Goal: Task Accomplishment & Management: Manage account settings

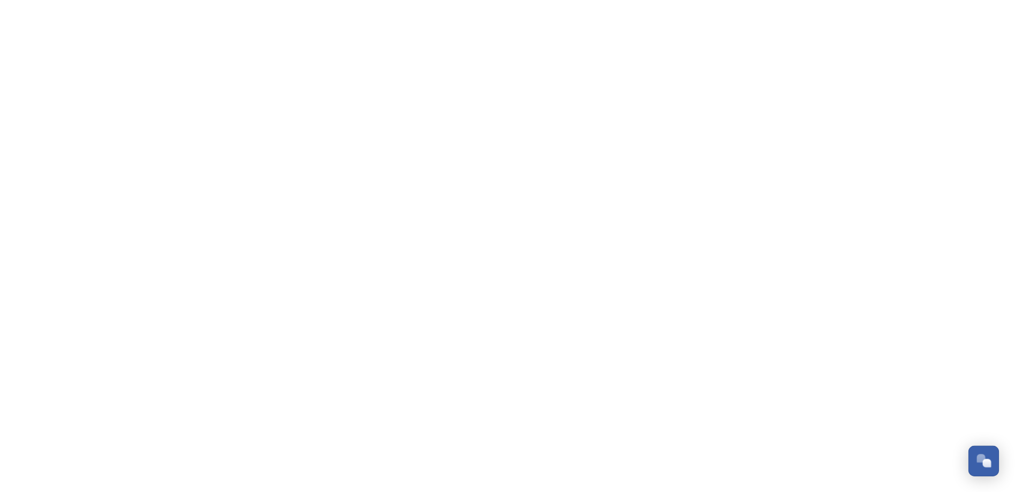
scroll to position [277, 0]
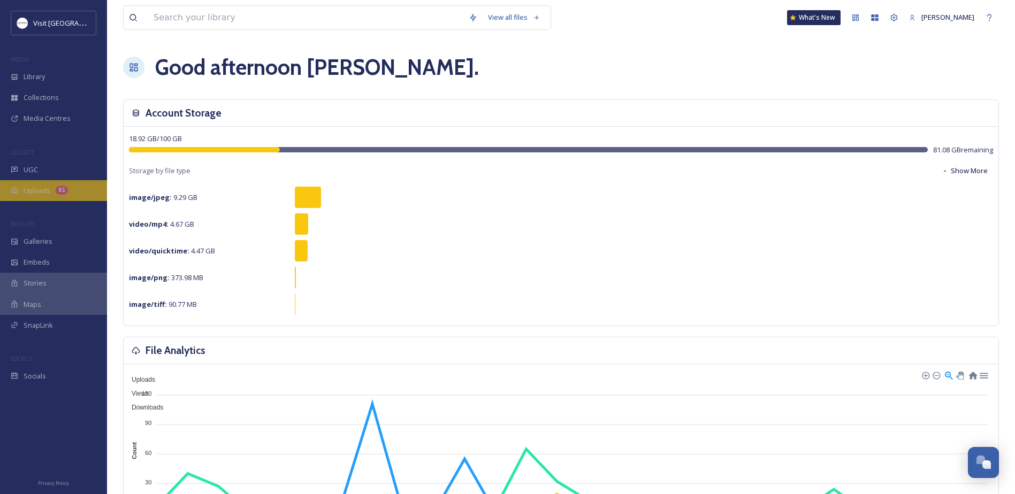
click at [19, 189] on div "Uploads 81" at bounding box center [53, 190] width 107 height 21
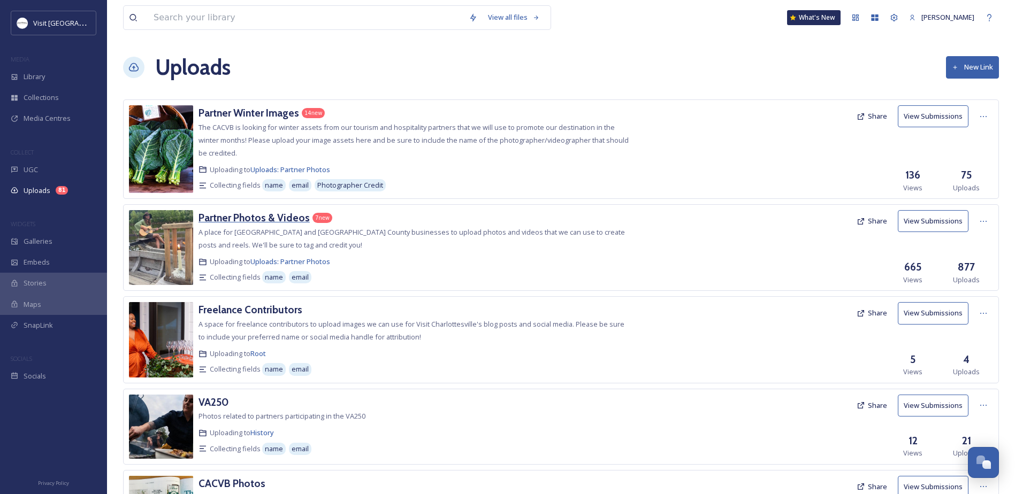
click at [244, 212] on h3 "Partner Photos & Videos" at bounding box center [253, 217] width 111 height 13
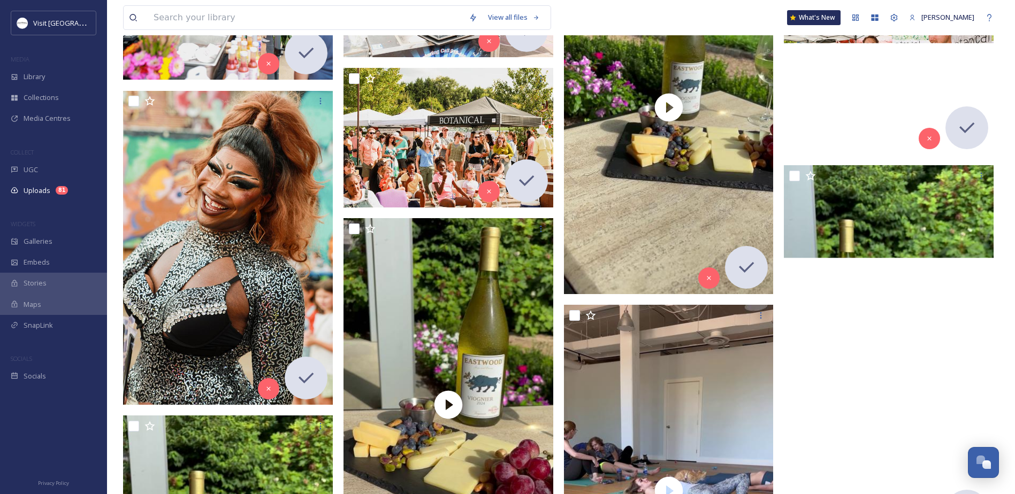
scroll to position [4441, 0]
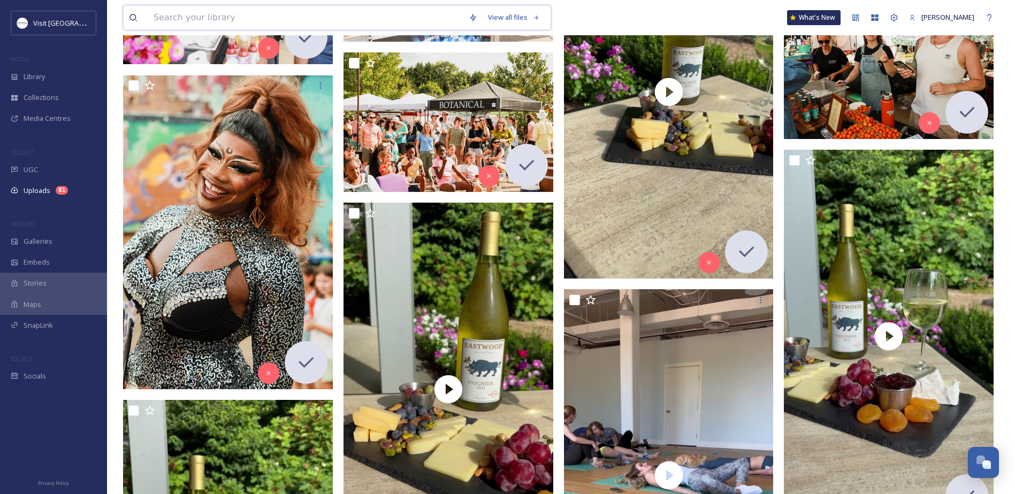
click at [259, 10] on input at bounding box center [305, 18] width 315 height 24
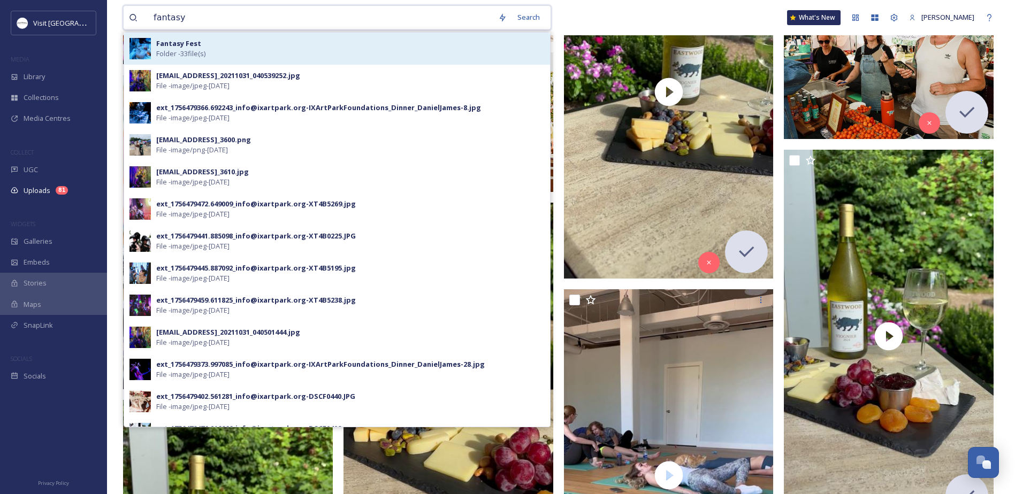
type input "fantasy"
click at [216, 39] on div "Fantasy Fest Folder - 33 file(s)" at bounding box center [350, 49] width 388 height 20
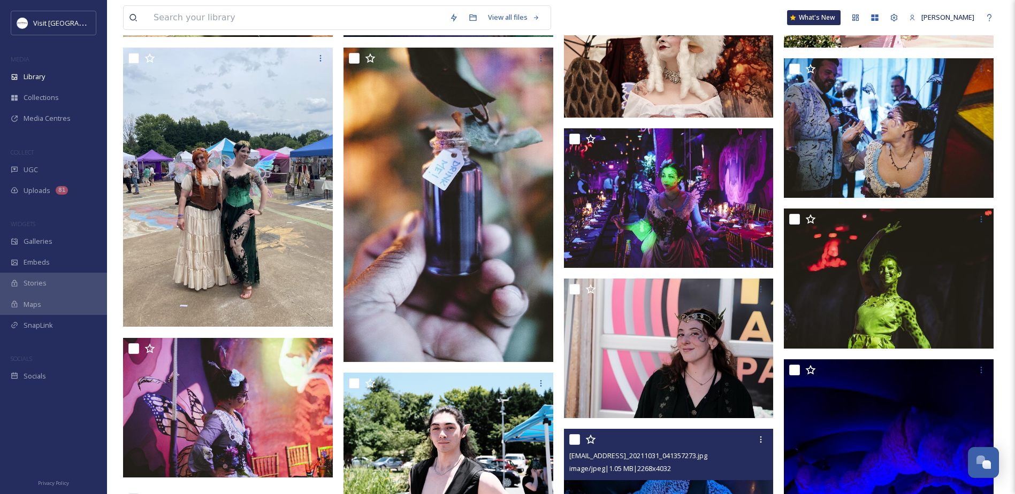
scroll to position [375, 0]
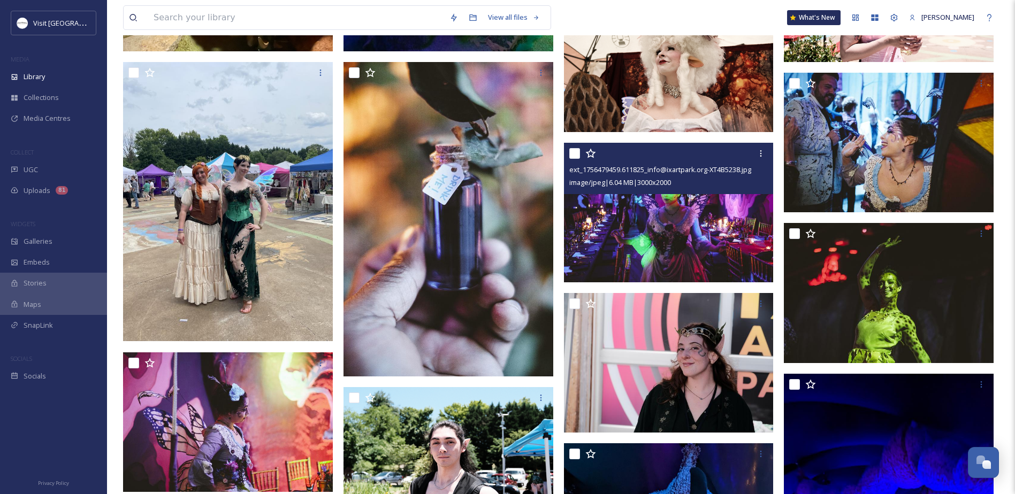
click at [580, 211] on img at bounding box center [669, 212] width 210 height 140
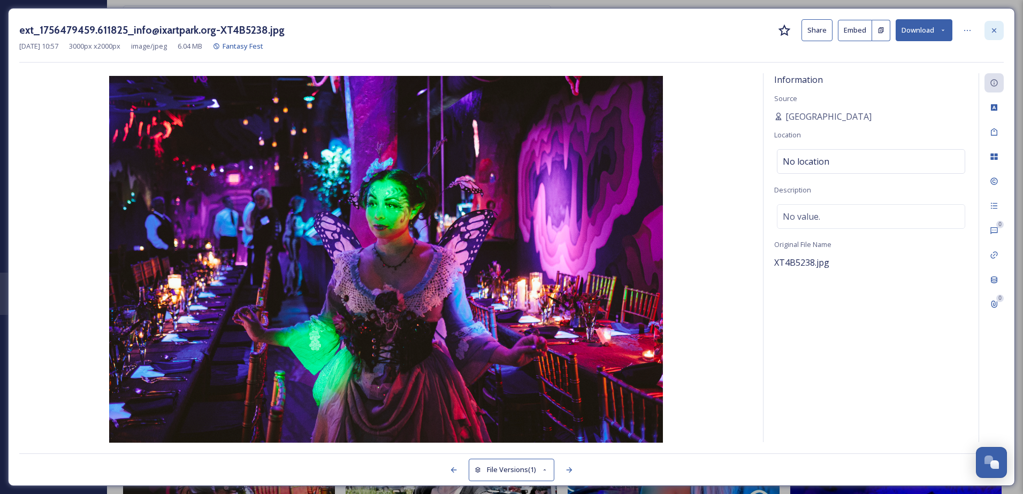
click at [992, 28] on icon at bounding box center [994, 30] width 4 height 4
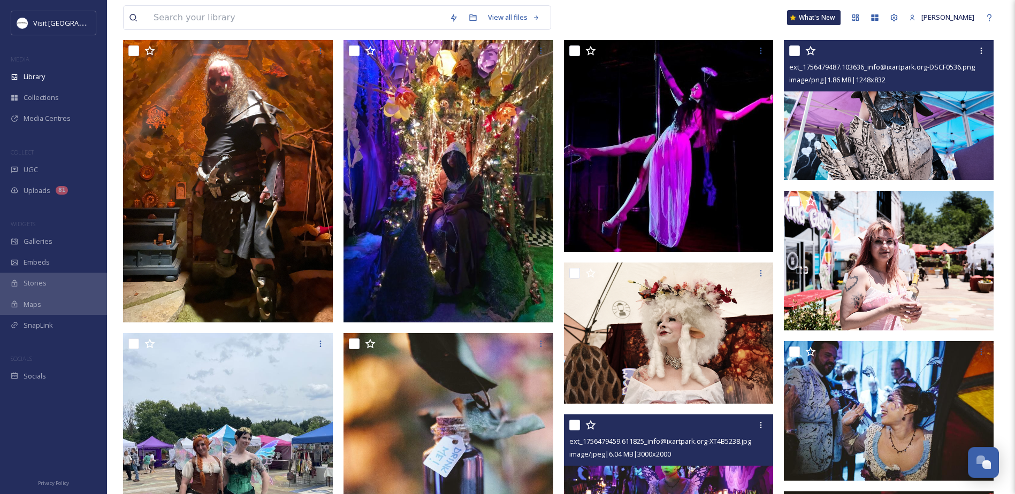
scroll to position [107, 0]
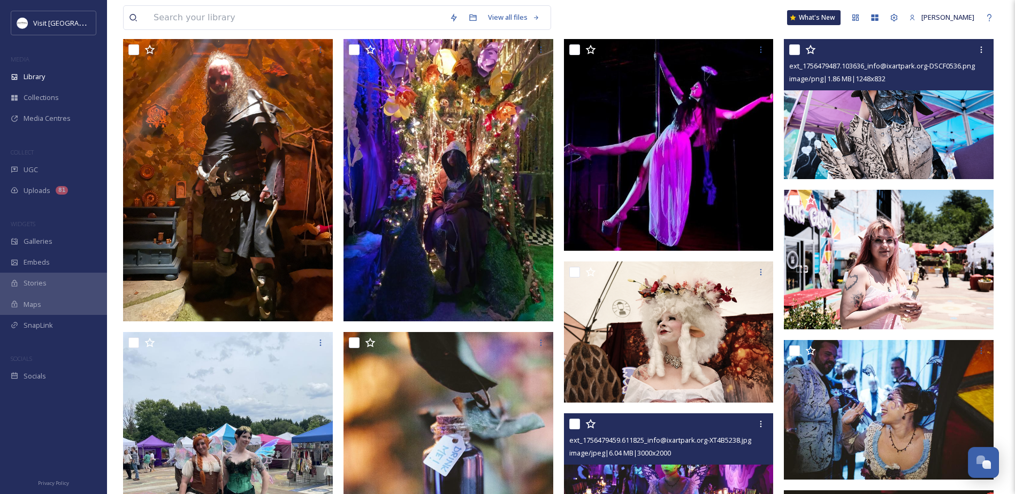
click at [880, 137] on img at bounding box center [889, 109] width 210 height 140
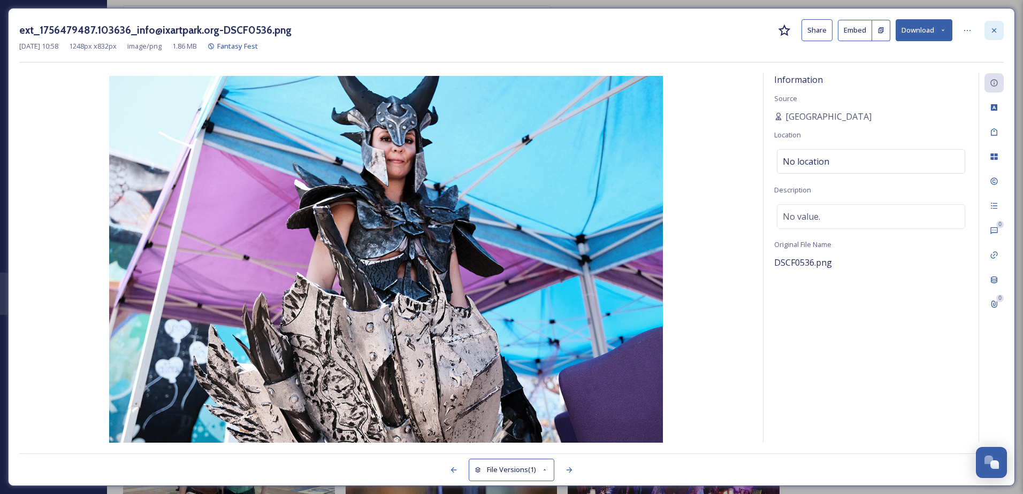
click at [992, 28] on icon at bounding box center [994, 30] width 4 height 4
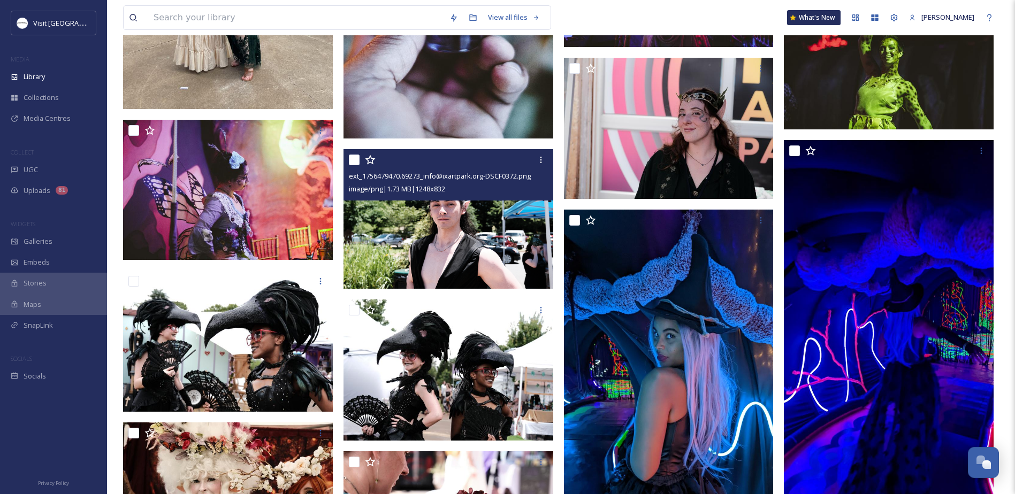
scroll to position [642, 0]
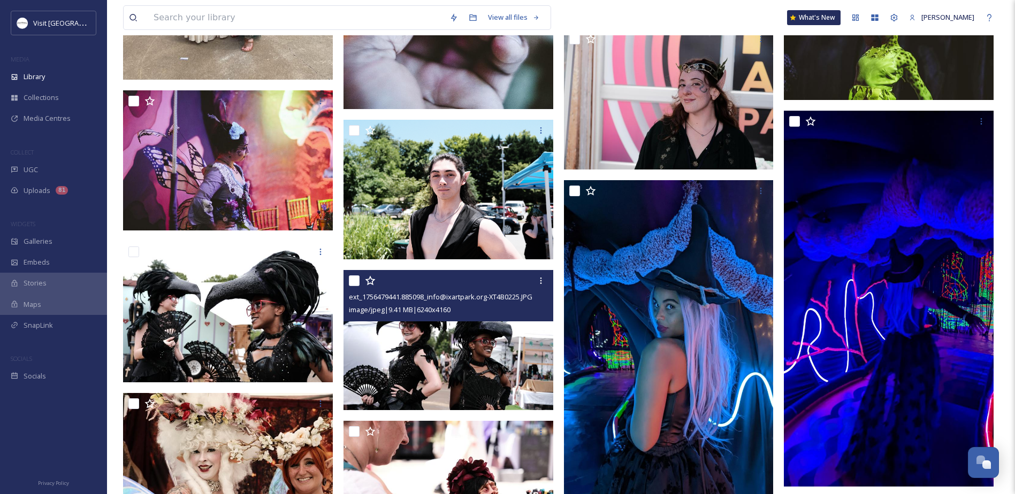
click at [458, 361] on img at bounding box center [448, 340] width 210 height 140
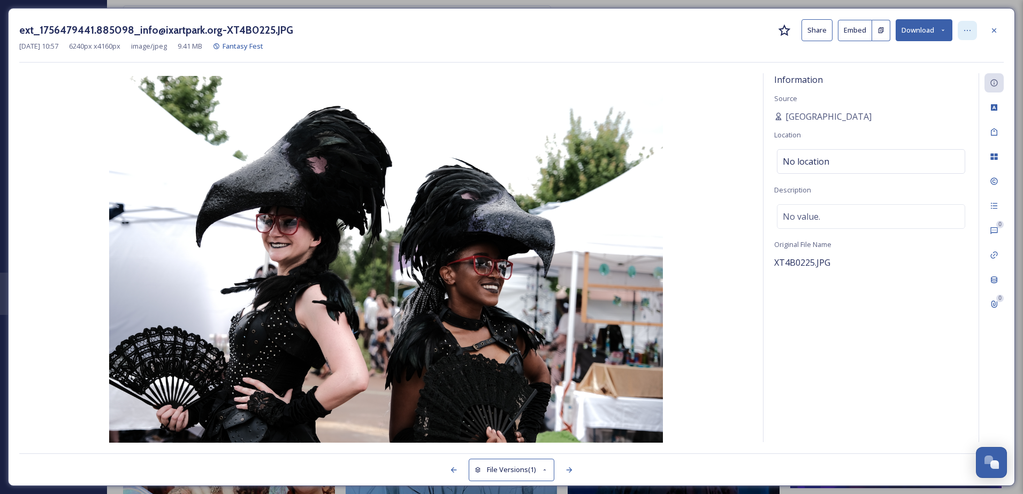
click at [960, 27] on div at bounding box center [967, 30] width 19 height 19
click at [882, 50] on span "Rename File" at bounding box center [876, 54] width 39 height 10
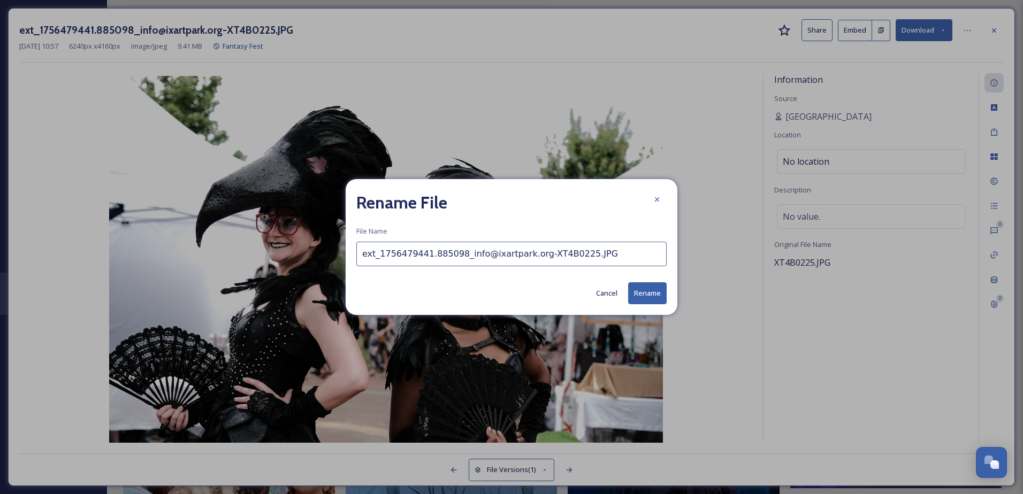
click at [401, 249] on input "ext_1756479441.885098_info@ixartpark.org-XT4B0225.JPG" at bounding box center [511, 254] width 310 height 25
type input "Fantasy Fest [Credit: Ix Art Park]"
click at [645, 296] on button "Rename" at bounding box center [647, 293] width 39 height 22
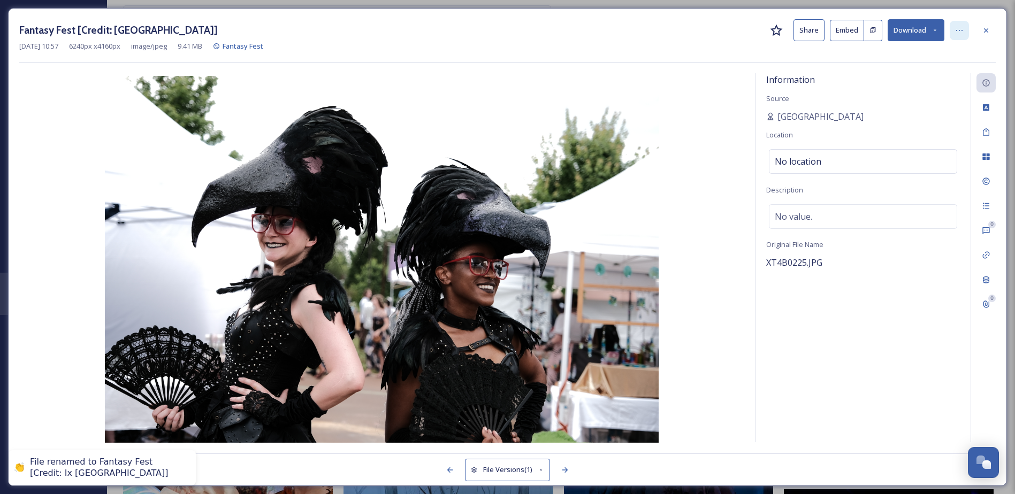
click at [956, 35] on div at bounding box center [959, 30] width 19 height 19
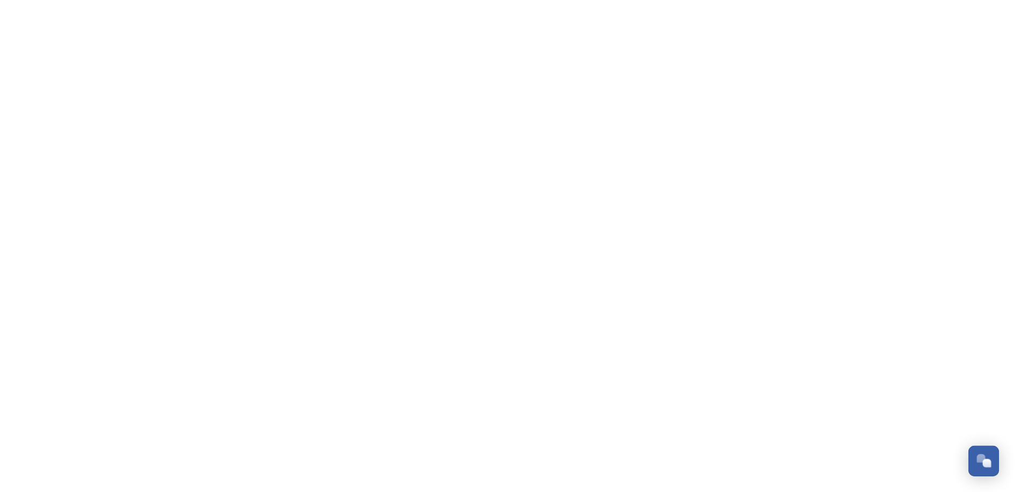
scroll to position [277, 0]
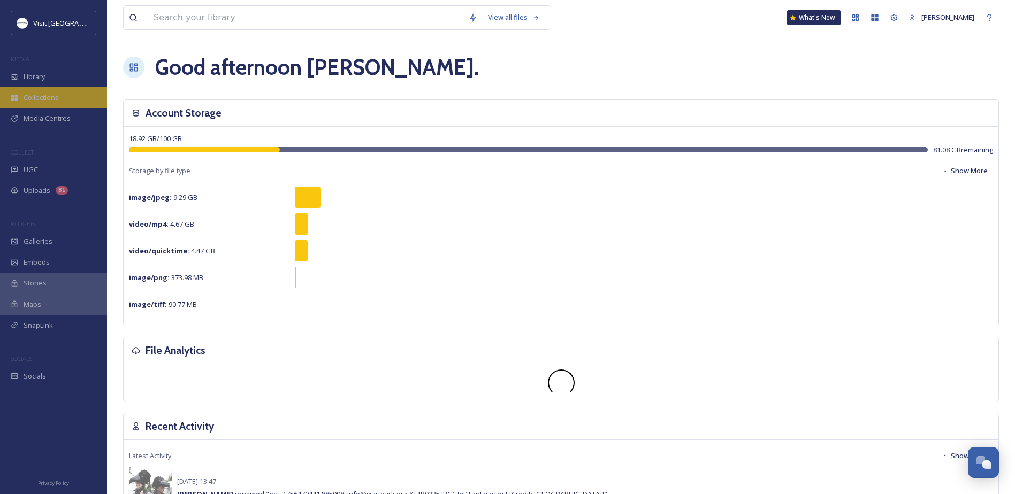
click at [33, 97] on span "Collections" at bounding box center [41, 98] width 35 height 10
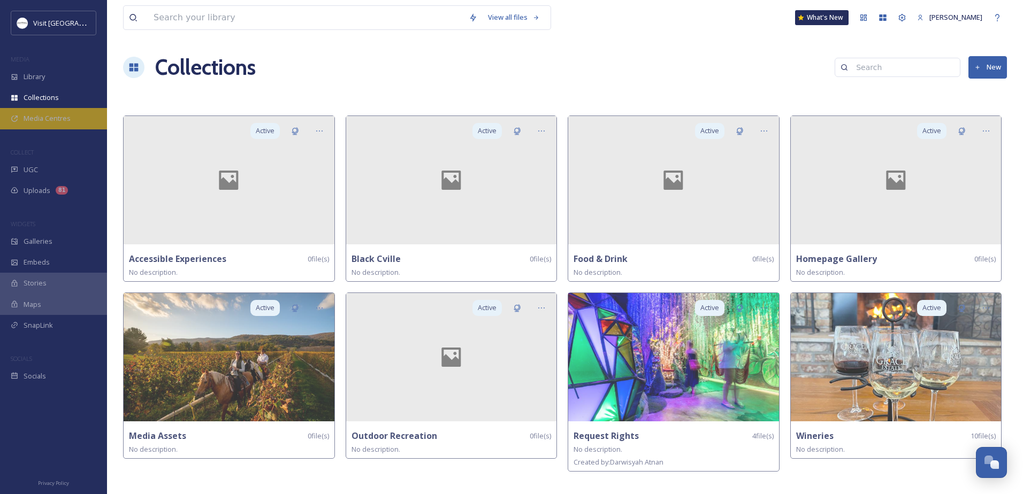
click at [59, 119] on span "Media Centres" at bounding box center [47, 118] width 47 height 10
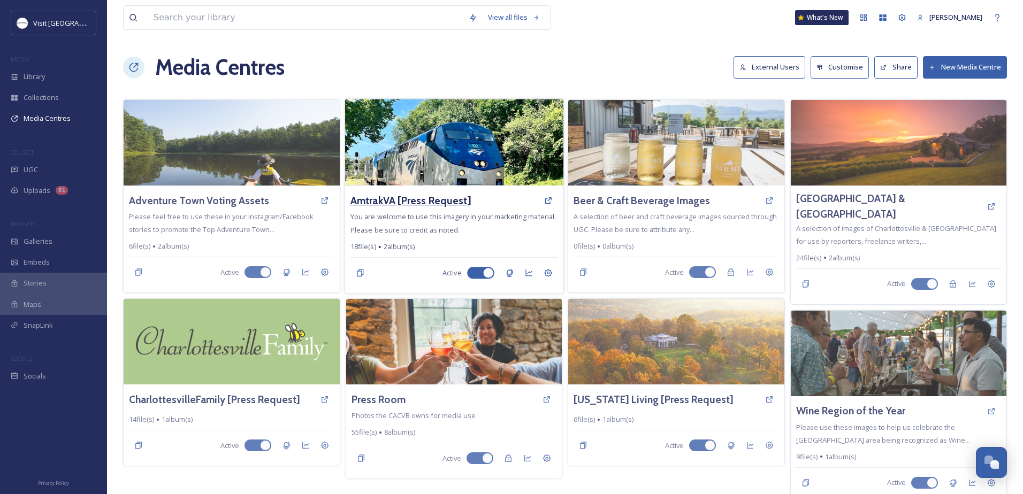
click at [387, 203] on h3 "AmtrakVA [Press Request]" at bounding box center [410, 201] width 120 height 16
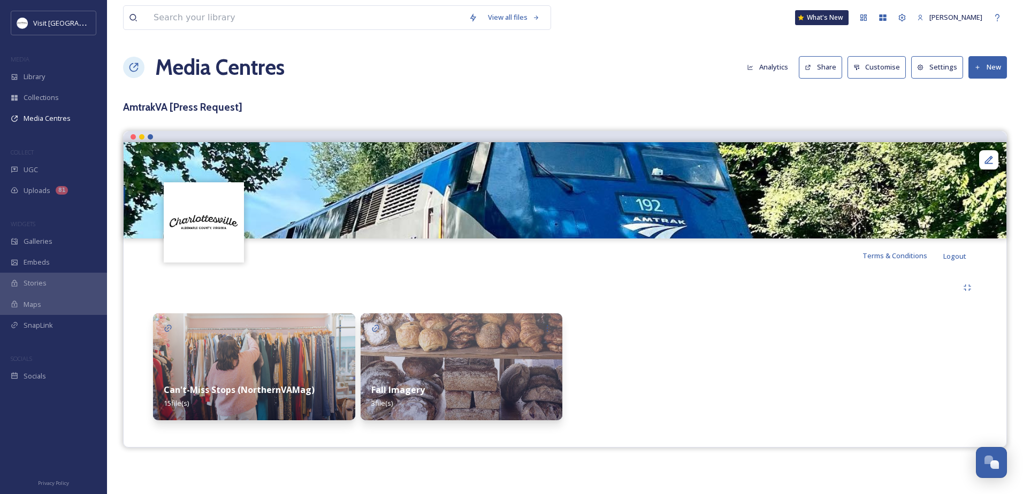
click at [422, 338] on img at bounding box center [462, 367] width 202 height 107
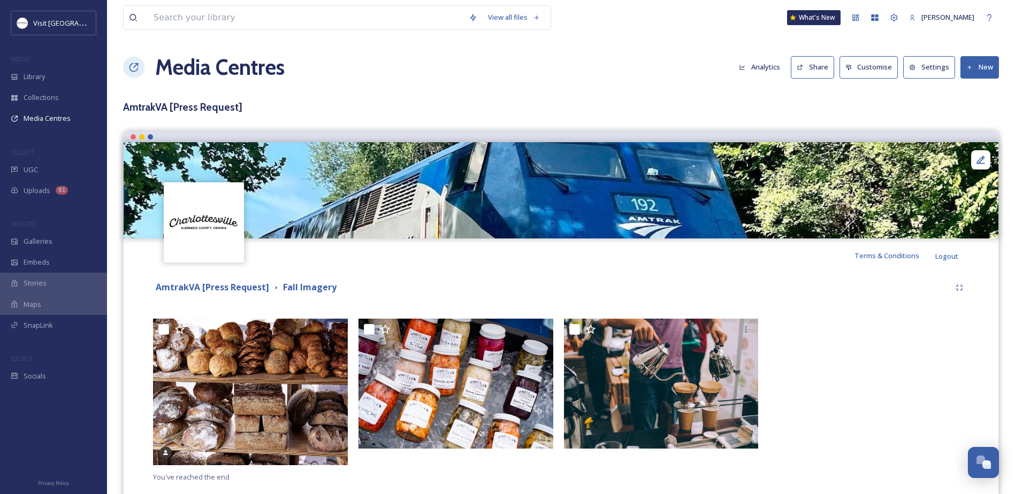
scroll to position [27, 0]
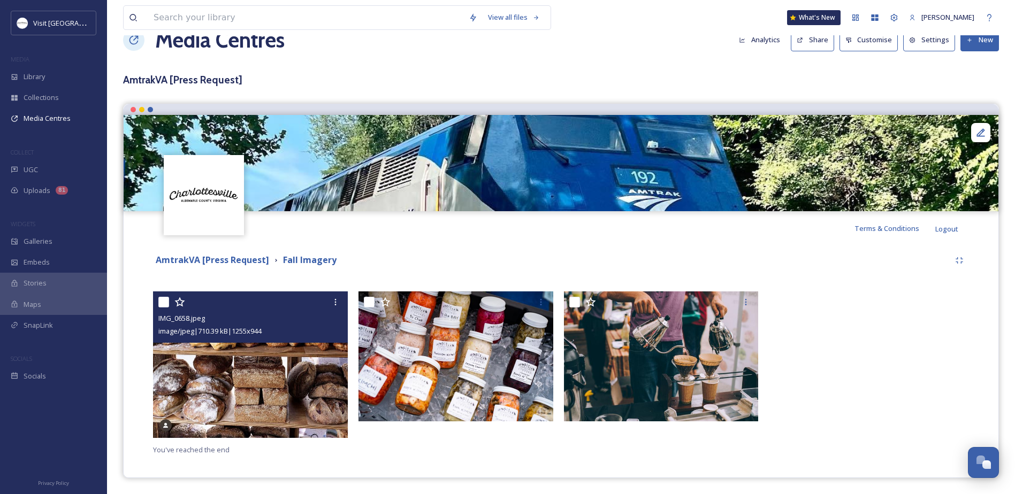
click at [238, 376] on img at bounding box center [250, 365] width 195 height 147
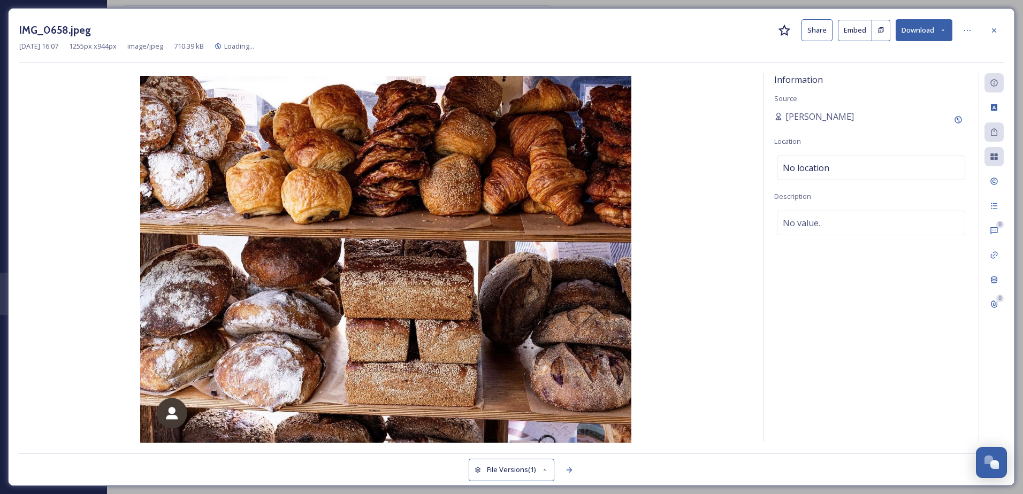
scroll to position [12, 0]
click at [959, 34] on div at bounding box center [967, 30] width 19 height 19
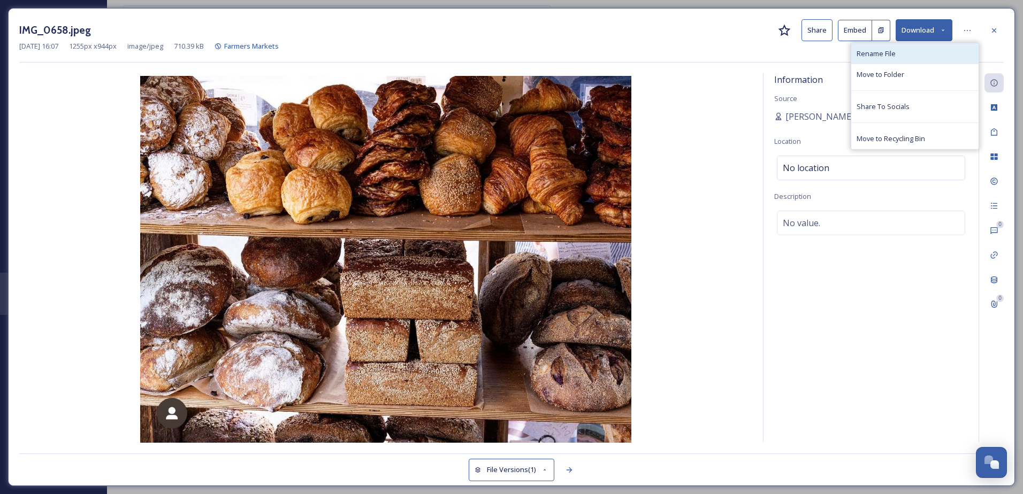
click at [897, 55] on div "Rename File" at bounding box center [914, 53] width 127 height 21
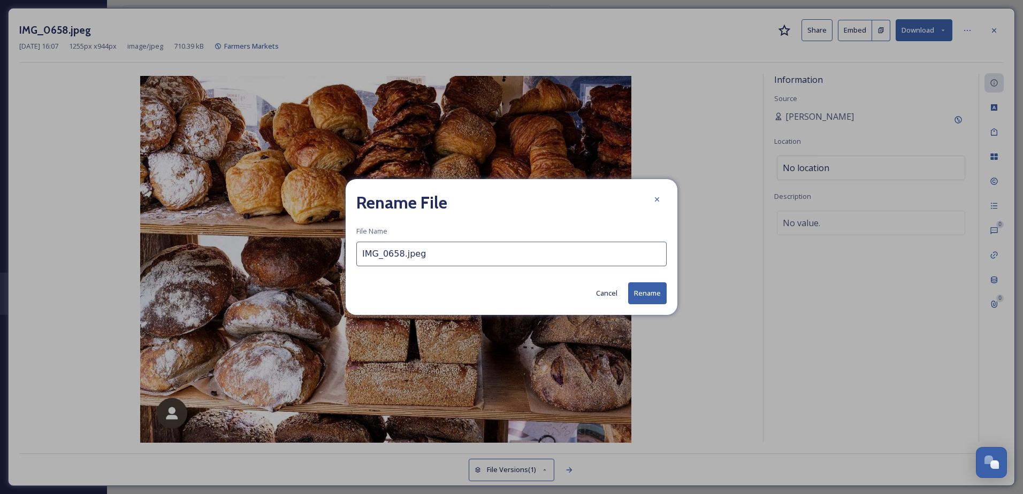
click at [376, 262] on input "IMG_0658.jpeg" at bounding box center [511, 254] width 310 height 25
click at [405, 239] on div "Rename File File Name IMG_0658.jpeg Cancel Rename" at bounding box center [512, 247] width 332 height 136
click at [398, 264] on input "IMG_0658.jpeg" at bounding box center [511, 254] width 310 height 25
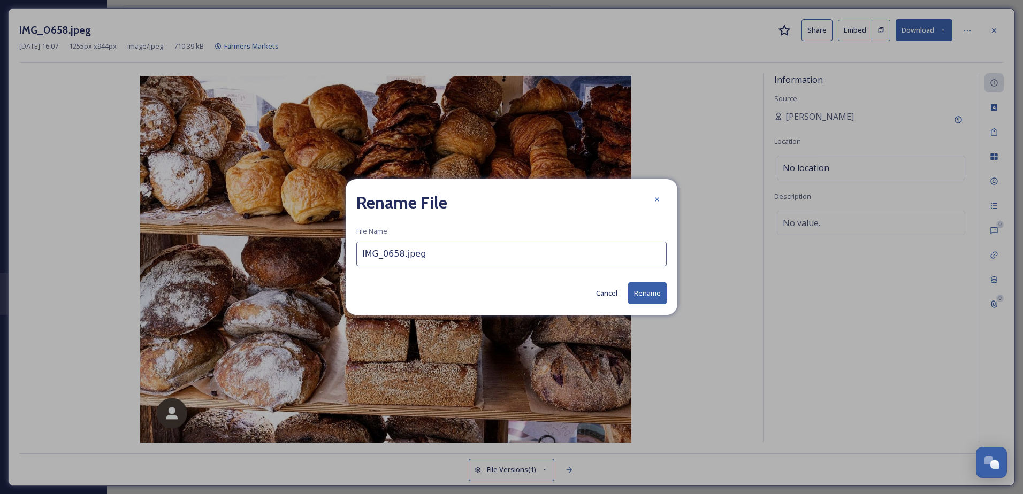
click at [398, 264] on input "IMG_0658.jpeg" at bounding box center [511, 254] width 310 height 25
click at [462, 250] on input "Farmers Market at IX" at bounding box center [511, 254] width 310 height 25
type input "Farmers Market at IX Art Park"
click at [640, 294] on button "Rename" at bounding box center [647, 293] width 39 height 22
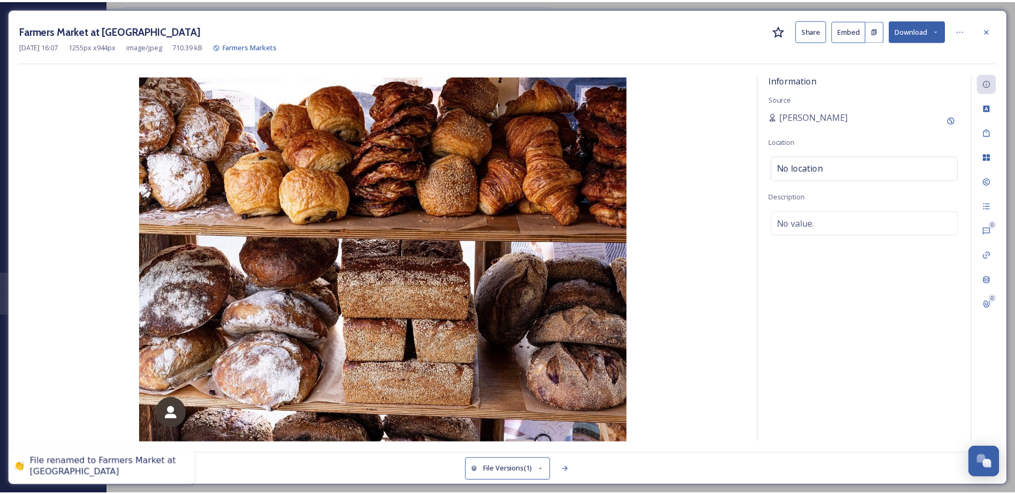
scroll to position [11, 0]
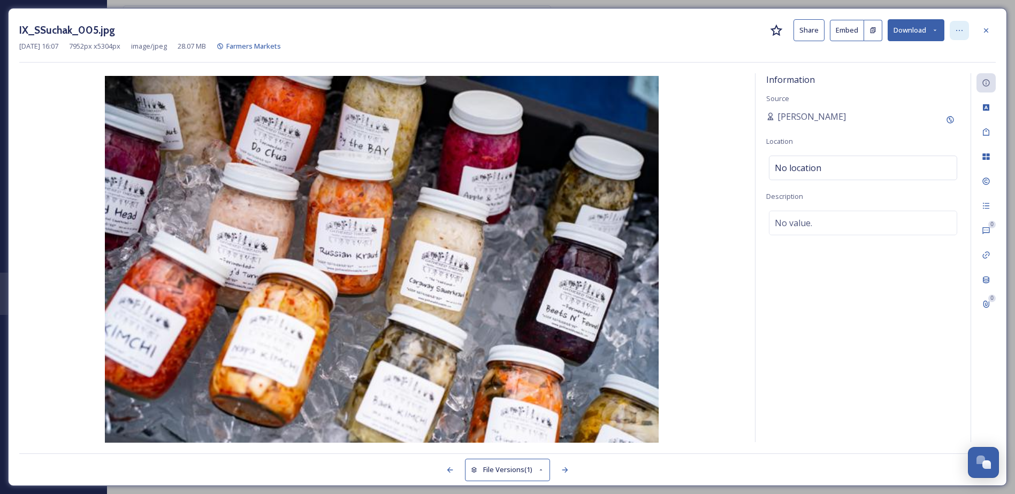
click at [956, 29] on icon at bounding box center [959, 30] width 9 height 9
click at [876, 44] on div "Rename File" at bounding box center [906, 53] width 127 height 21
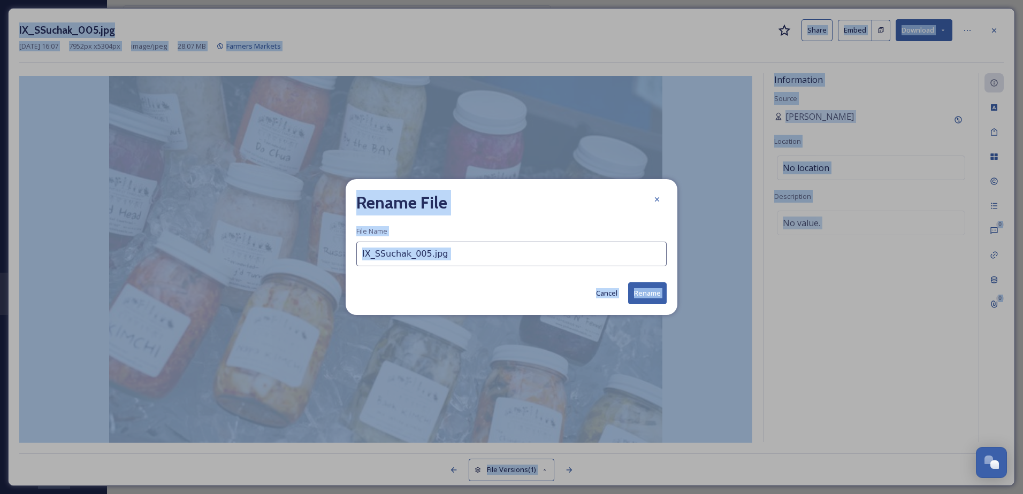
click at [430, 255] on input "IX_SSuchak_005.jpg" at bounding box center [511, 254] width 310 height 25
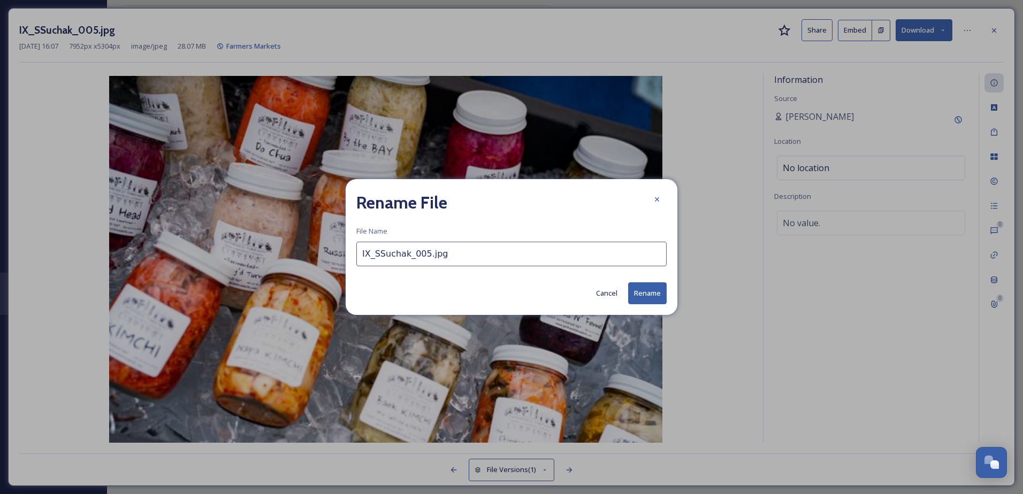
paste input "Farmers Market at IX Art Park"
type input "Farmers Market at IX Art Park [Credit: Sanjay Suchak]"
click at [641, 290] on button "Rename" at bounding box center [647, 293] width 39 height 22
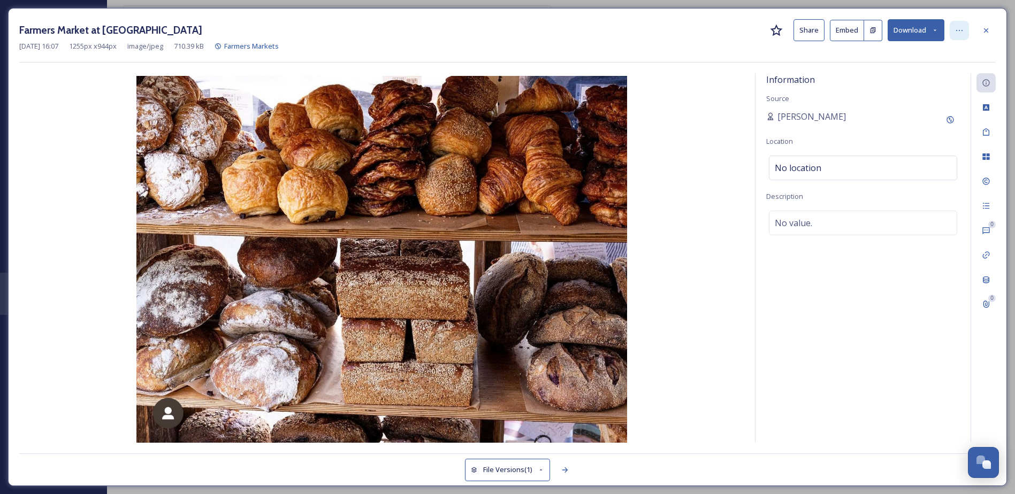
click at [967, 30] on div at bounding box center [959, 30] width 19 height 19
click at [881, 56] on span "Rename File" at bounding box center [868, 54] width 39 height 10
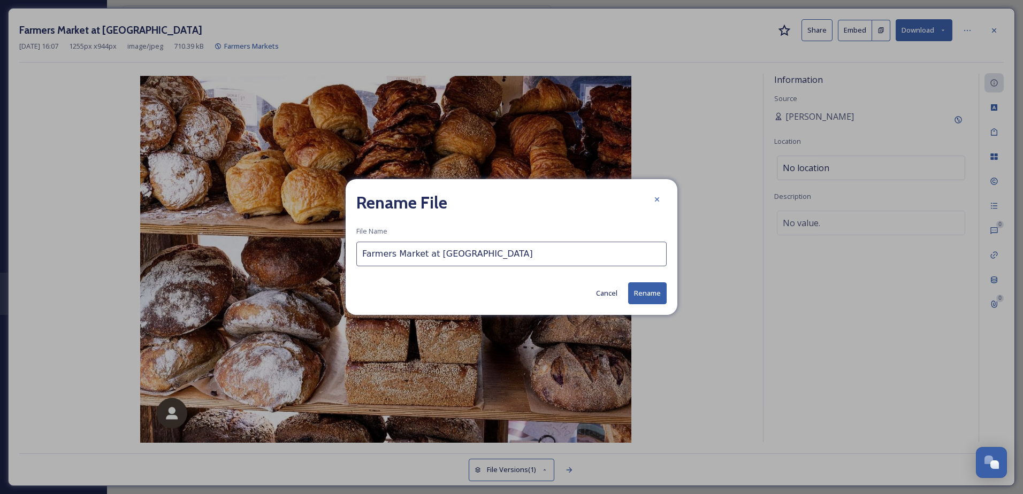
drag, startPoint x: 495, startPoint y: 250, endPoint x: 502, endPoint y: 247, distance: 8.4
click at [495, 250] on input "Farmers Market at IX Art Park" at bounding box center [511, 254] width 310 height 25
type input "Farmers Market at IX Art Park [Credit: Sanjay Suchak]"
click at [639, 289] on button "Rename" at bounding box center [647, 293] width 39 height 22
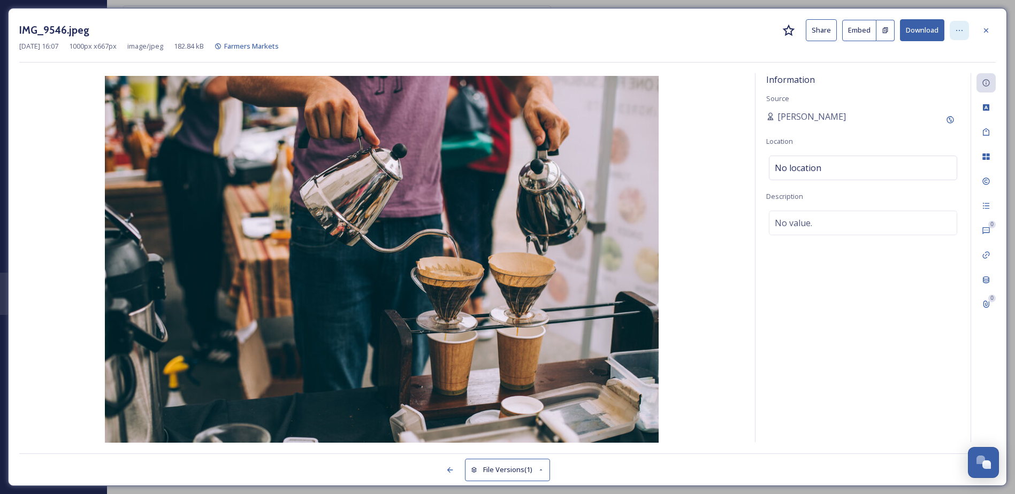
click at [955, 31] on icon at bounding box center [959, 30] width 9 height 9
click at [914, 51] on div "Rename File" at bounding box center [906, 53] width 127 height 21
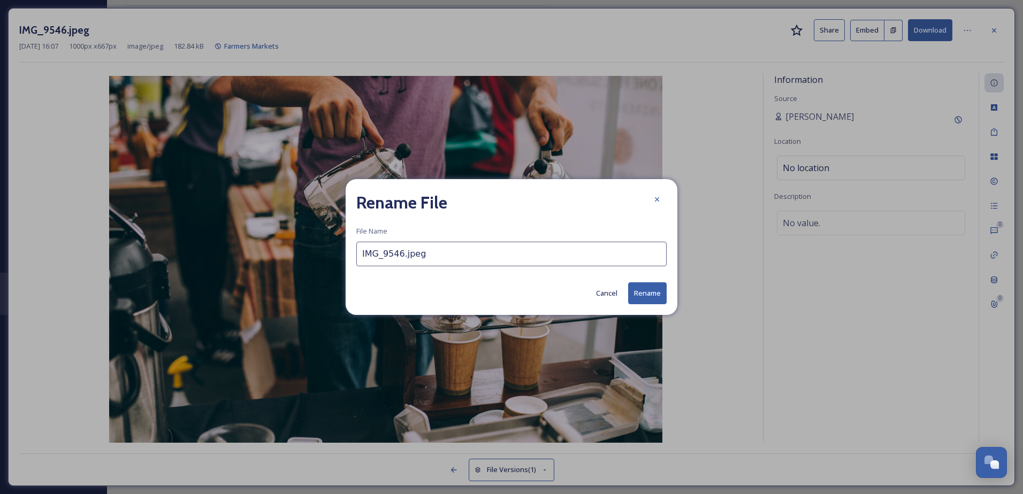
click at [577, 263] on input "IMG_9546.jpeg" at bounding box center [511, 254] width 310 height 25
paste input "Farmers Market at IX Art Park [Credit: Sanjay Suchak]"
type input "Farmers Market at IX Art Park [Credit: Sanjay Suchak]"
click at [643, 289] on button "Rename" at bounding box center [647, 293] width 39 height 22
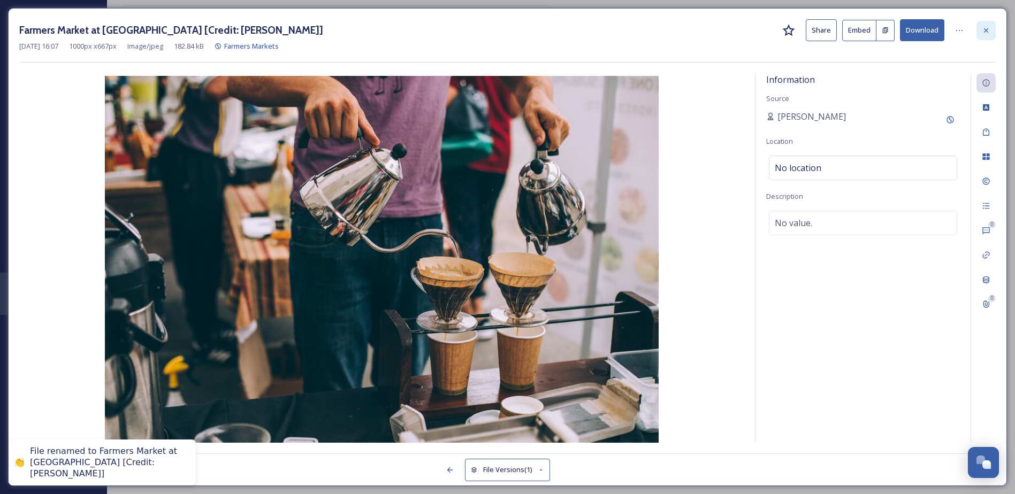
click at [977, 33] on div at bounding box center [985, 30] width 19 height 19
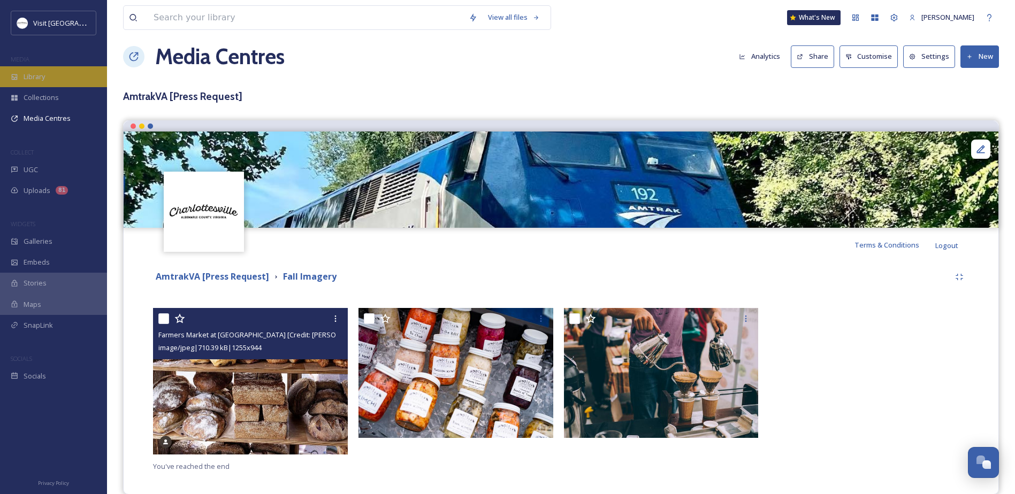
click at [38, 78] on span "Library" at bounding box center [34, 77] width 21 height 10
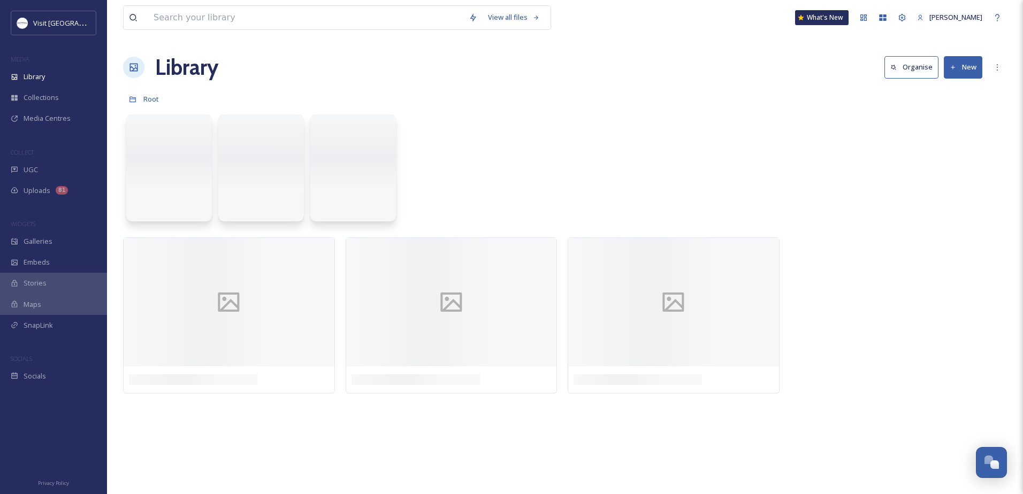
click at [188, 29] on div "View all files" at bounding box center [337, 17] width 428 height 25
click at [188, 22] on input at bounding box center [305, 18] width 315 height 24
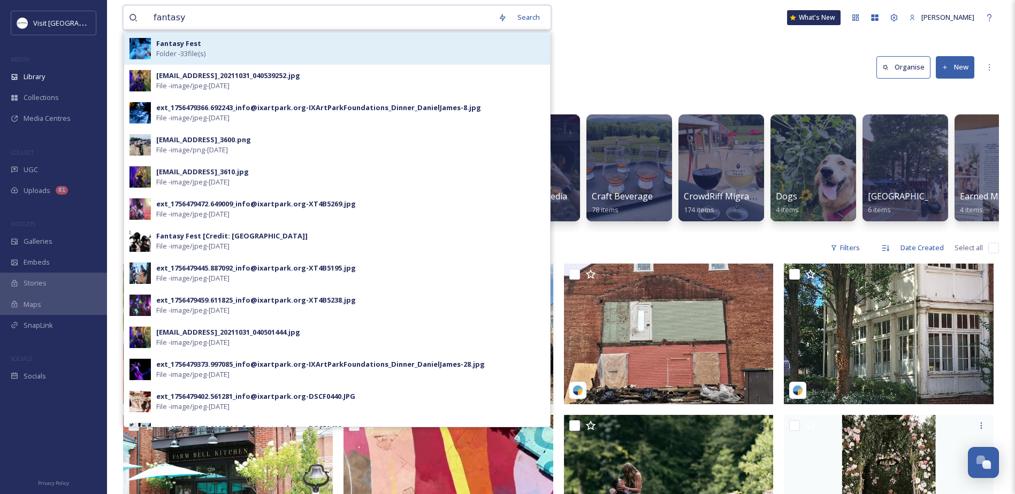
type input "fantasy"
click at [166, 43] on strong "Fantasy Fest" at bounding box center [178, 44] width 45 height 10
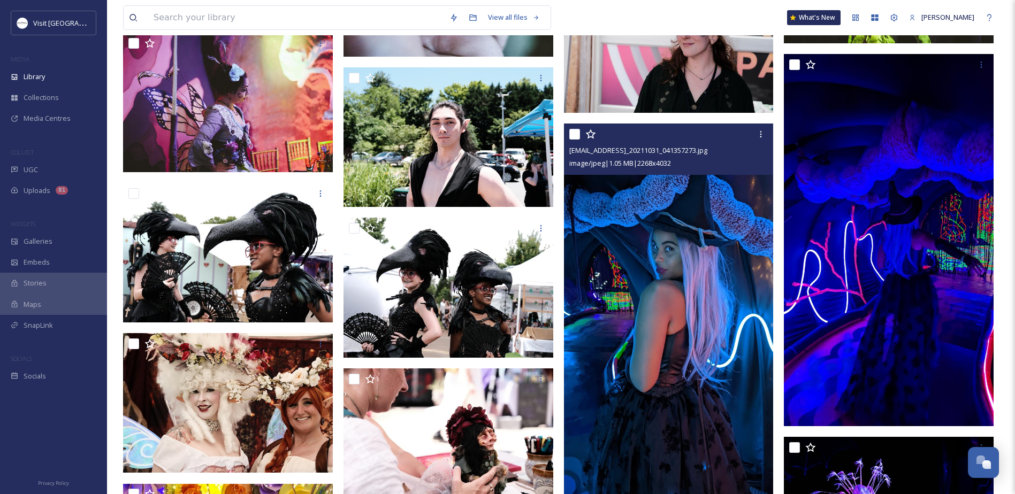
scroll to position [696, 0]
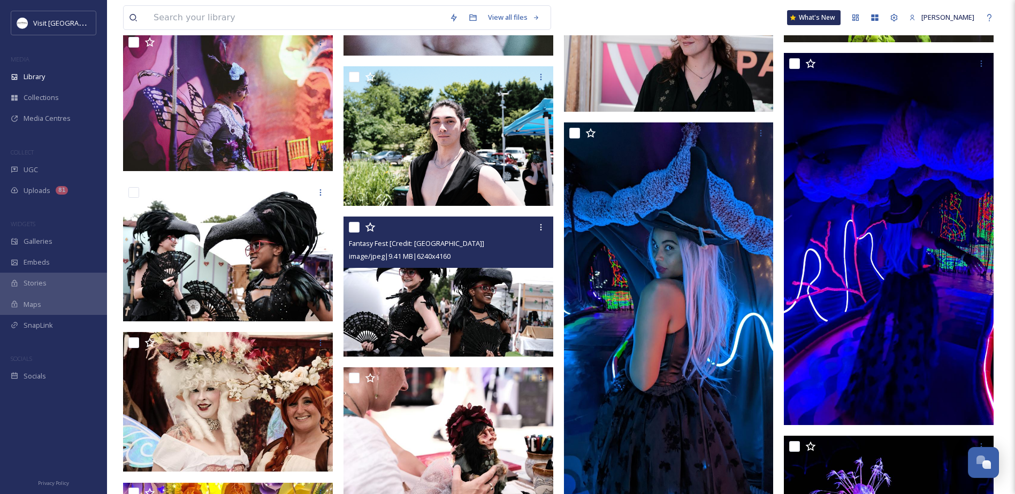
click at [399, 288] on img at bounding box center [448, 287] width 210 height 140
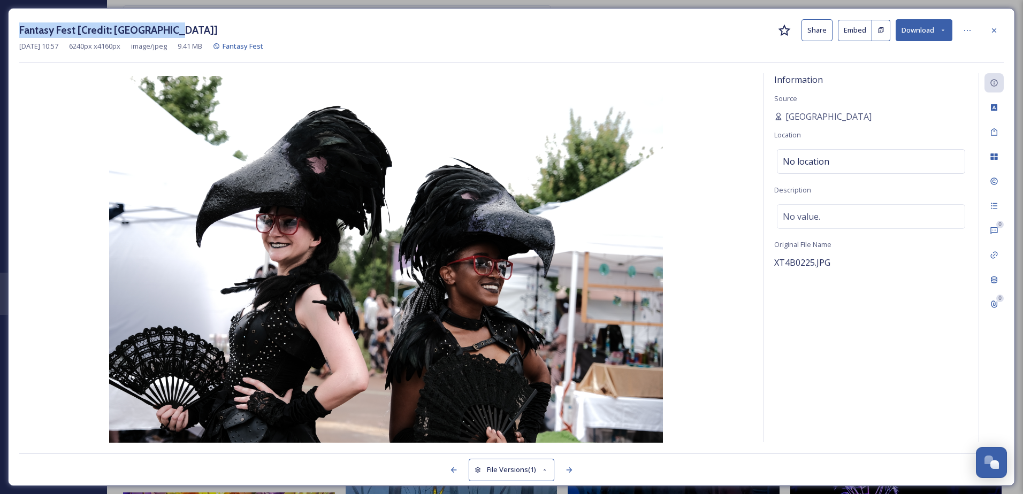
drag, startPoint x: 177, startPoint y: 24, endPoint x: 4, endPoint y: 32, distance: 173.5
click at [4, 32] on div "Fantasy Fest [Credit: Ix Art Park] Share Embed Download Aug 29 2025 10:57 6240 …" at bounding box center [511, 247] width 1023 height 494
copy h3 "Fantasy Fest [Credit: [GEOGRAPHIC_DATA]]"
click at [992, 21] on div at bounding box center [993, 30] width 19 height 19
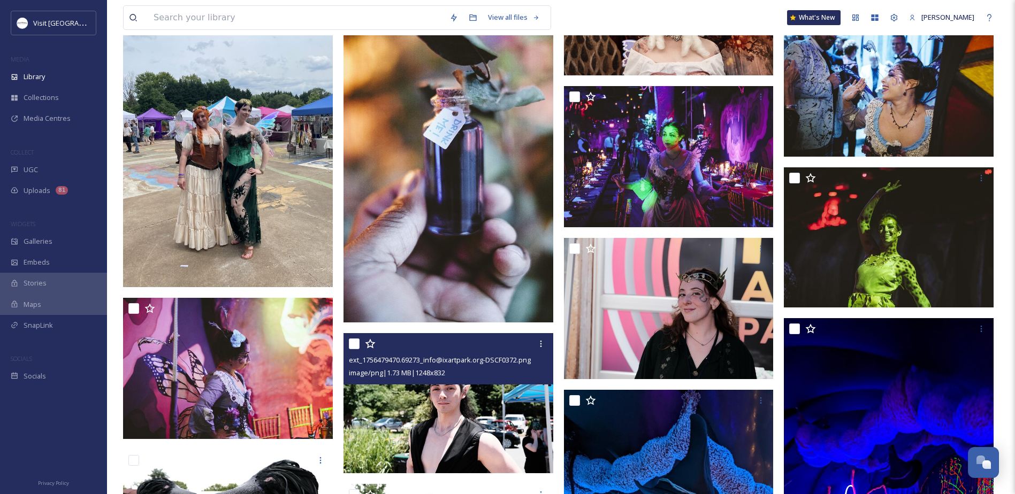
scroll to position [428, 0]
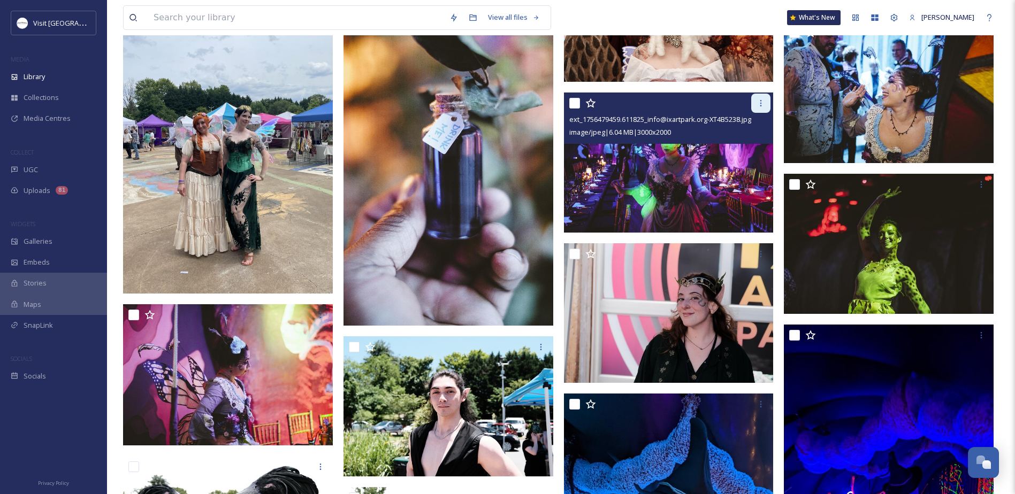
click at [752, 101] on div at bounding box center [760, 103] width 19 height 19
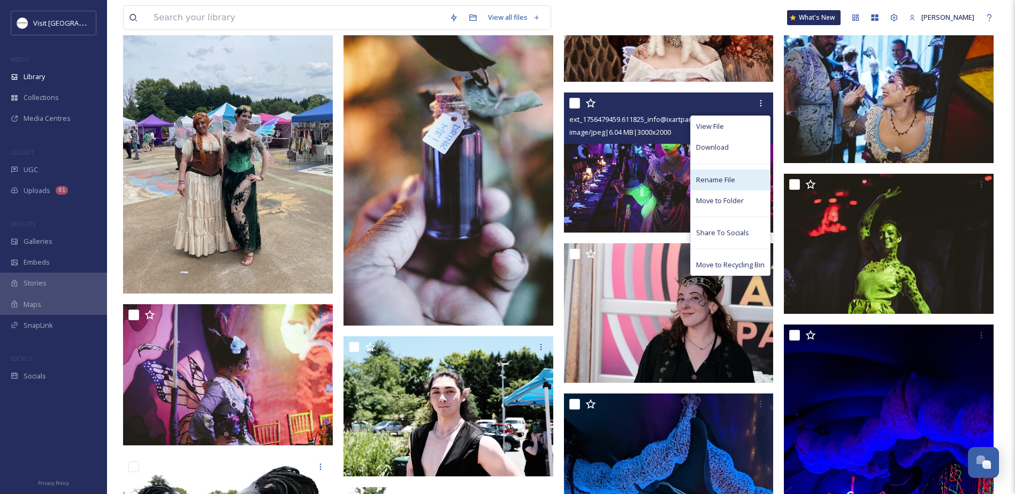
click at [702, 182] on span "Rename File" at bounding box center [715, 180] width 39 height 10
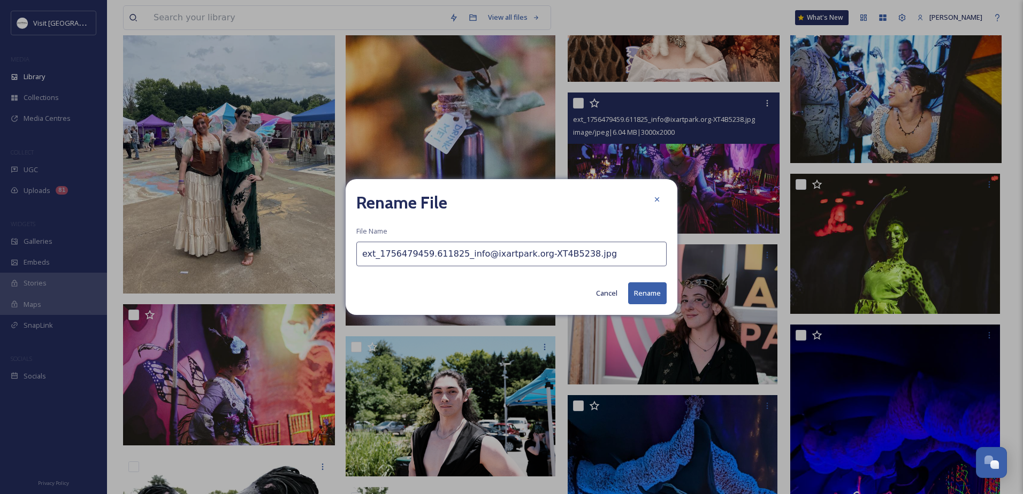
click at [417, 252] on input "ext_1756479459.611825_info@ixartpark.org-XT4B5238.jpg" at bounding box center [511, 254] width 310 height 25
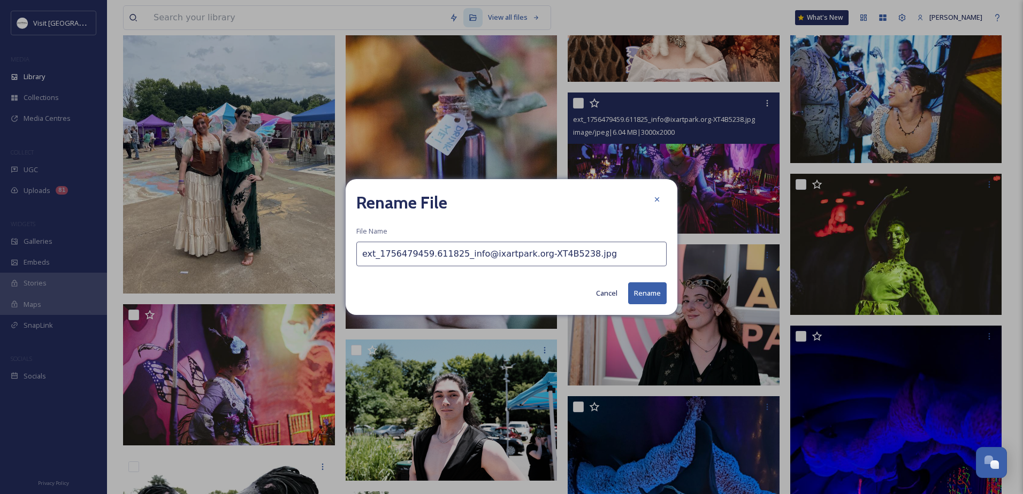
paste input "Fantasy Fest [Credit: Ix Art Park]"
type input "Fantasy Fest [Credit: Ix Art Park]"
click at [635, 289] on button "Rename" at bounding box center [647, 293] width 39 height 22
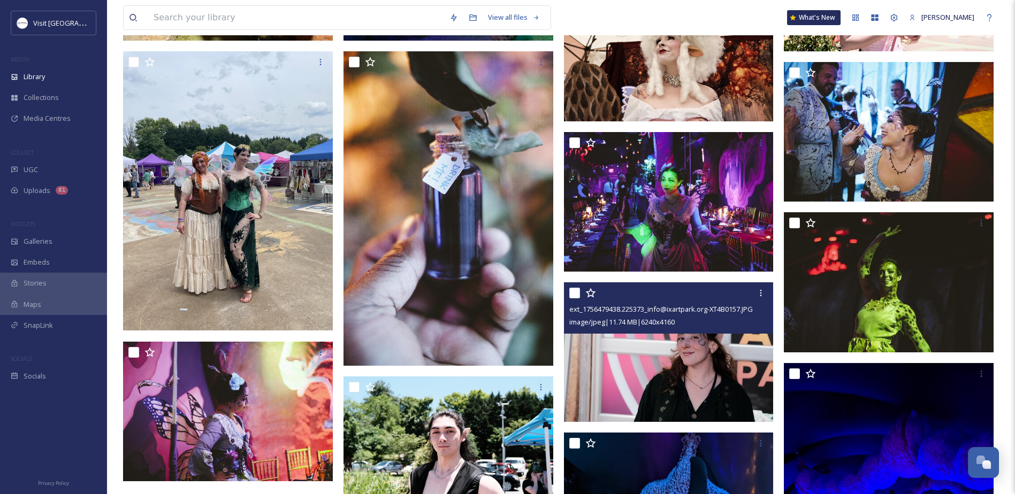
scroll to position [321, 0]
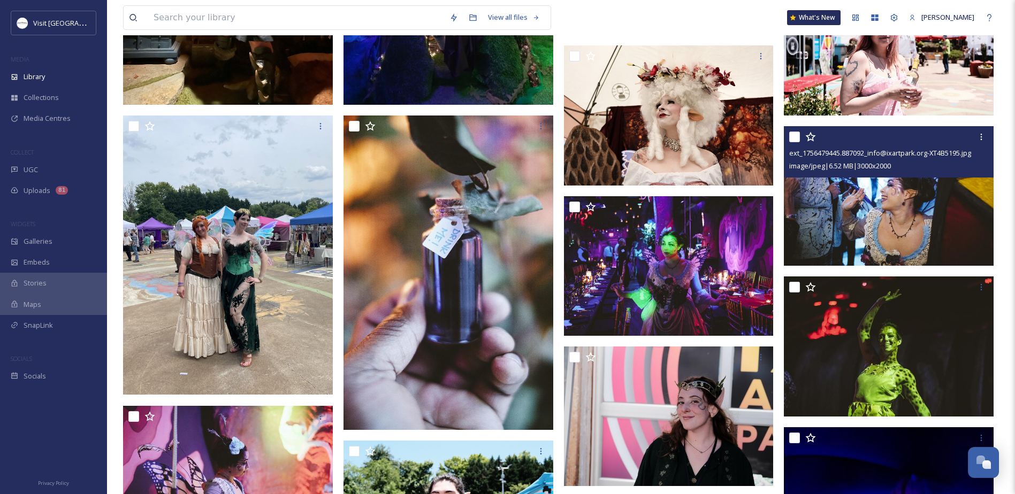
click at [920, 196] on img at bounding box center [889, 196] width 210 height 140
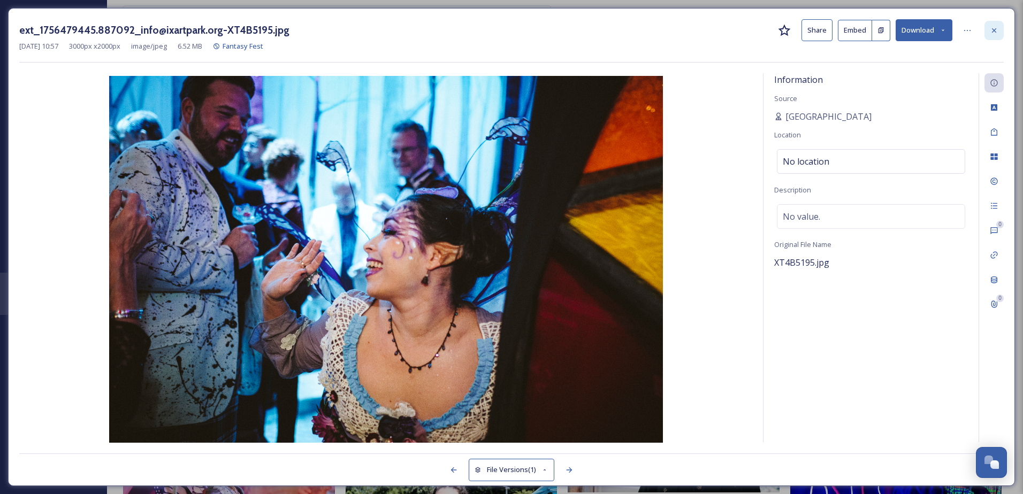
click at [997, 30] on icon at bounding box center [994, 30] width 9 height 9
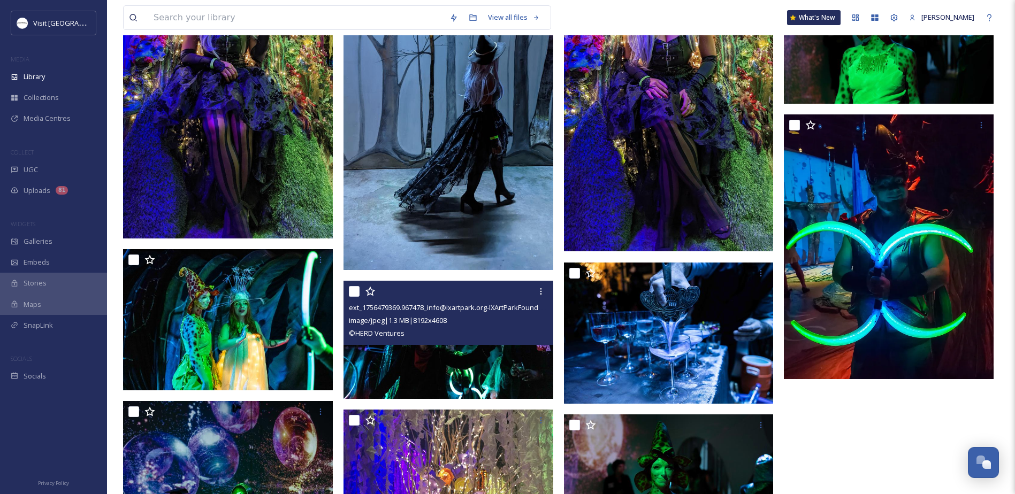
scroll to position [1338, 0]
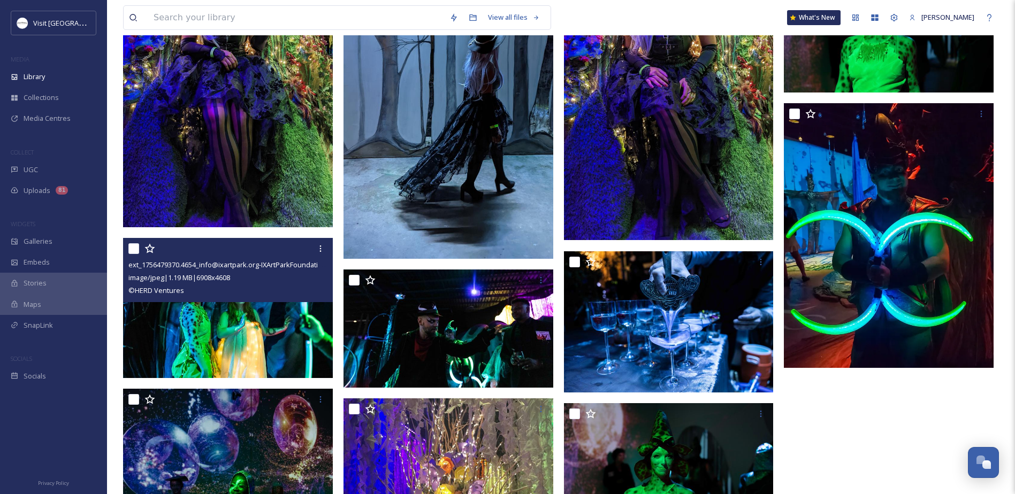
click at [161, 320] on img at bounding box center [228, 308] width 210 height 140
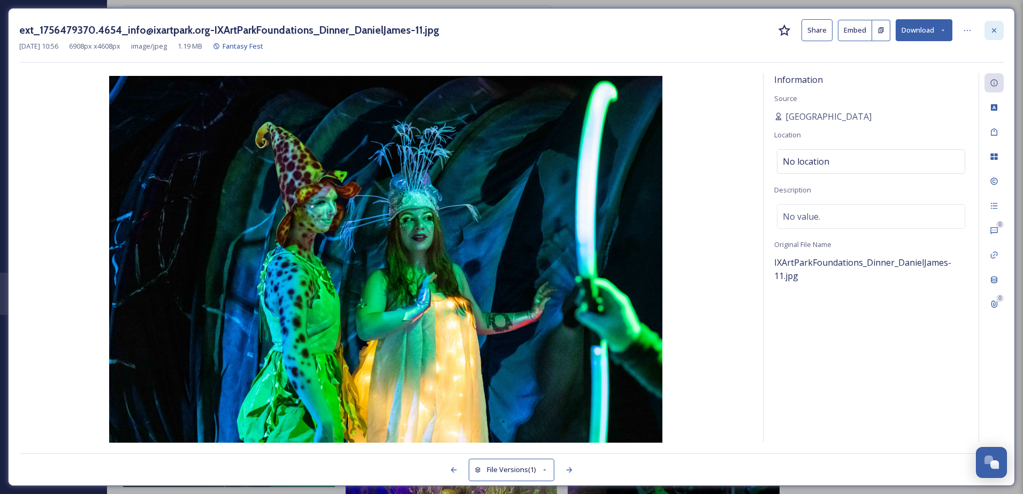
click at [989, 25] on div at bounding box center [993, 30] width 19 height 19
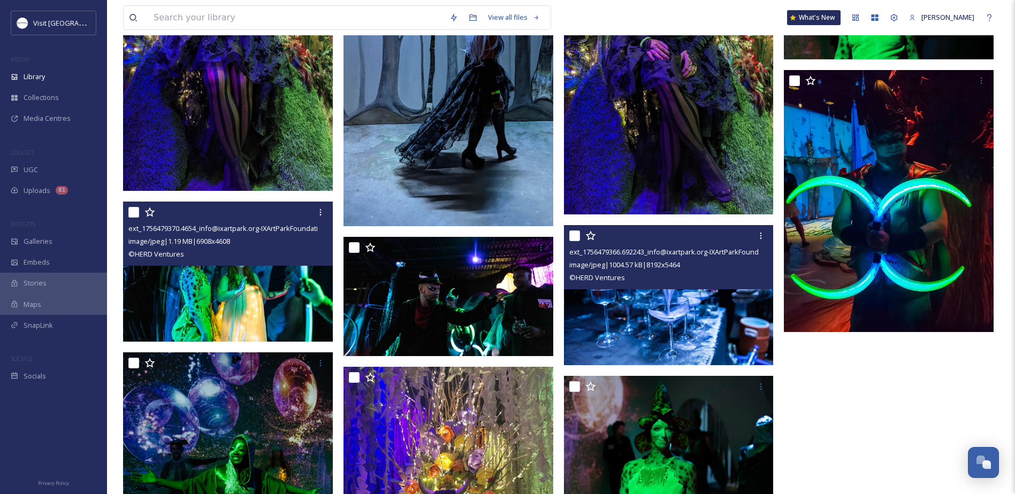
scroll to position [1391, 0]
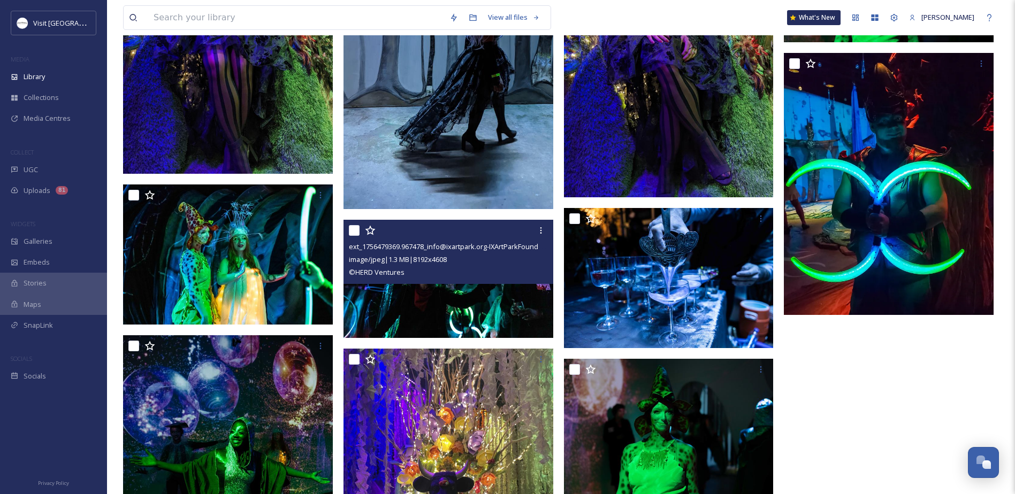
click at [378, 299] on img at bounding box center [448, 279] width 210 height 118
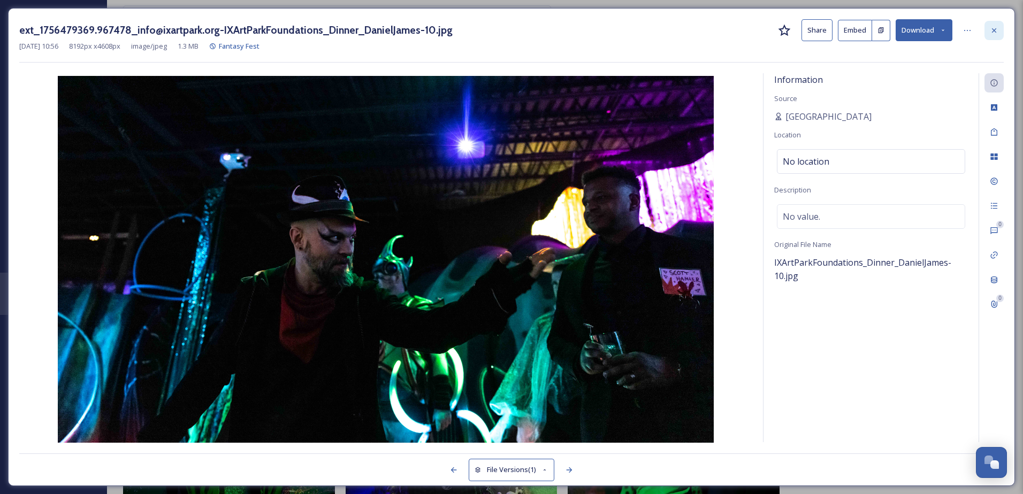
click at [988, 25] on div at bounding box center [993, 30] width 19 height 19
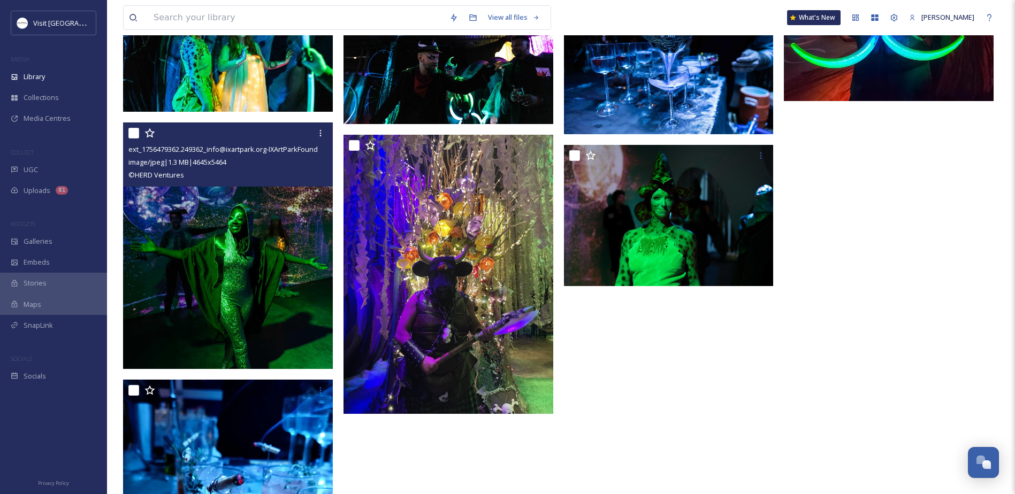
click at [219, 309] on img at bounding box center [228, 246] width 210 height 247
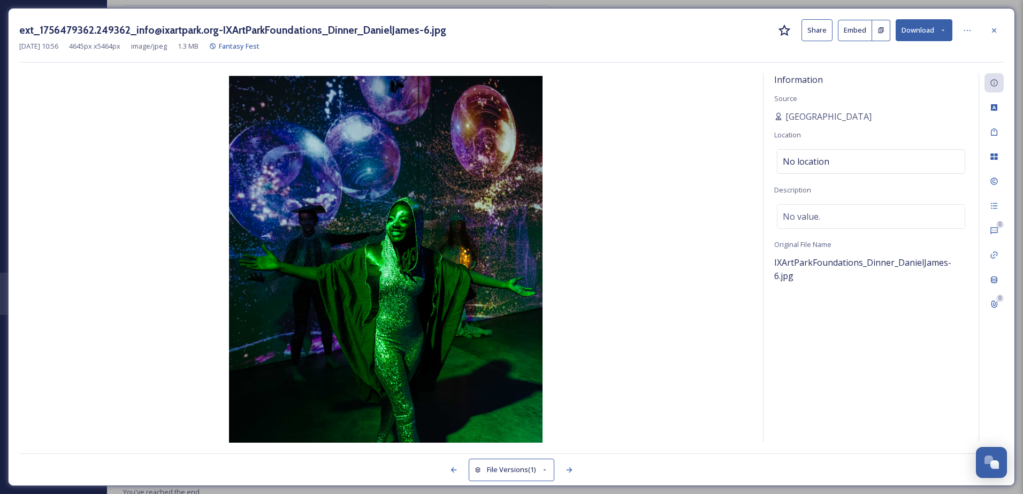
scroll to position [1547, 0]
click at [971, 29] on icon at bounding box center [967, 30] width 9 height 9
click at [868, 55] on span "Rename File" at bounding box center [876, 54] width 39 height 10
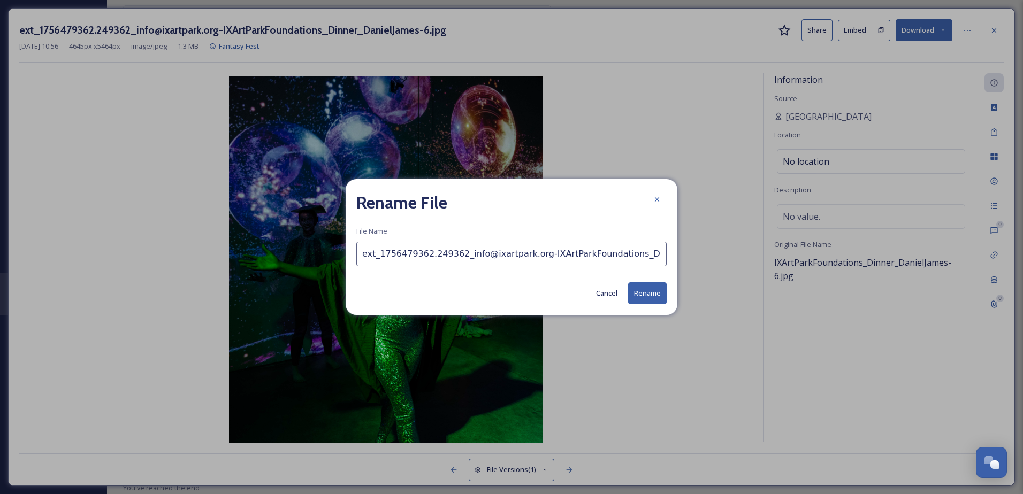
click at [460, 254] on input "ext_1756479362.249362_info@ixartpark.org-IXArtParkFoundations_Dinner_DanielJame…" at bounding box center [511, 254] width 310 height 25
paste input "Fantasy Fest [Credit: Ix Art Park]"
type input "Fantasy Fest [Credit: Ix Art Park]"
click at [651, 286] on button "Rename" at bounding box center [647, 293] width 39 height 22
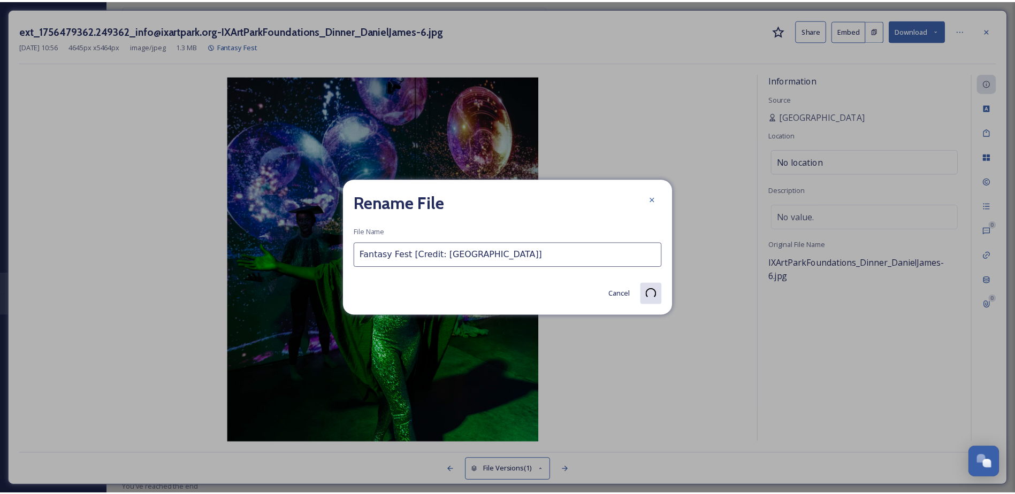
scroll to position [1529, 0]
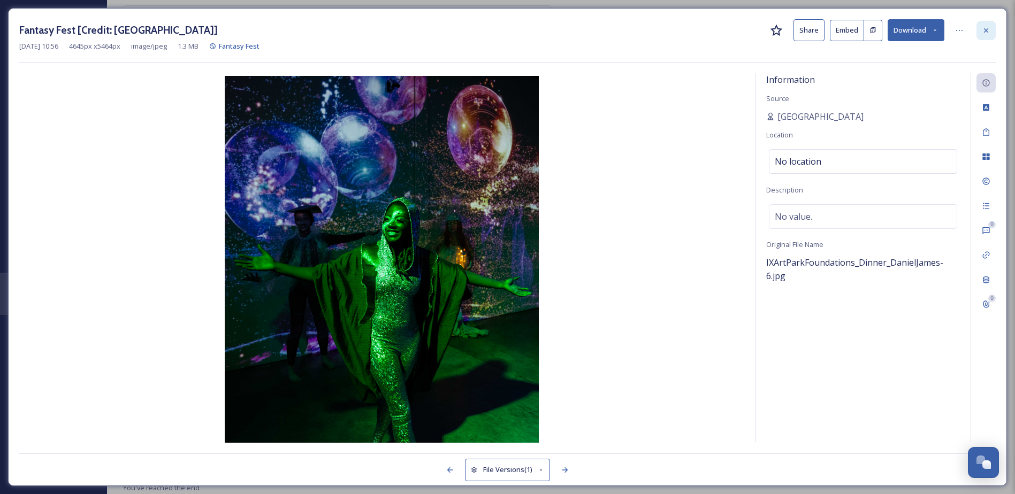
click at [990, 29] on icon at bounding box center [986, 30] width 9 height 9
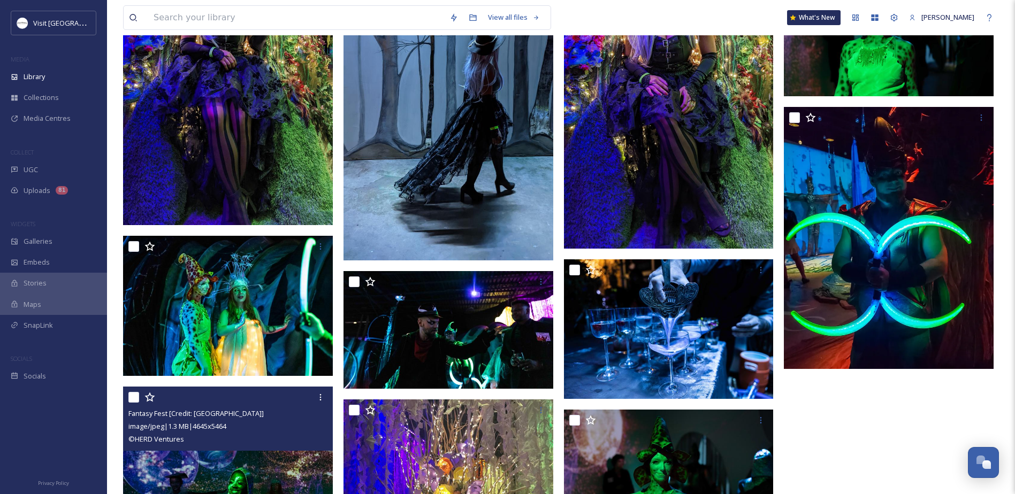
scroll to position [1369, 0]
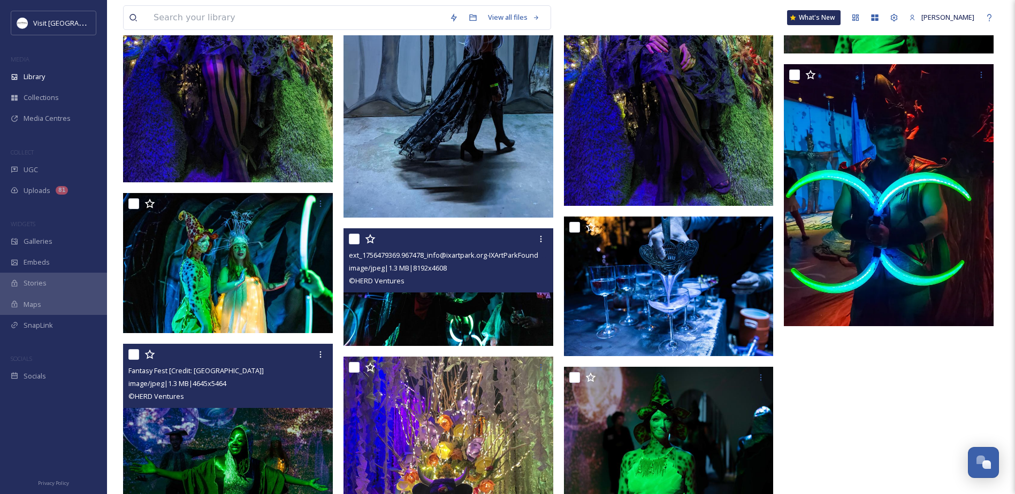
click at [512, 299] on img at bounding box center [448, 287] width 210 height 118
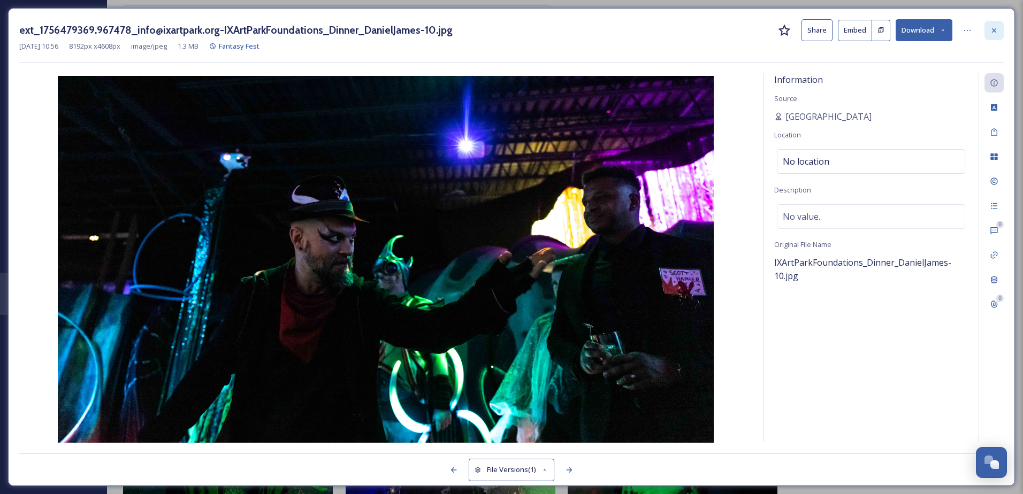
click at [988, 29] on div at bounding box center [993, 30] width 19 height 19
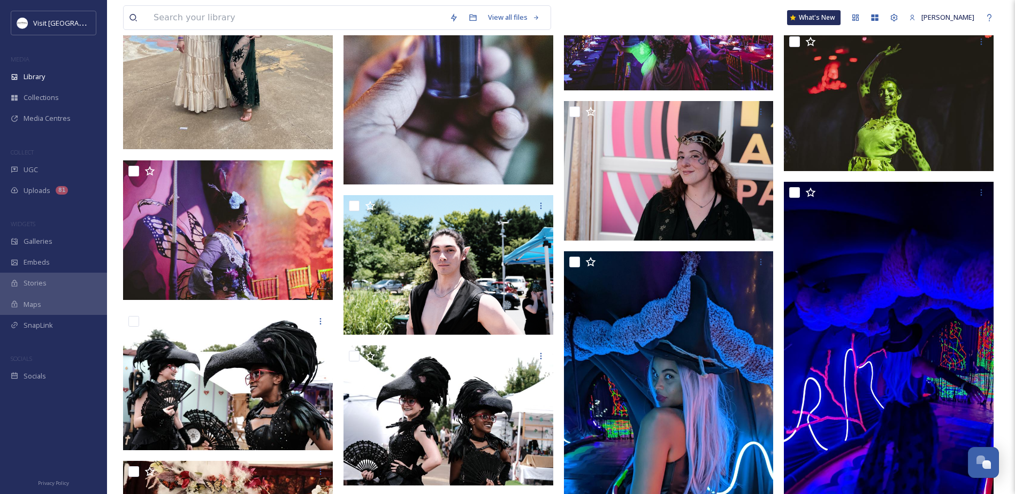
scroll to position [566, 0]
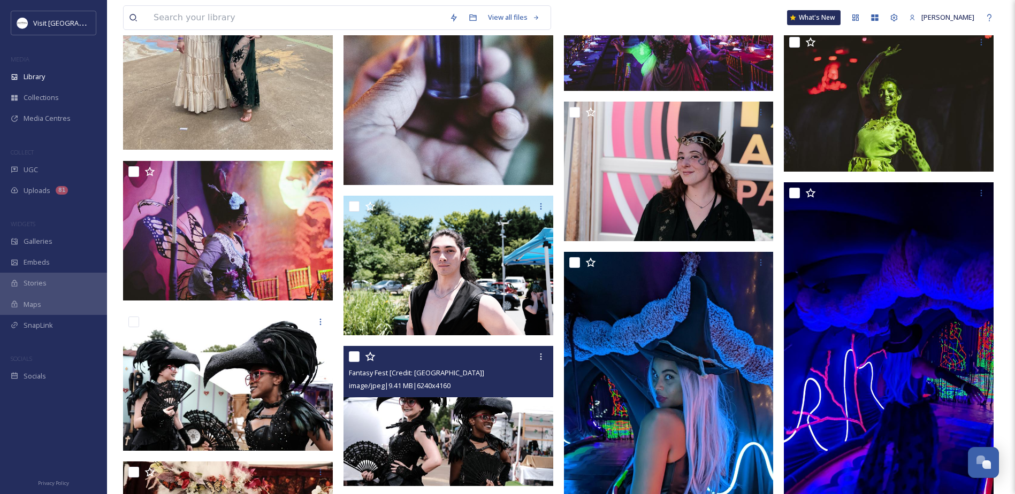
click at [352, 355] on input "checkbox" at bounding box center [354, 357] width 11 height 11
checkbox input "true"
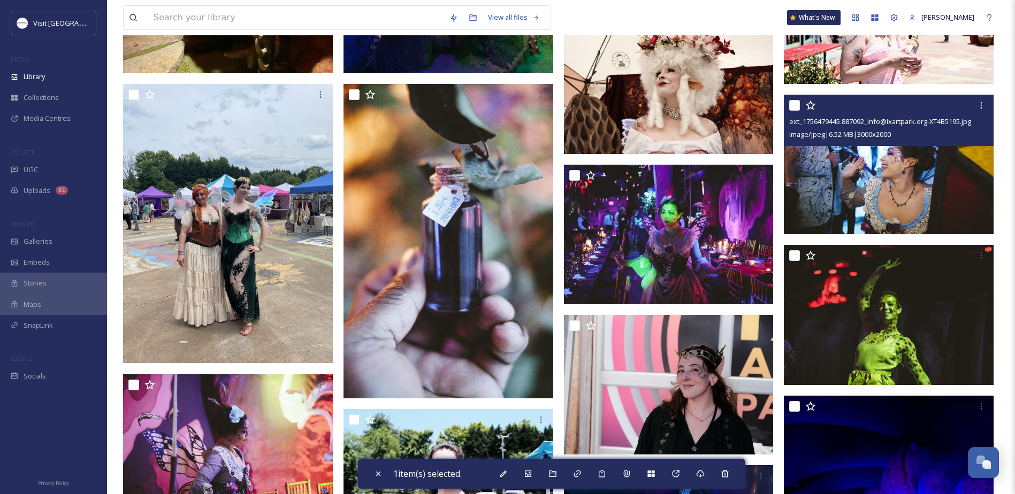
scroll to position [352, 0]
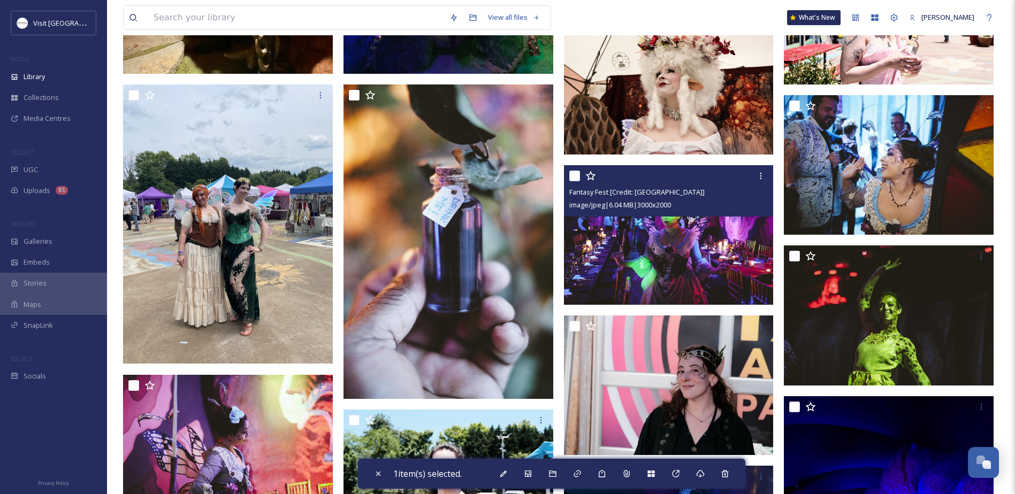
click at [576, 174] on input "checkbox" at bounding box center [574, 176] width 11 height 11
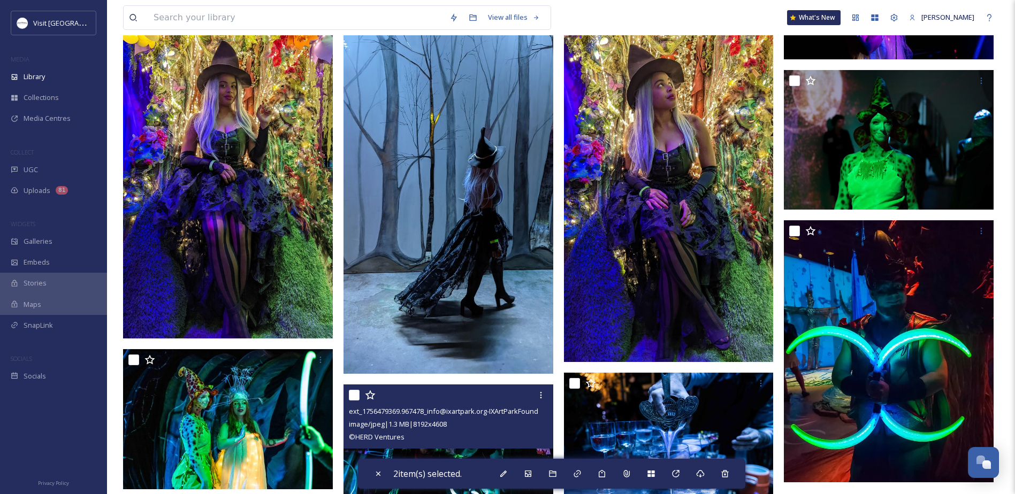
scroll to position [1315, 0]
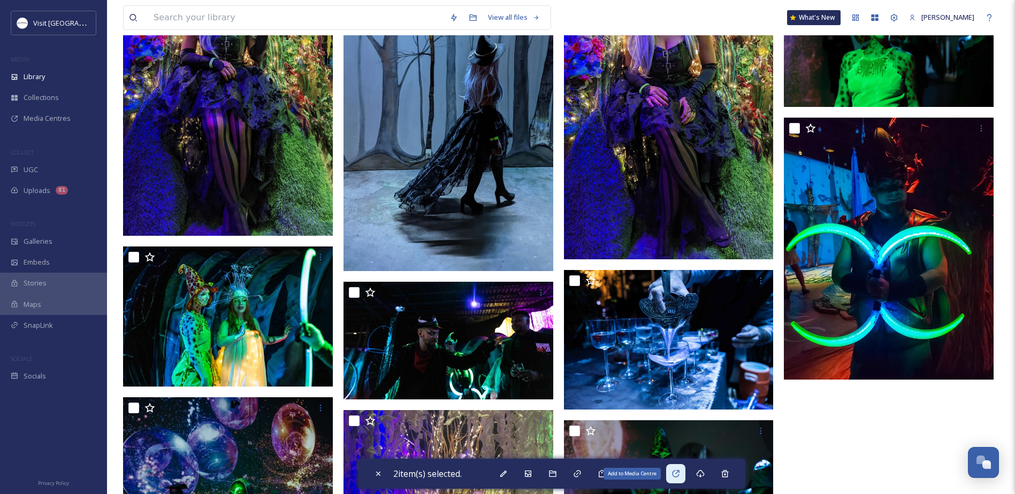
click at [680, 472] on icon at bounding box center [675, 474] width 9 height 9
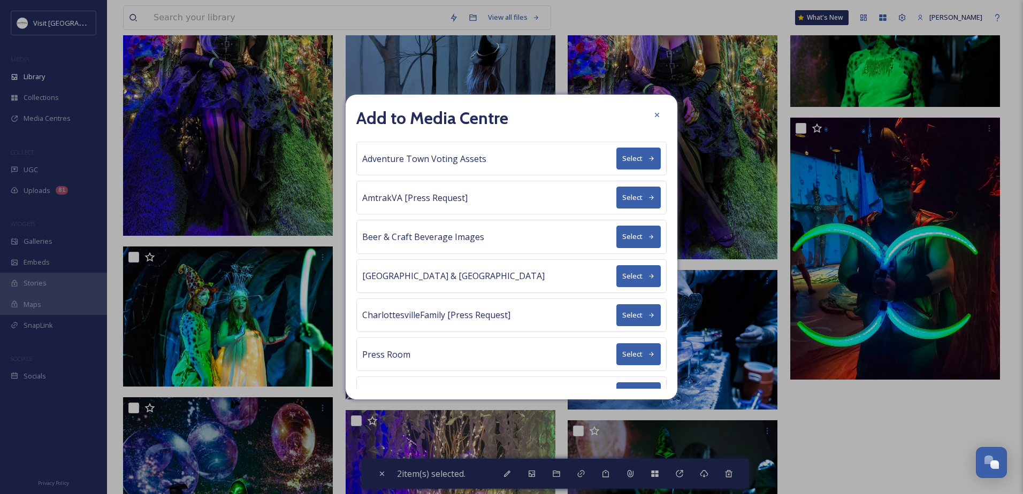
click at [616, 198] on button "Select" at bounding box center [638, 198] width 44 height 22
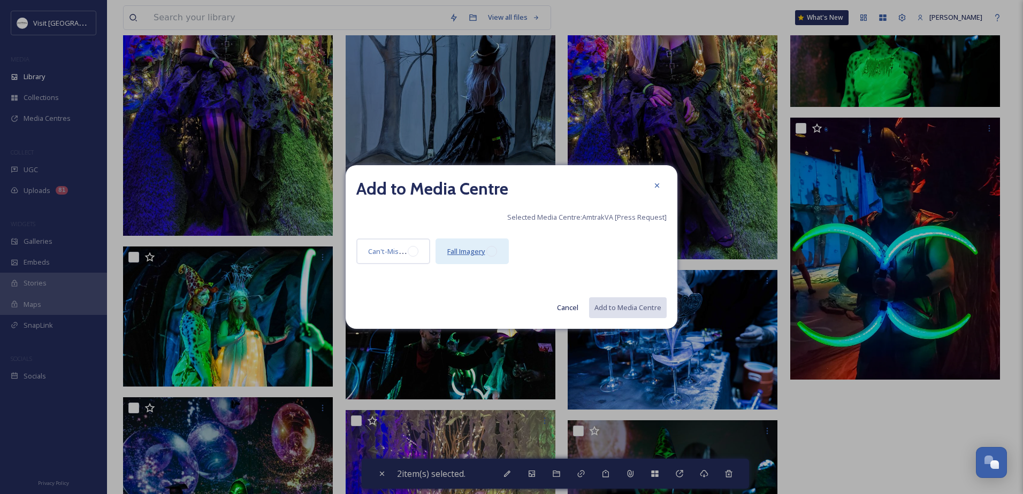
click at [477, 251] on span "Fall Imagery" at bounding box center [466, 252] width 38 height 10
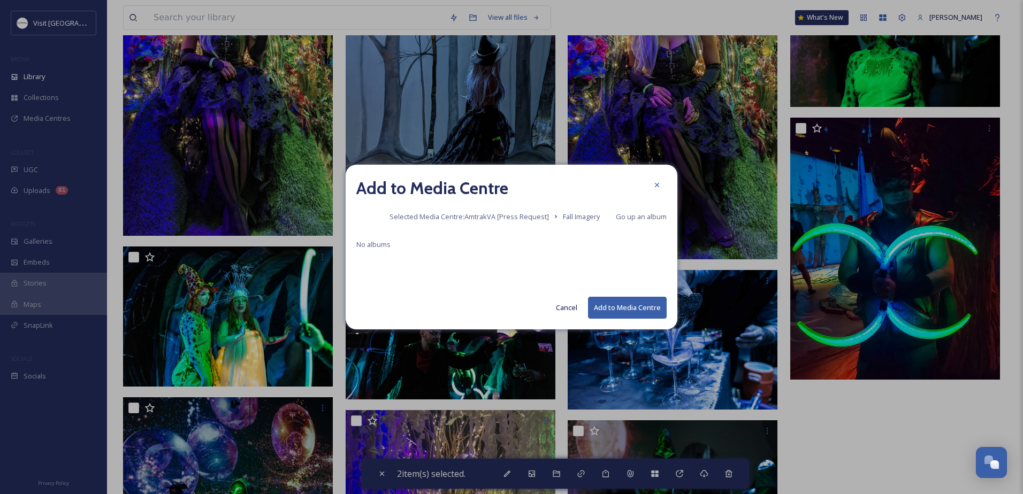
click at [617, 308] on button "Add to Media Centre" at bounding box center [627, 308] width 79 height 22
checkbox input "false"
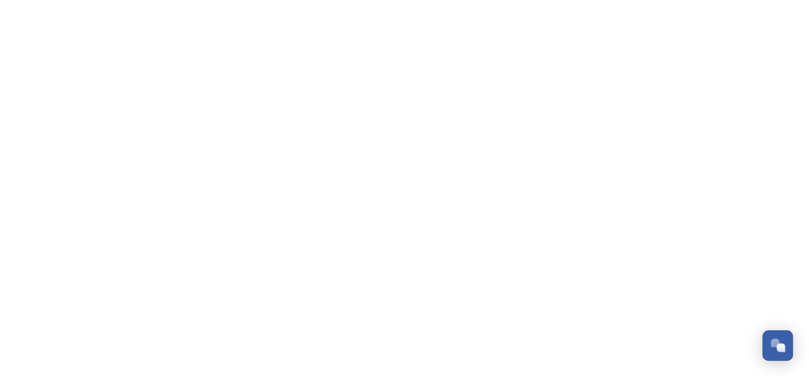
scroll to position [315, 0]
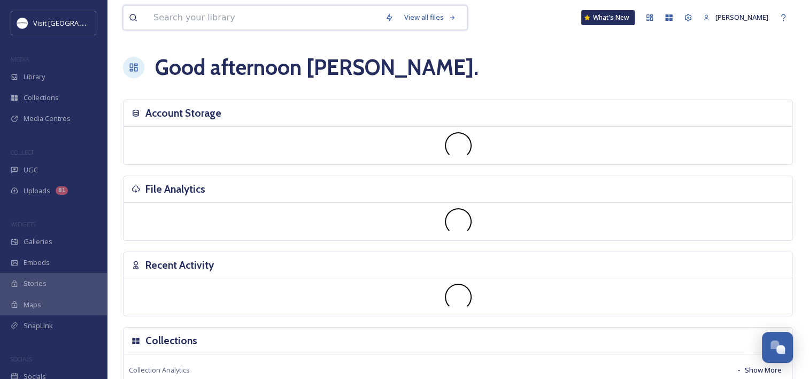
click at [185, 21] on input at bounding box center [264, 18] width 232 height 24
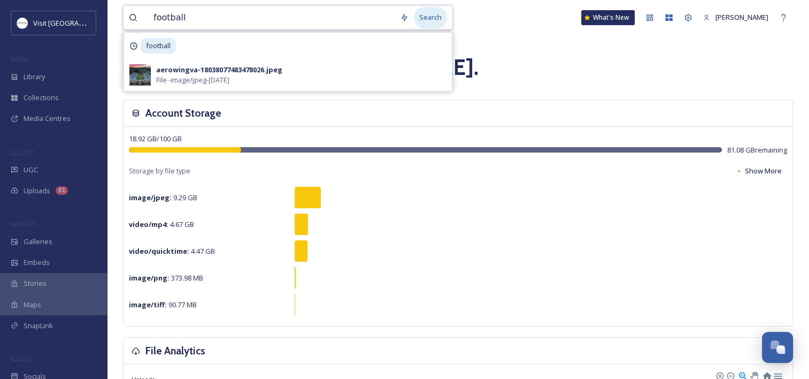
type input "football"
click at [435, 18] on div "Search" at bounding box center [430, 17] width 33 height 21
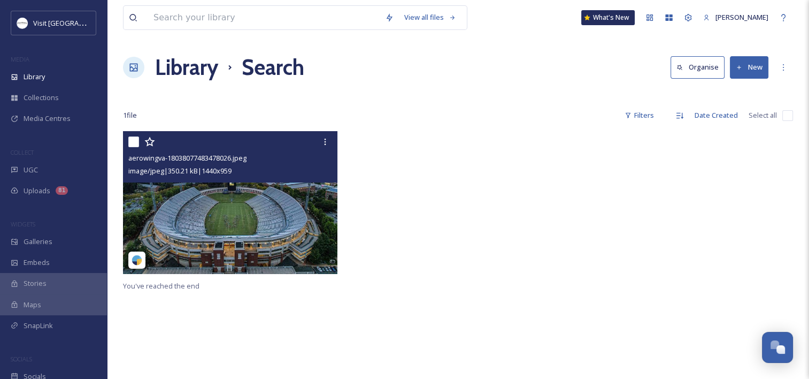
click at [211, 218] on img at bounding box center [230, 202] width 215 height 143
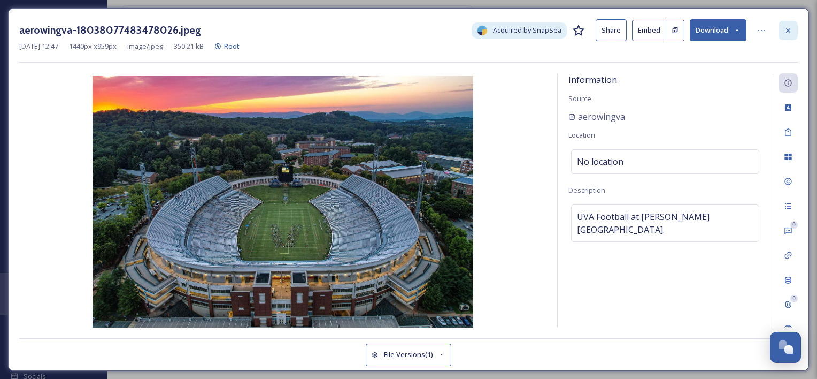
click at [796, 22] on div at bounding box center [788, 30] width 19 height 19
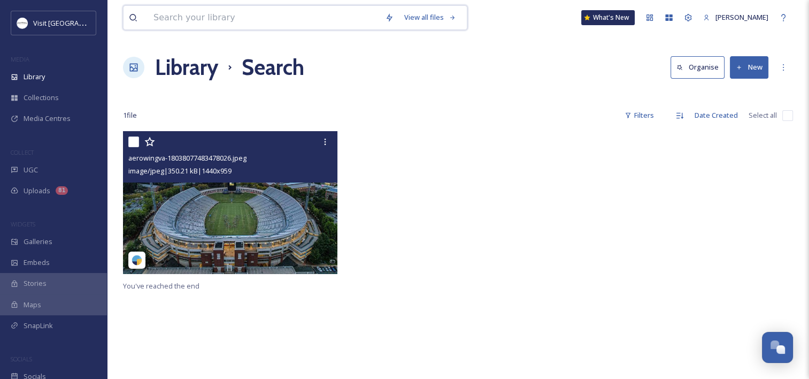
click at [217, 25] on input at bounding box center [264, 18] width 232 height 24
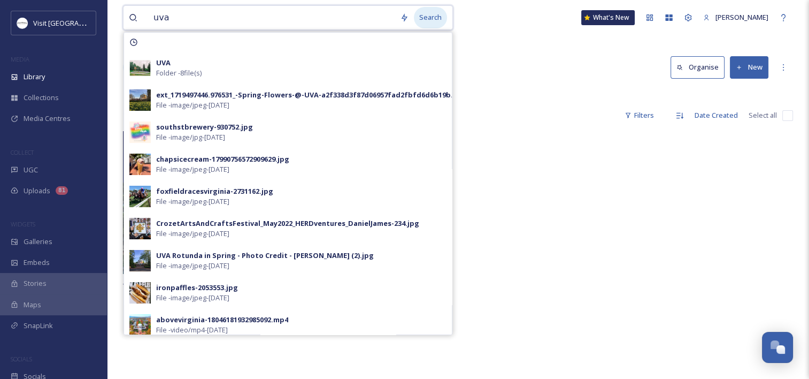
type input "uva"
click at [430, 18] on div "Search" at bounding box center [430, 17] width 33 height 21
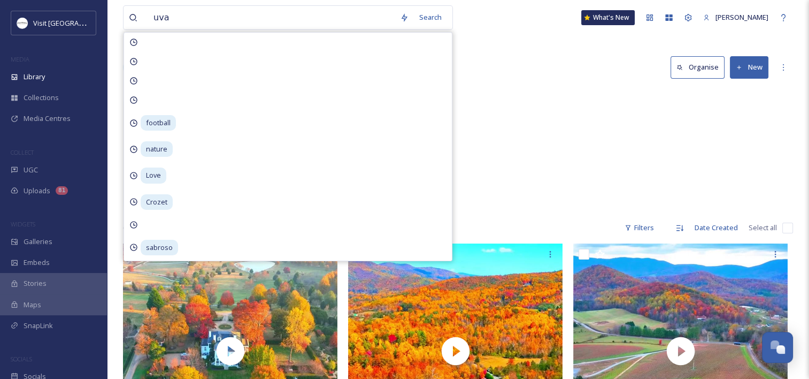
click at [556, 132] on div "UVA 8 items" at bounding box center [458, 150] width 670 height 123
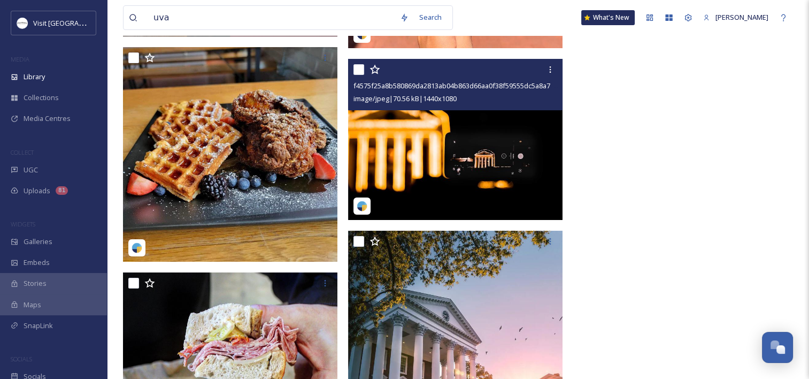
scroll to position [4494, 0]
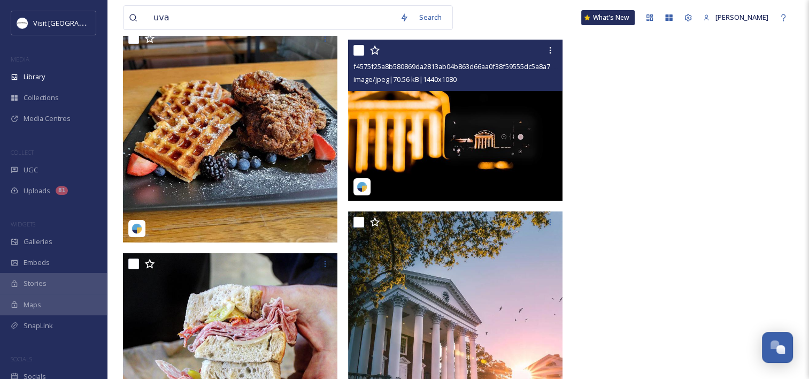
click at [381, 152] on img at bounding box center [455, 120] width 215 height 161
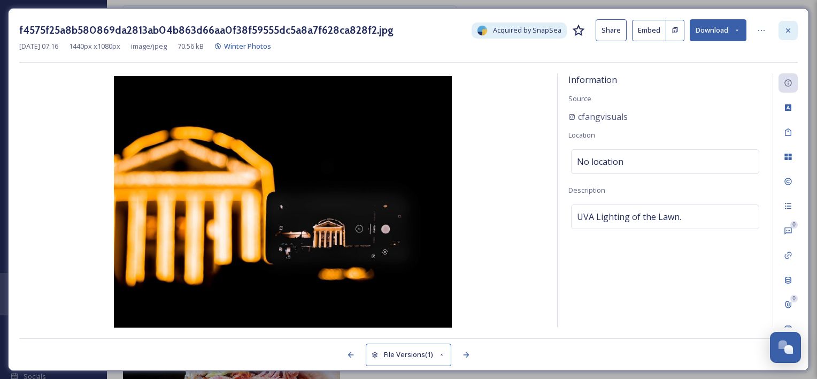
click at [794, 28] on div at bounding box center [788, 30] width 19 height 19
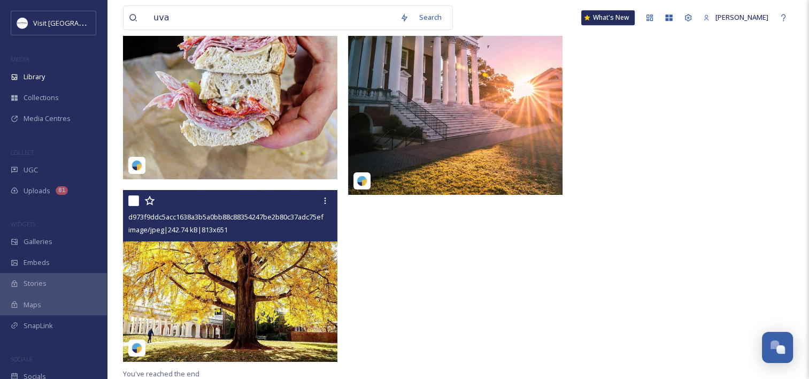
scroll to position [4834, 0]
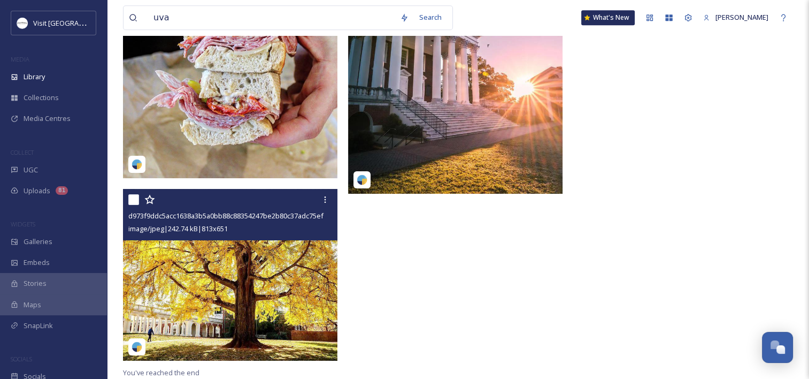
click at [247, 284] on img at bounding box center [230, 275] width 215 height 172
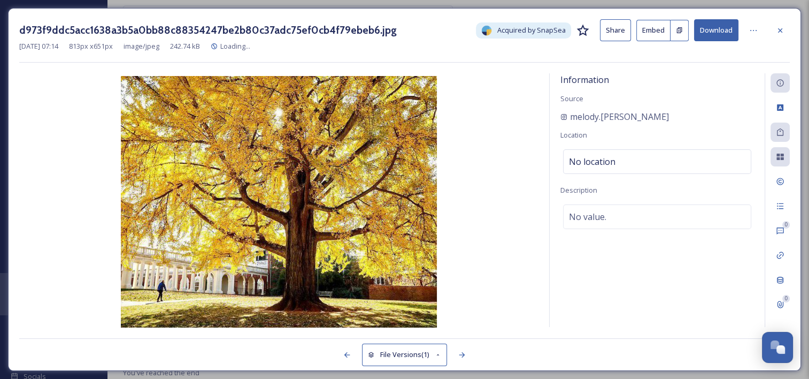
scroll to position [4667, 0]
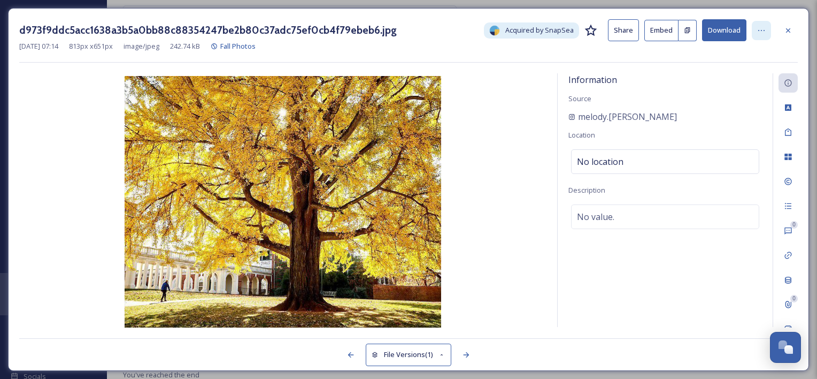
click at [762, 28] on icon at bounding box center [762, 30] width 9 height 9
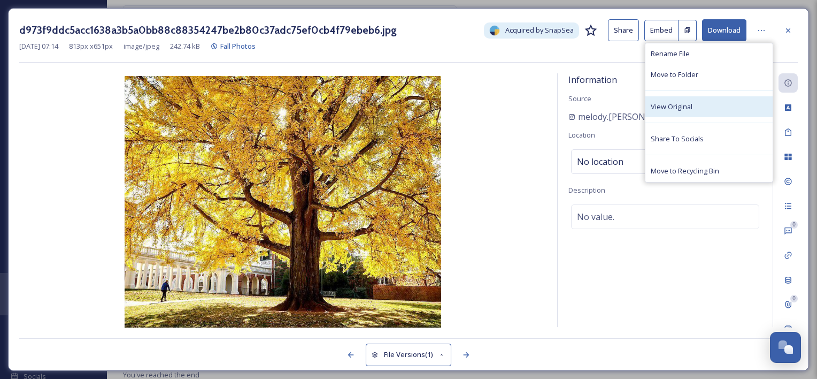
click at [673, 116] on div "View Original" at bounding box center [709, 106] width 127 height 21
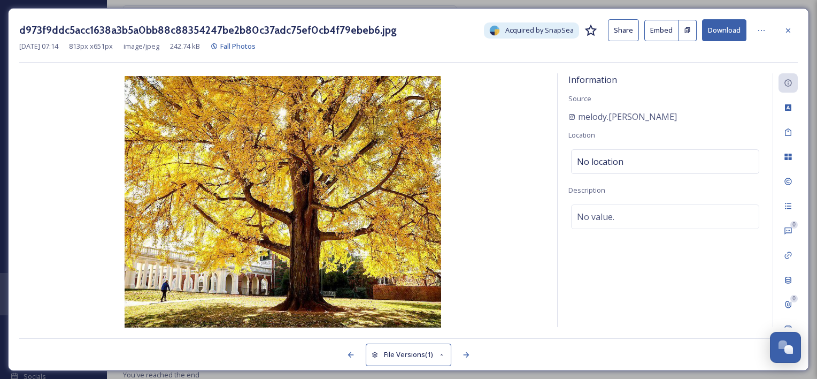
click at [717, 29] on button "Download" at bounding box center [724, 30] width 44 height 22
click at [792, 26] on icon at bounding box center [788, 30] width 9 height 9
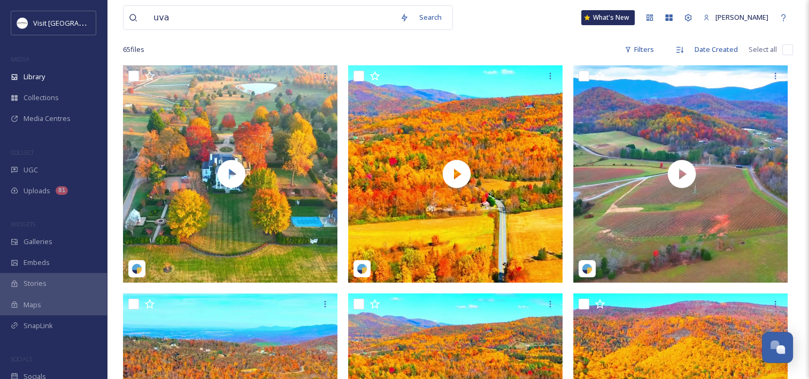
scroll to position [66, 0]
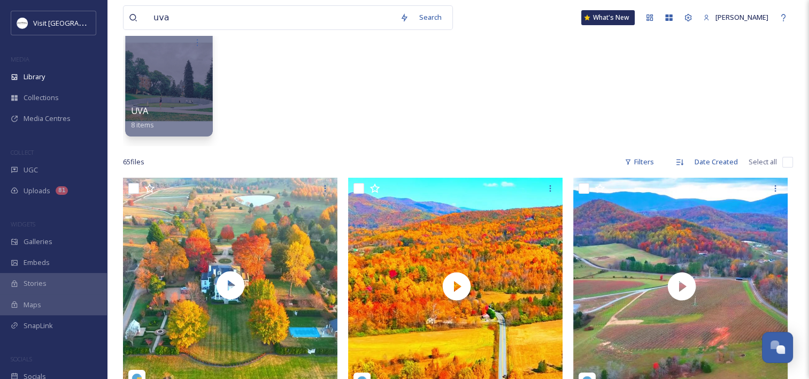
click at [170, 86] on div at bounding box center [168, 81] width 87 height 109
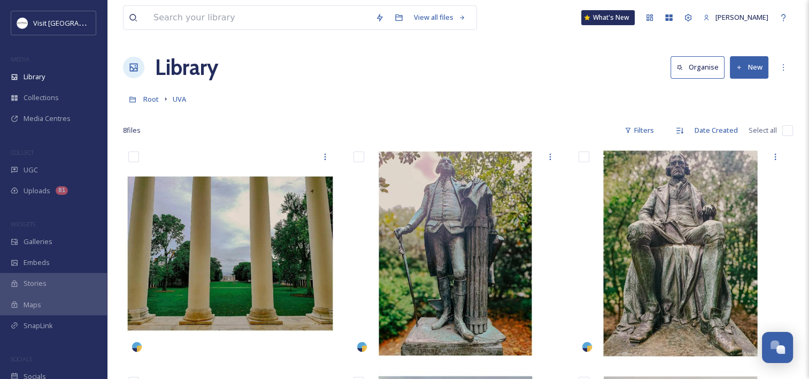
click at [751, 65] on button "New" at bounding box center [749, 67] width 39 height 22
click at [737, 92] on span "File Upload" at bounding box center [744, 92] width 35 height 10
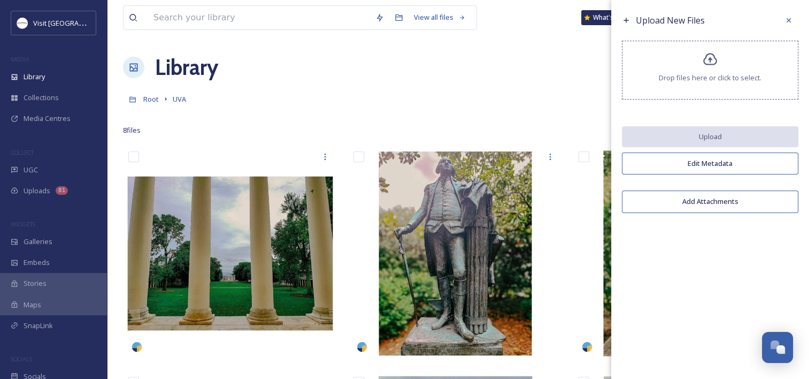
click at [709, 59] on icon at bounding box center [711, 59] width 14 height 12
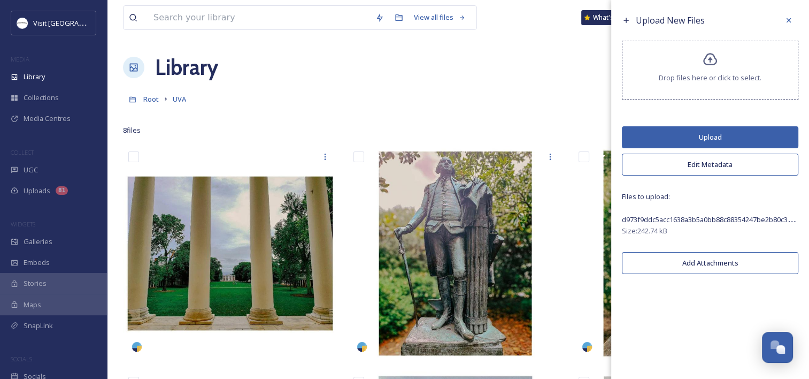
click at [678, 162] on button "Edit Metadata" at bounding box center [710, 165] width 177 height 22
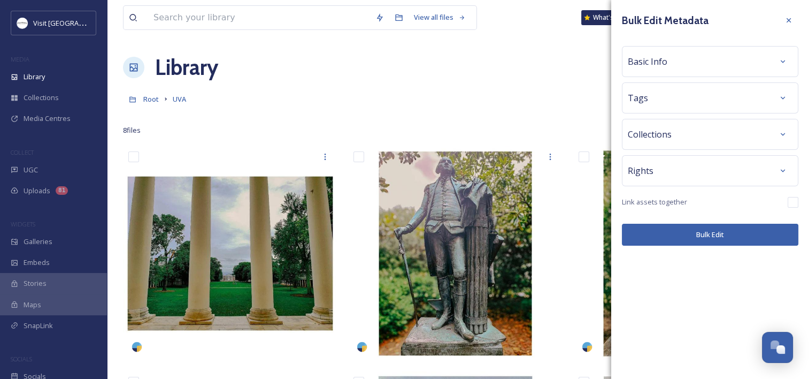
click at [663, 163] on div "Rights" at bounding box center [710, 170] width 165 height 19
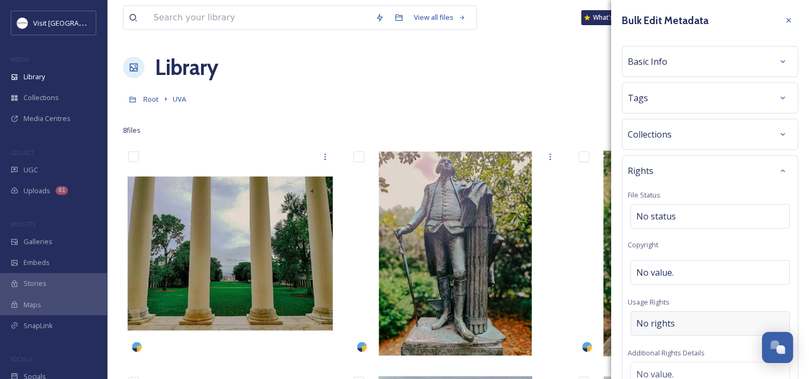
click at [659, 324] on span "No rights" at bounding box center [656, 323] width 39 height 13
click at [659, 324] on input at bounding box center [693, 326] width 118 height 24
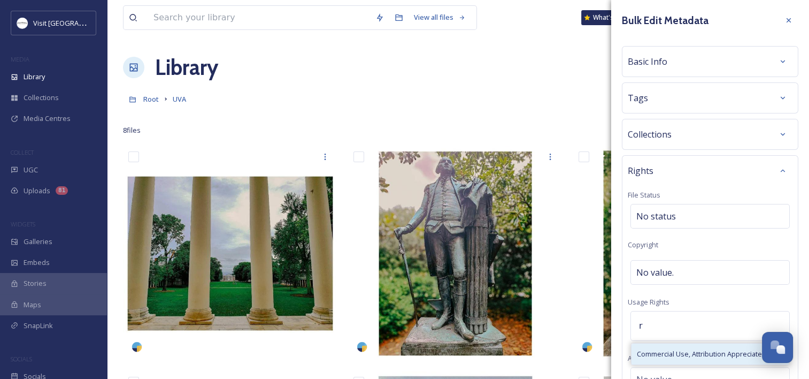
type input "r"
click at [655, 354] on span "Commercial Use, Attribution Appreciated" at bounding box center [701, 354] width 129 height 10
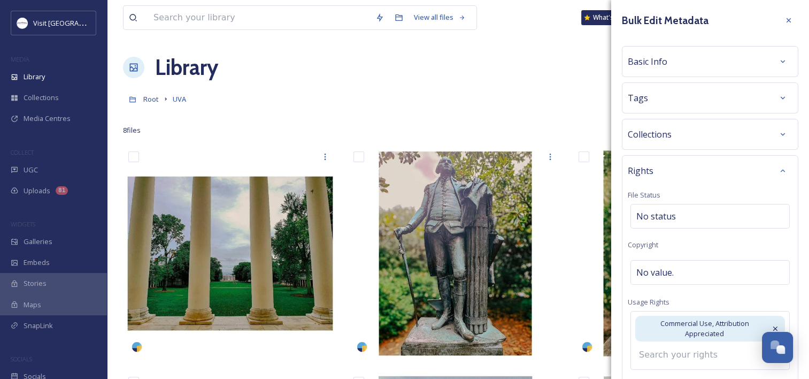
scroll to position [54, 0]
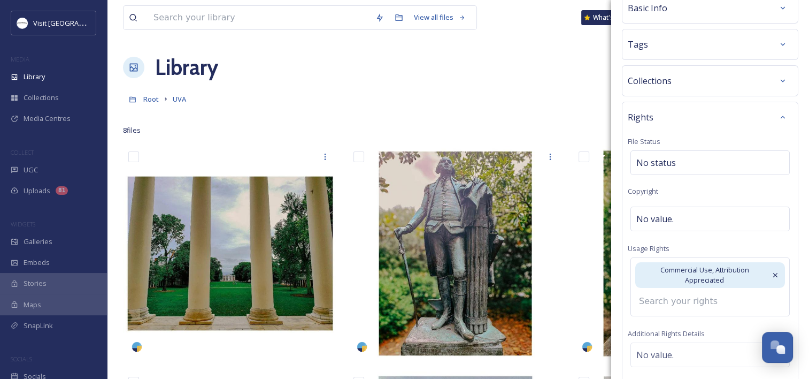
click at [686, 19] on div "Basic Info" at bounding box center [710, 8] width 177 height 31
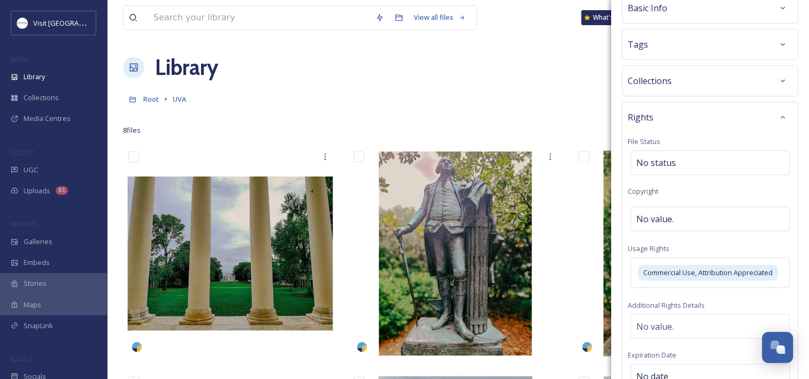
click at [674, 13] on div "Basic Info" at bounding box center [710, 7] width 165 height 19
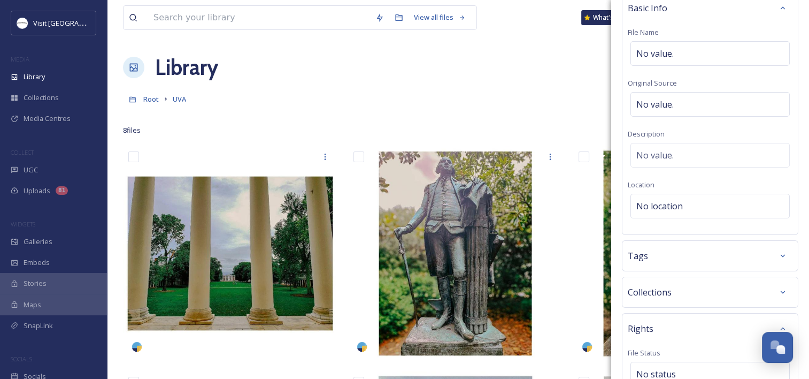
click at [450, 62] on div "Library Organise New" at bounding box center [458, 67] width 670 height 32
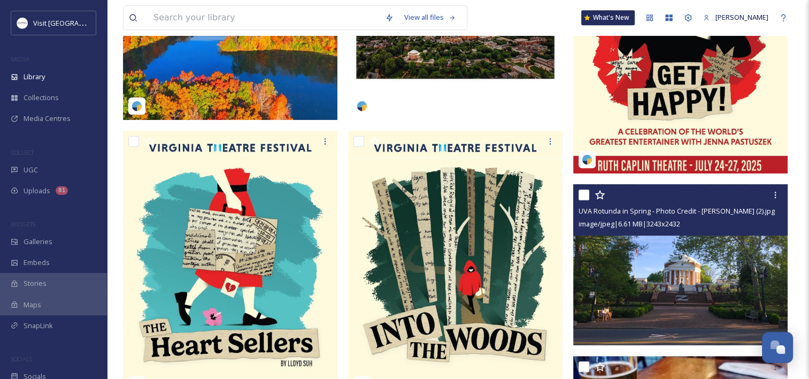
scroll to position [1070, 0]
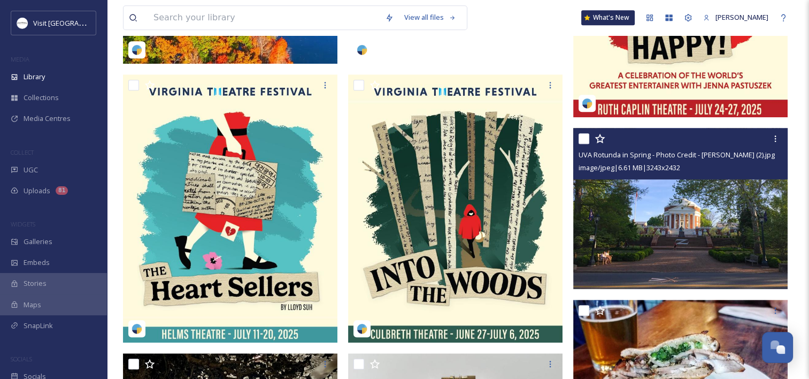
click at [586, 135] on input "checkbox" at bounding box center [584, 138] width 11 height 11
checkbox input "true"
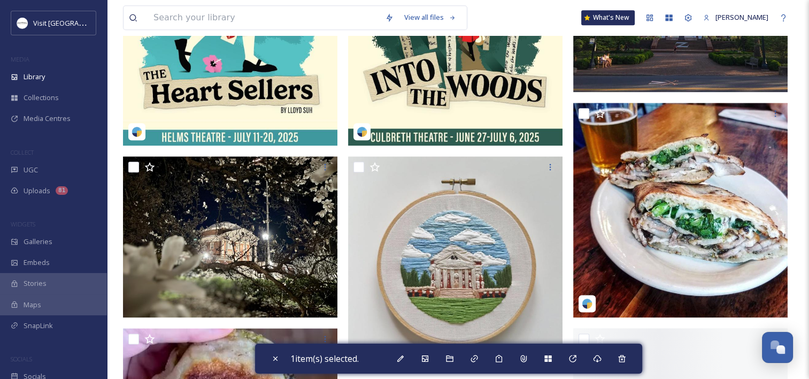
scroll to position [1284, 0]
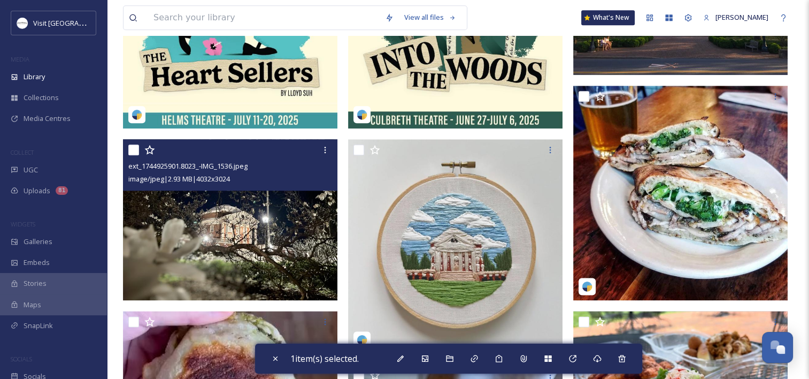
click at [136, 151] on input "checkbox" at bounding box center [133, 149] width 11 height 11
checkbox input "true"
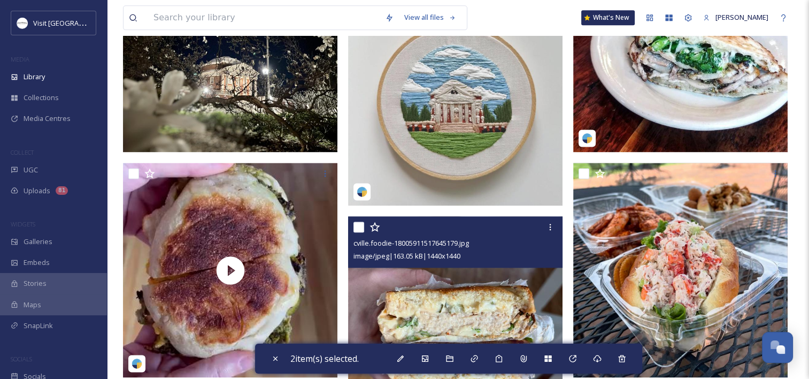
scroll to position [1338, 0]
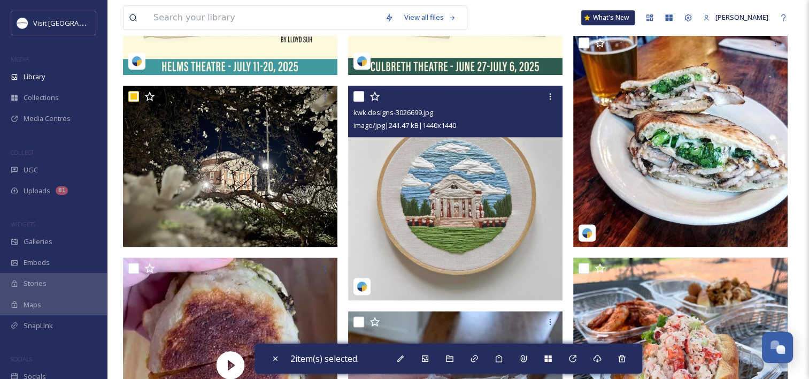
click at [360, 98] on input "checkbox" at bounding box center [359, 96] width 11 height 11
checkbox input "true"
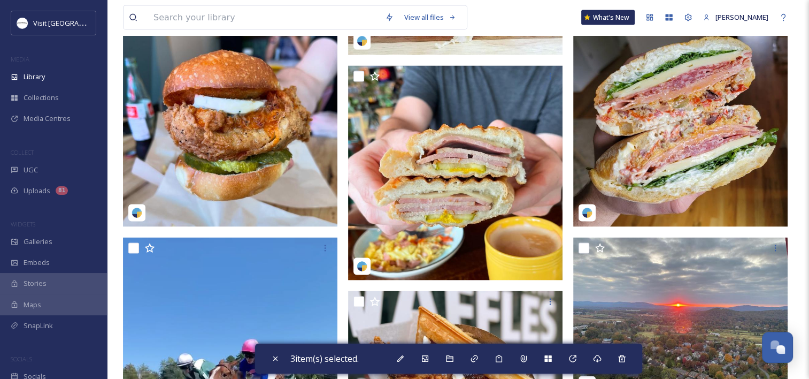
scroll to position [2194, 0]
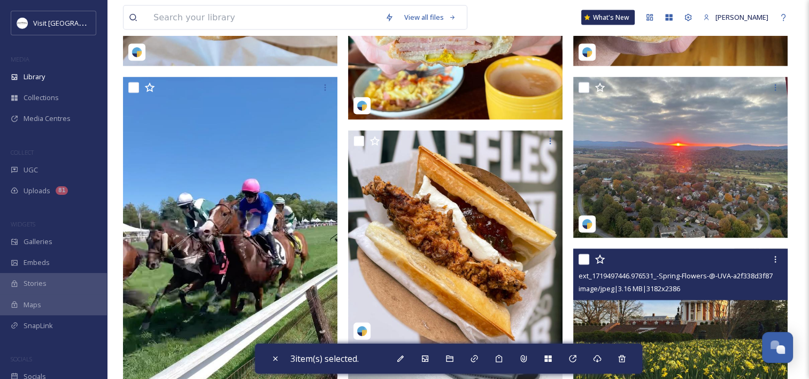
click at [586, 255] on input "checkbox" at bounding box center [584, 259] width 11 height 11
checkbox input "true"
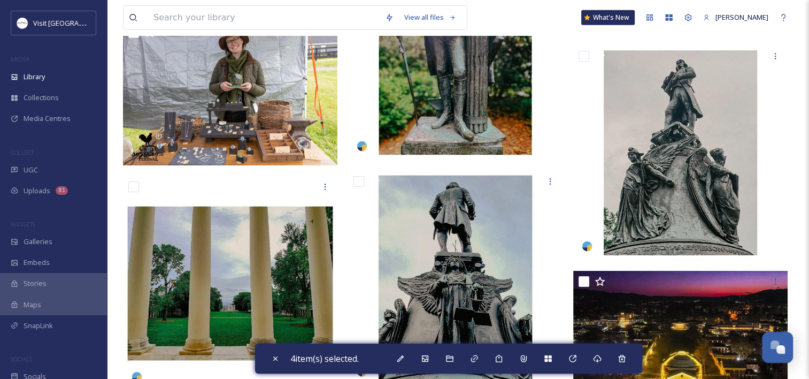
scroll to position [3210, 0]
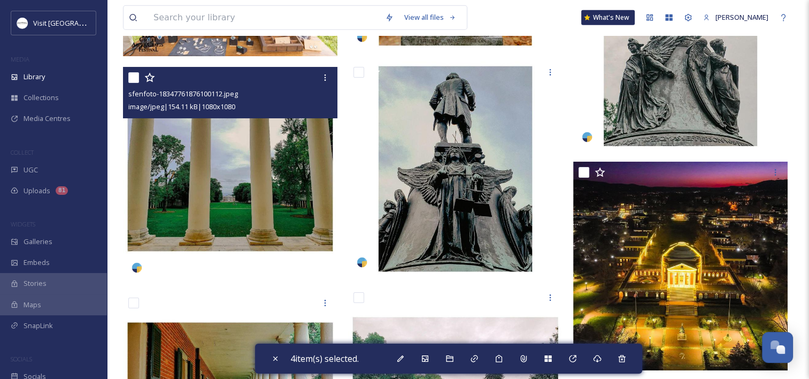
click at [133, 81] on input "checkbox" at bounding box center [133, 77] width 11 height 11
checkbox input "true"
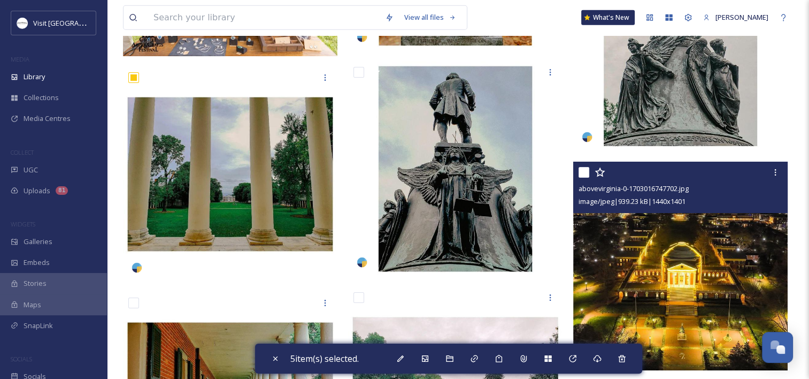
click at [586, 171] on input "checkbox" at bounding box center [584, 172] width 11 height 11
checkbox input "true"
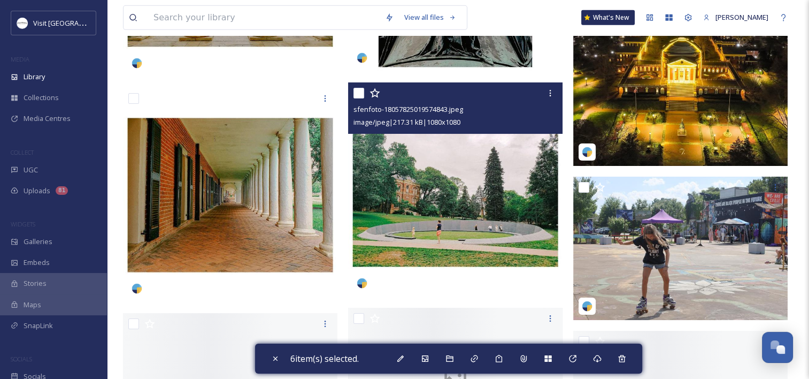
scroll to position [3478, 0]
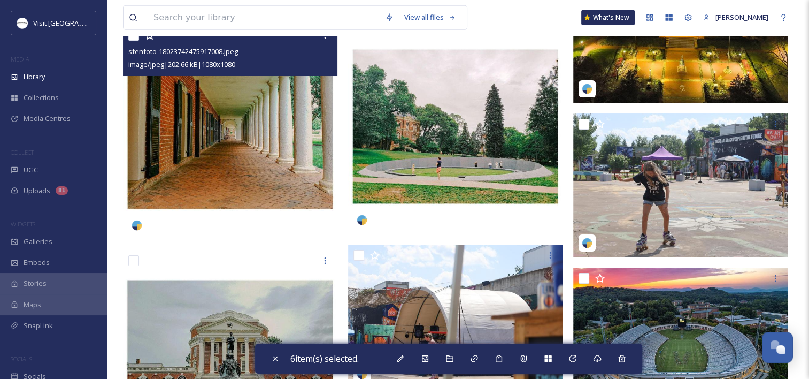
click at [132, 39] on input "checkbox" at bounding box center [133, 35] width 11 height 11
checkbox input "true"
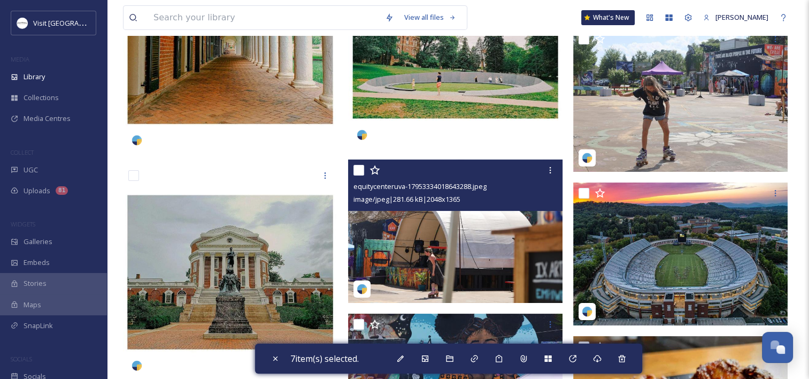
scroll to position [3638, 0]
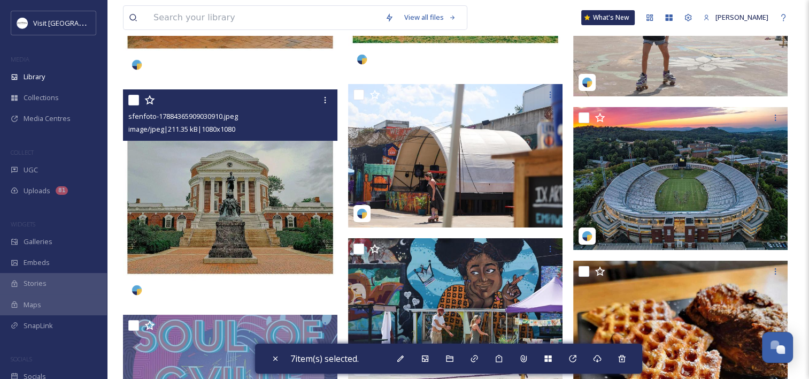
click at [133, 98] on input "checkbox" at bounding box center [133, 100] width 11 height 11
checkbox input "true"
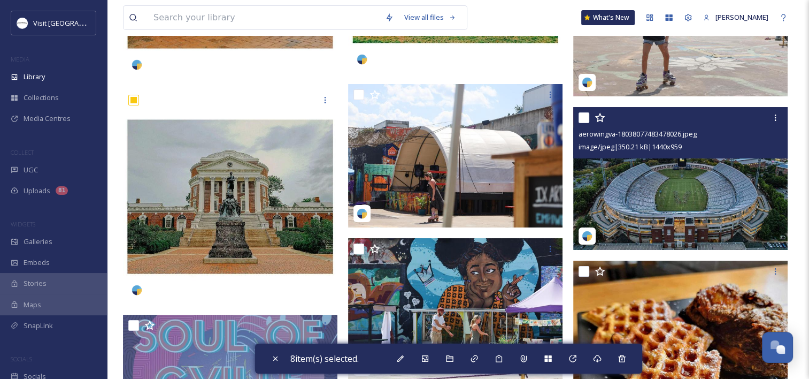
click at [582, 118] on input "checkbox" at bounding box center [584, 117] width 11 height 11
checkbox input "true"
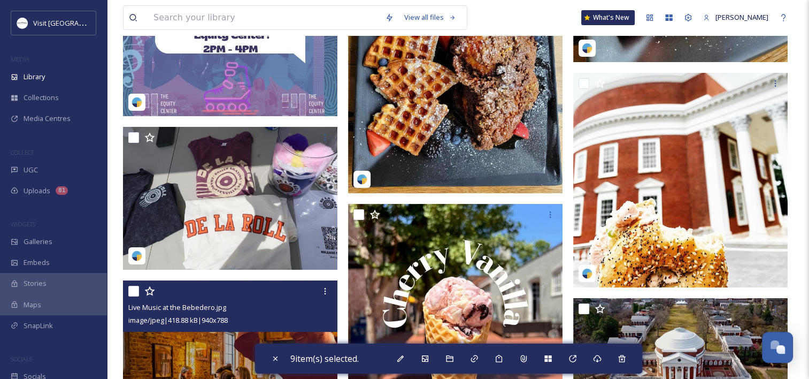
scroll to position [4280, 0]
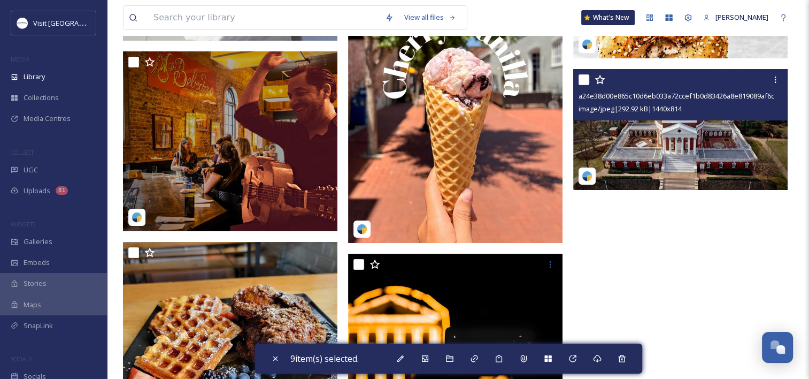
click at [588, 77] on input "checkbox" at bounding box center [584, 79] width 11 height 11
checkbox input "true"
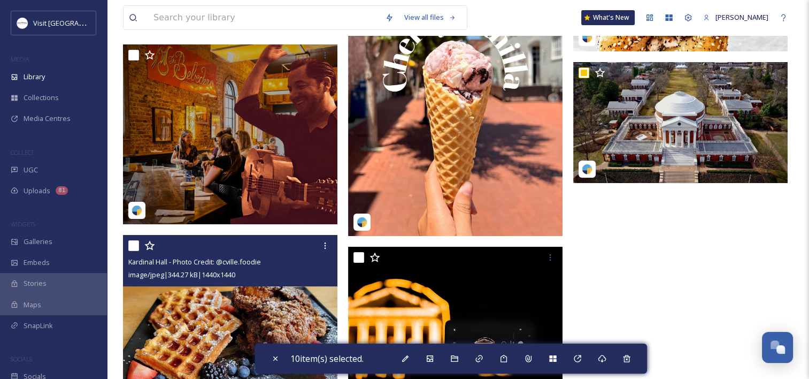
scroll to position [4334, 0]
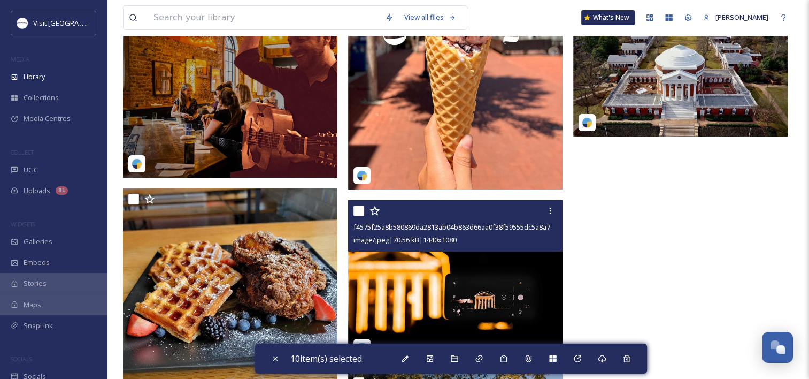
click at [360, 208] on input "checkbox" at bounding box center [359, 210] width 11 height 11
checkbox input "true"
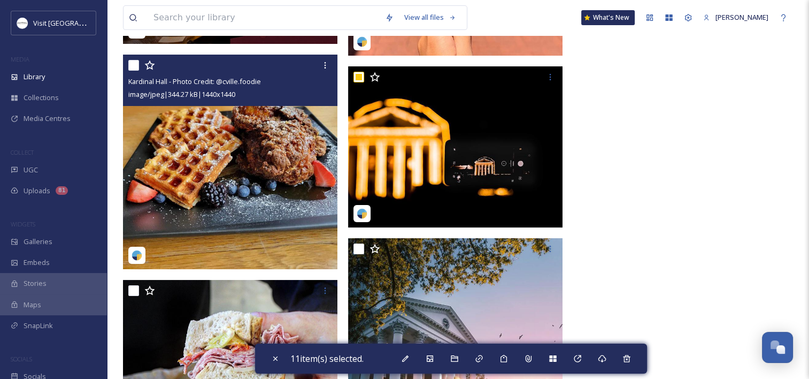
scroll to position [4548, 0]
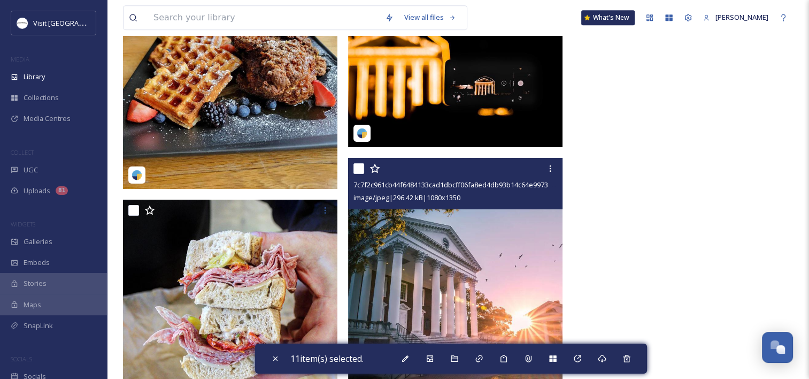
click at [358, 171] on input "checkbox" at bounding box center [359, 168] width 11 height 11
checkbox input "true"
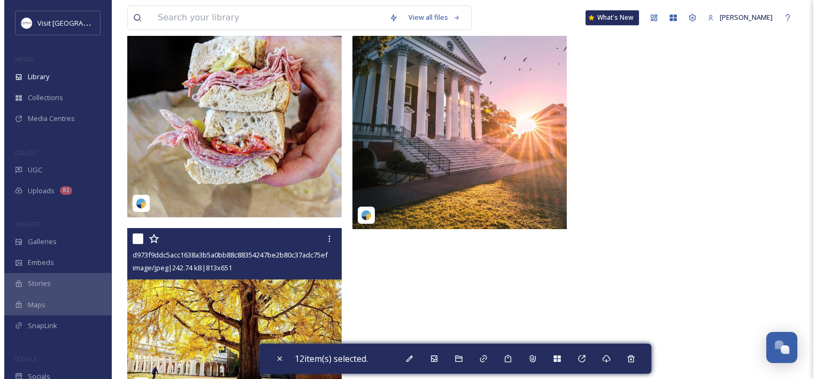
scroll to position [4783, 0]
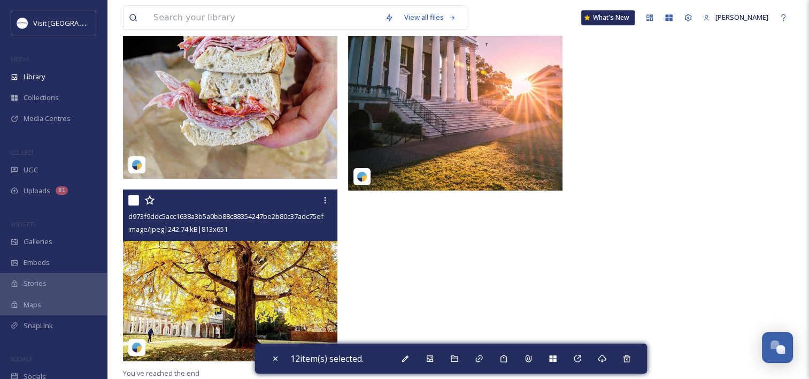
click at [132, 199] on input "checkbox" at bounding box center [133, 200] width 11 height 11
checkbox input "true"
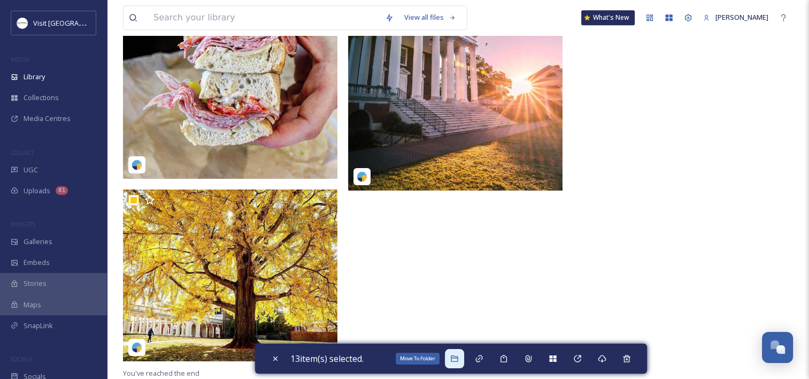
click at [462, 360] on div "Move To Folder" at bounding box center [454, 358] width 19 height 19
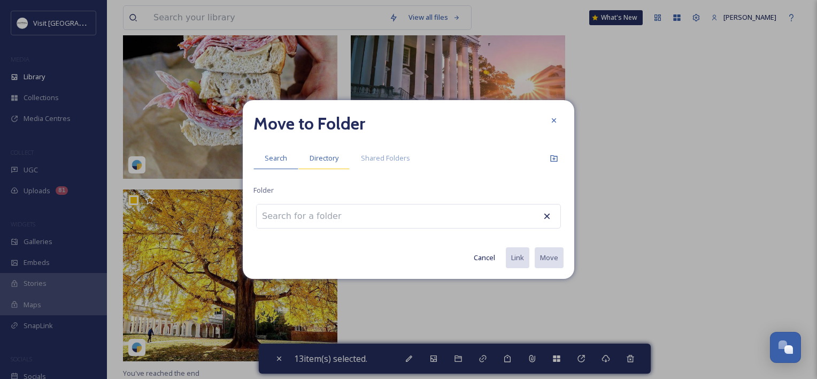
click at [312, 158] on span "Directory" at bounding box center [324, 158] width 29 height 10
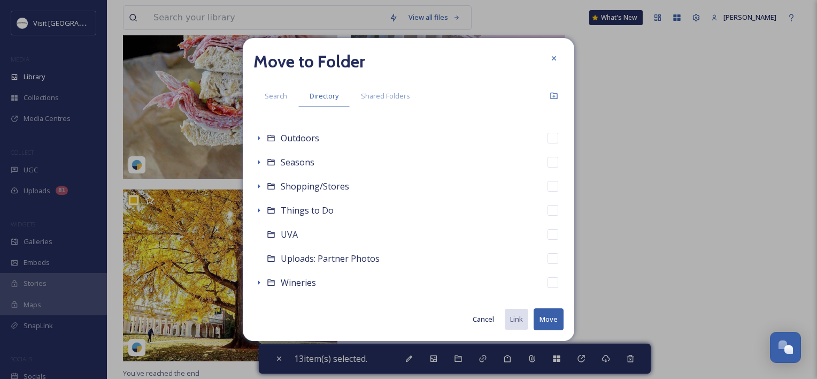
scroll to position [448, 0]
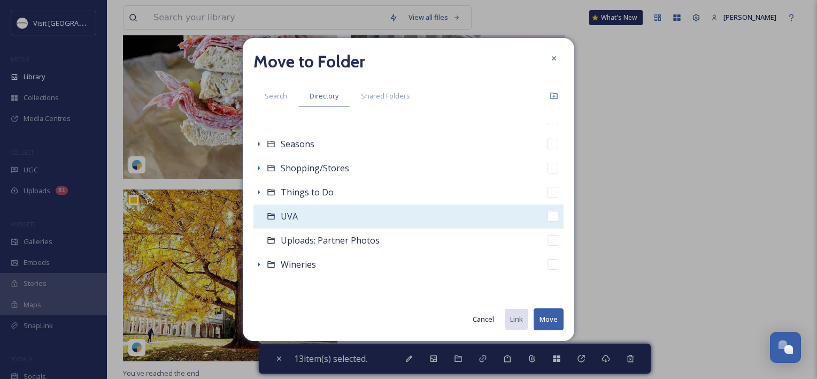
click at [292, 207] on div "UVA" at bounding box center [409, 216] width 310 height 24
checkbox input "false"
checkbox input "true"
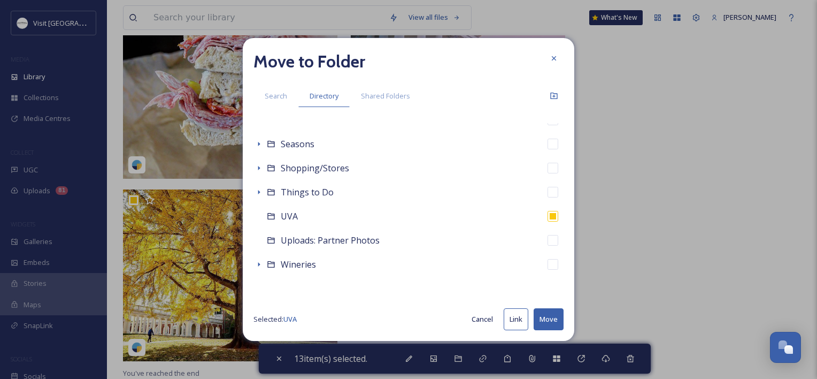
click at [552, 317] on button "Move" at bounding box center [549, 319] width 30 height 22
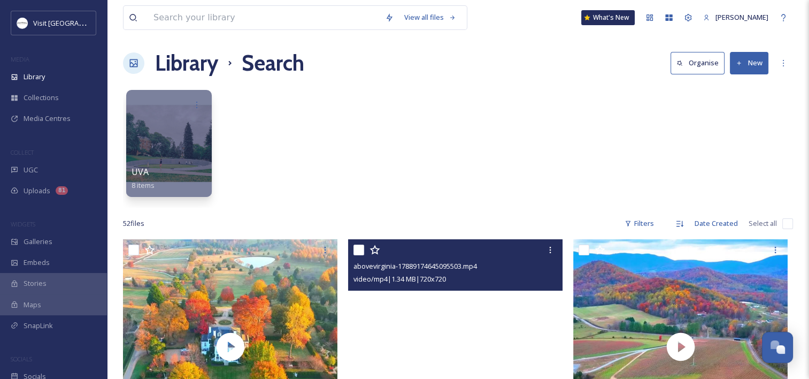
scroll to position [0, 0]
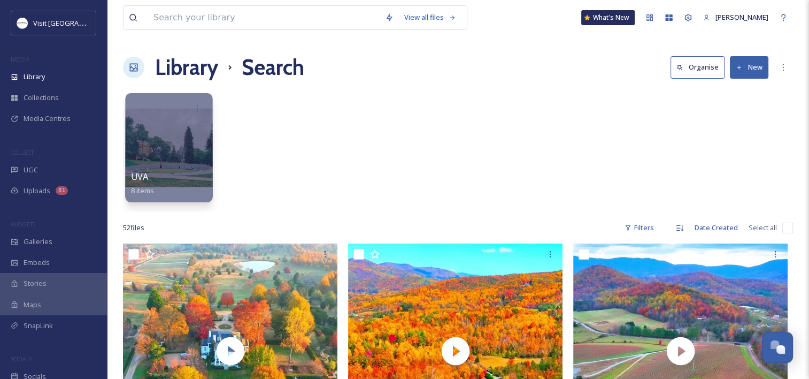
click at [137, 154] on div at bounding box center [168, 147] width 87 height 109
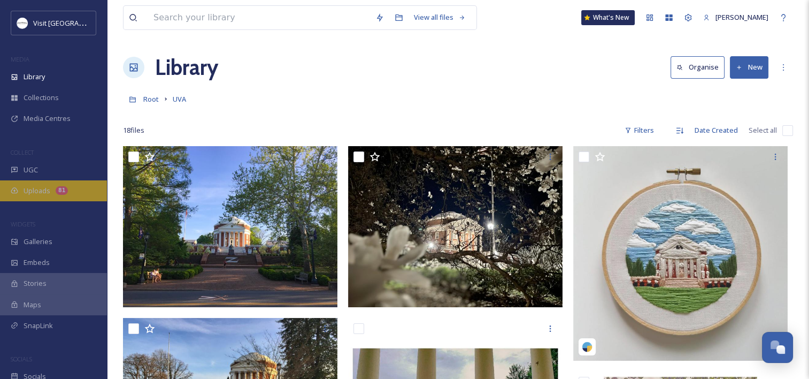
click at [39, 188] on span "Uploads" at bounding box center [37, 191] width 27 height 10
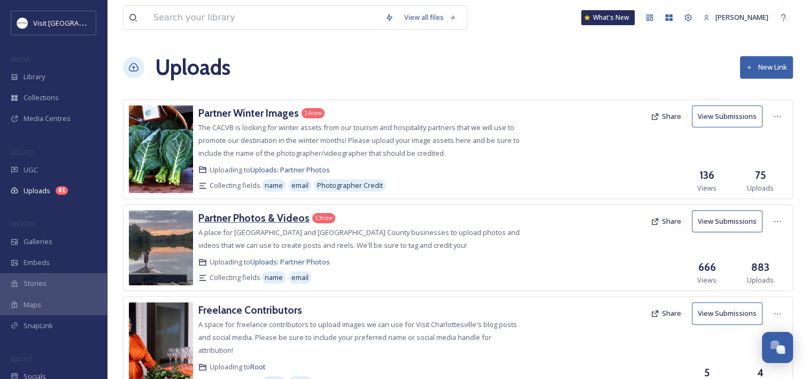
click at [226, 214] on h3 "Partner Photos & Videos" at bounding box center [253, 217] width 111 height 13
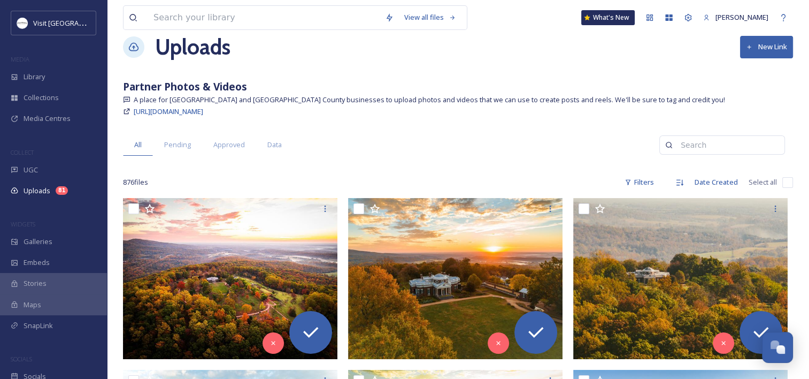
scroll to position [54, 0]
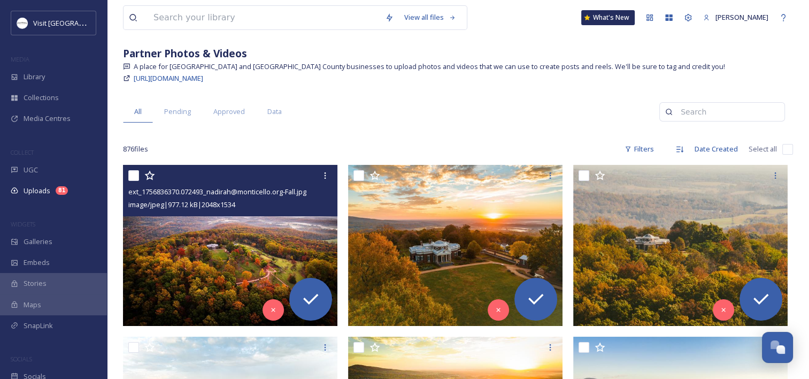
click at [135, 172] on input "checkbox" at bounding box center [133, 175] width 11 height 11
checkbox input "true"
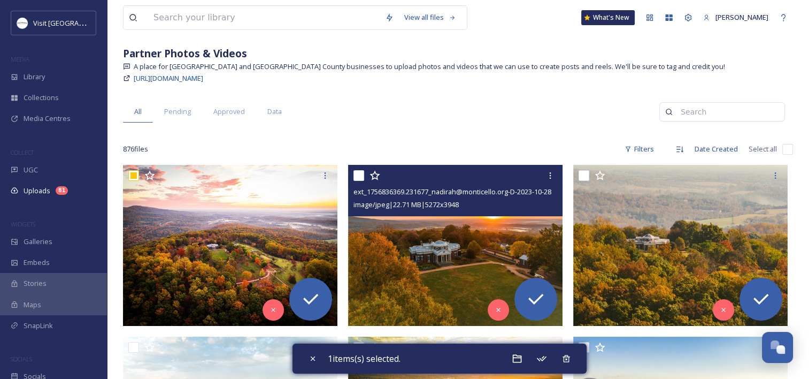
click at [360, 172] on input "checkbox" at bounding box center [359, 175] width 11 height 11
checkbox input "true"
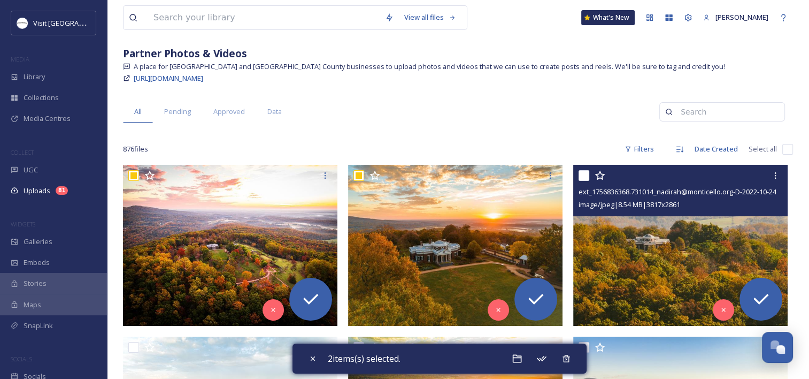
click at [586, 174] on input "checkbox" at bounding box center [584, 175] width 11 height 11
checkbox input "true"
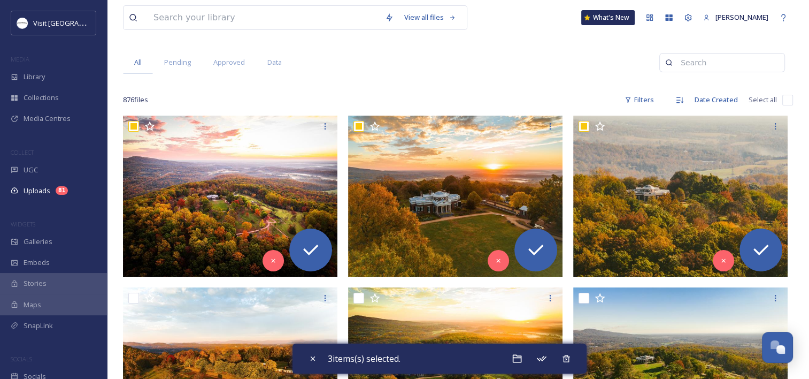
scroll to position [214, 0]
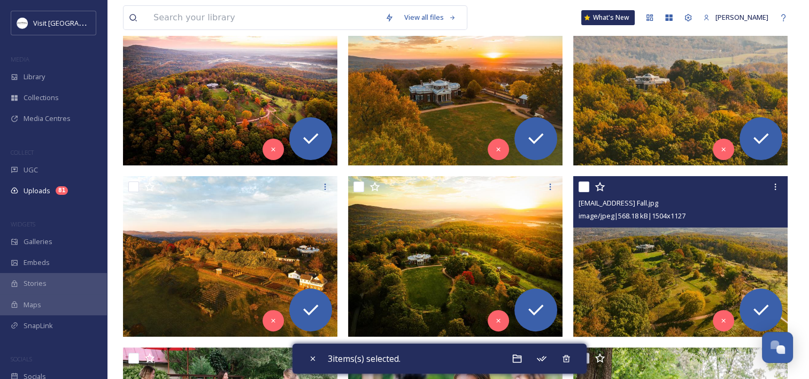
click at [581, 183] on input "checkbox" at bounding box center [584, 186] width 11 height 11
checkbox input "true"
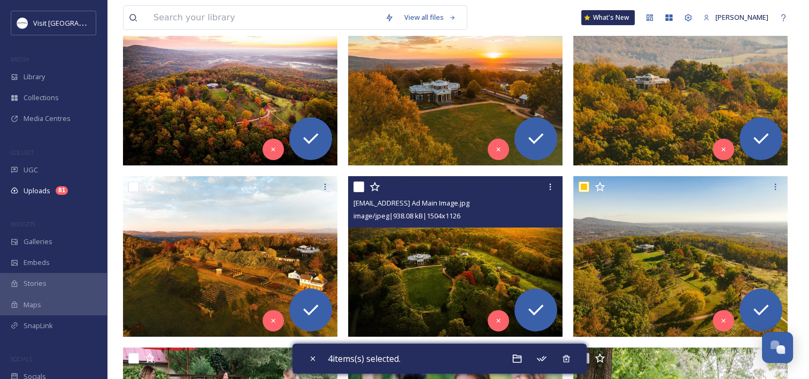
click at [360, 182] on input "checkbox" at bounding box center [359, 186] width 11 height 11
checkbox input "true"
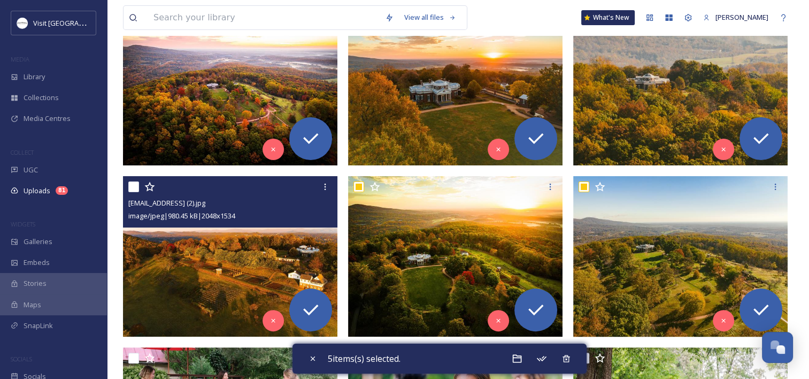
click at [132, 189] on input "checkbox" at bounding box center [133, 186] width 11 height 11
checkbox input "true"
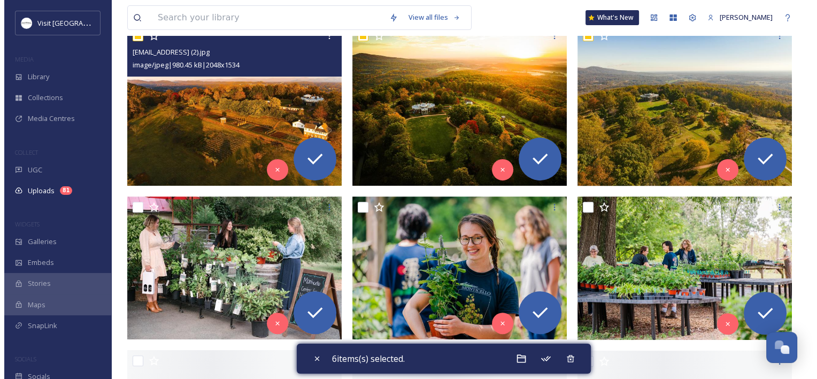
scroll to position [375, 0]
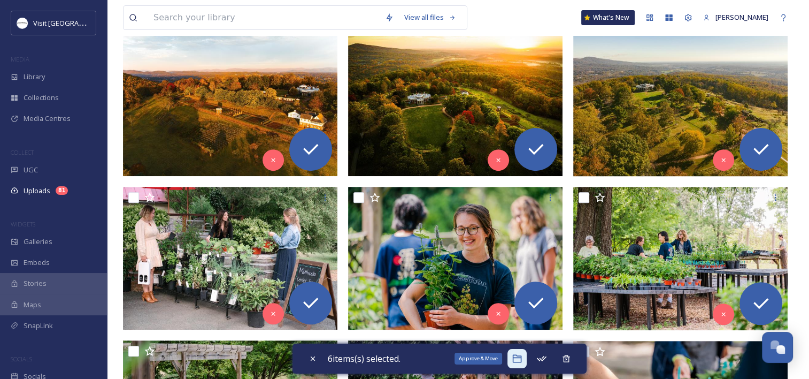
click at [520, 361] on icon at bounding box center [517, 358] width 11 height 11
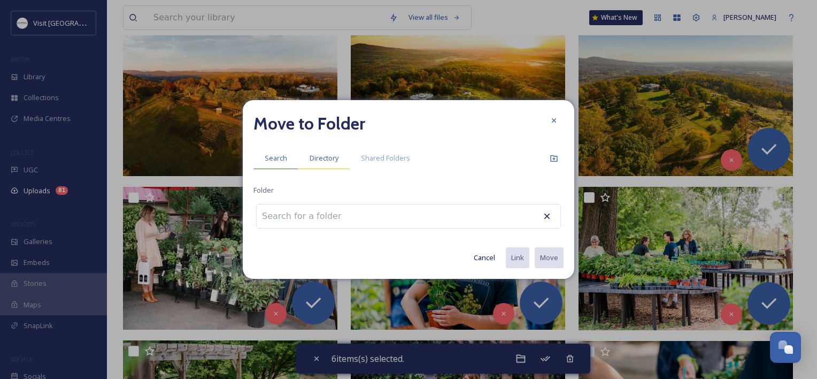
click at [336, 158] on span "Directory" at bounding box center [324, 158] width 29 height 10
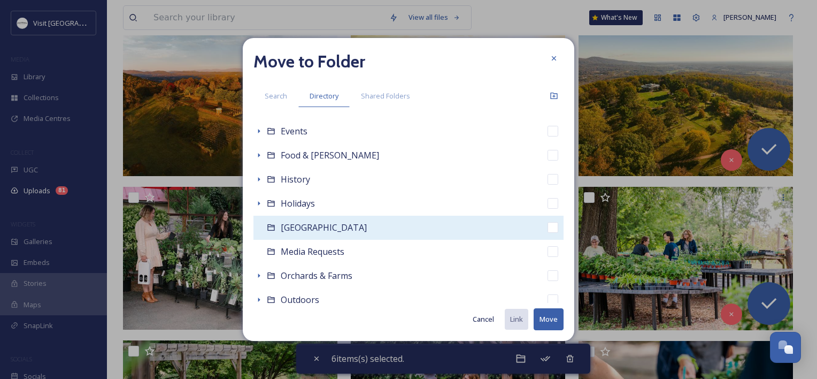
scroll to position [268, 0]
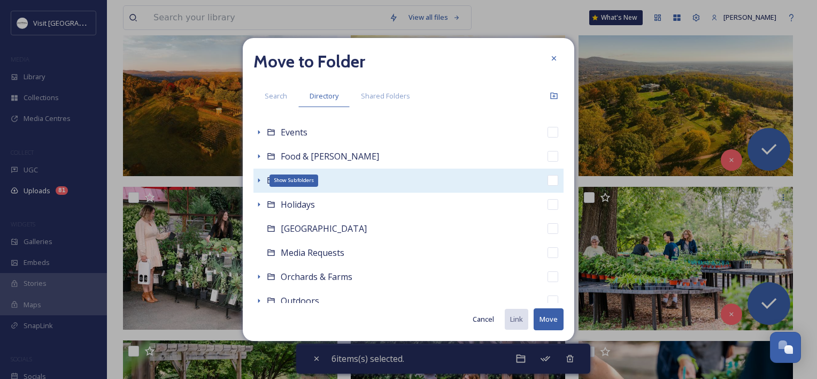
click at [257, 181] on icon at bounding box center [259, 180] width 9 height 9
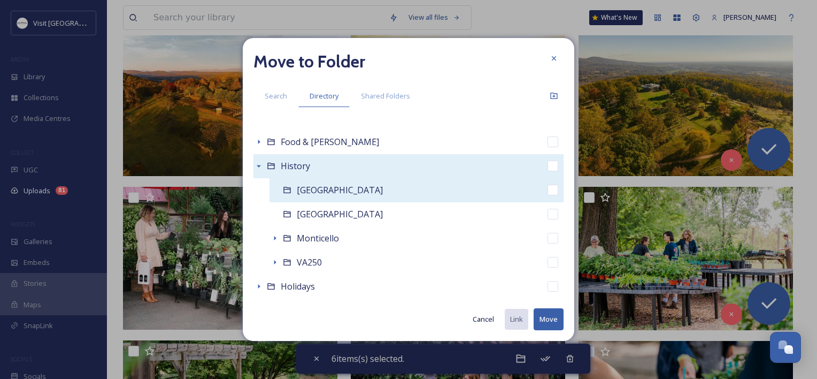
scroll to position [321, 0]
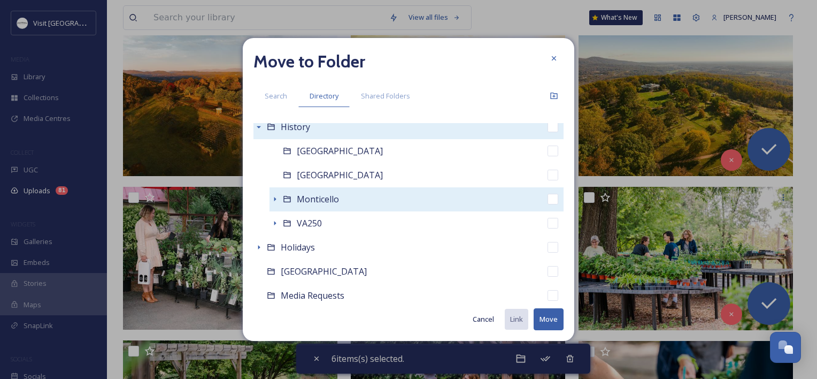
click at [302, 194] on span "Monticello" at bounding box center [318, 199] width 42 height 12
checkbox input "false"
checkbox input "true"
click at [270, 197] on div "Show Subfolders" at bounding box center [275, 199] width 11 height 11
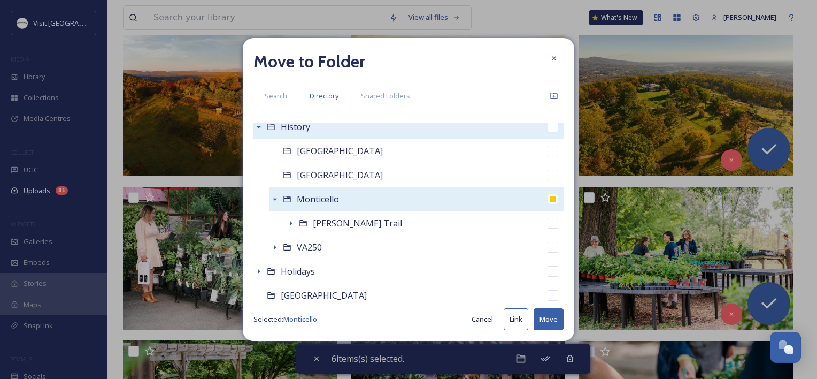
click at [385, 196] on div "Monticello" at bounding box center [417, 199] width 294 height 24
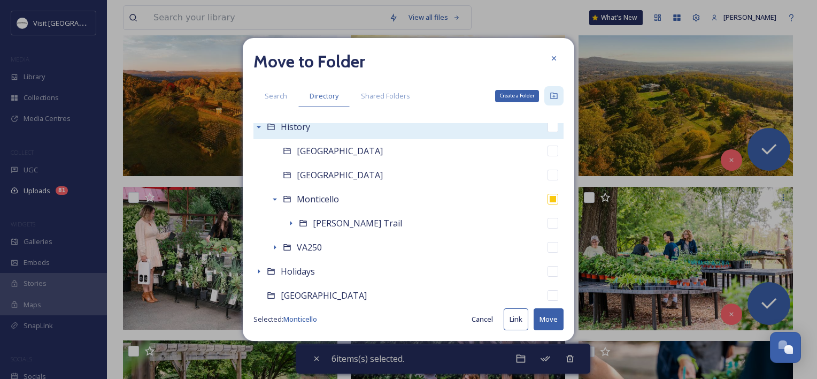
click at [552, 94] on icon at bounding box center [554, 95] width 9 height 9
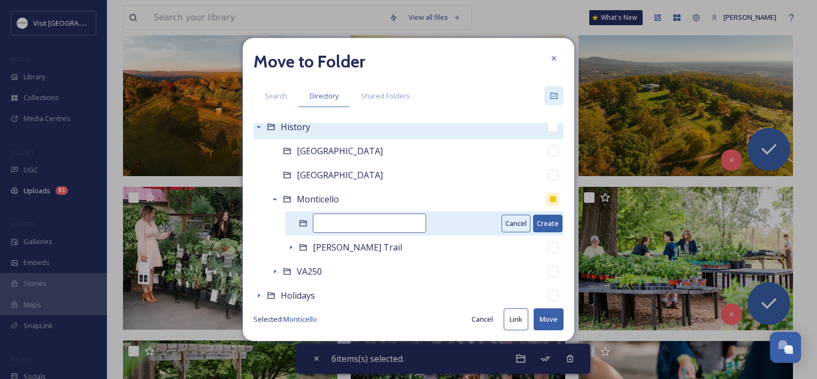
click at [362, 232] on input at bounding box center [369, 222] width 113 height 19
type input "Fall Imagery"
click at [543, 220] on button "Create" at bounding box center [547, 224] width 29 height 18
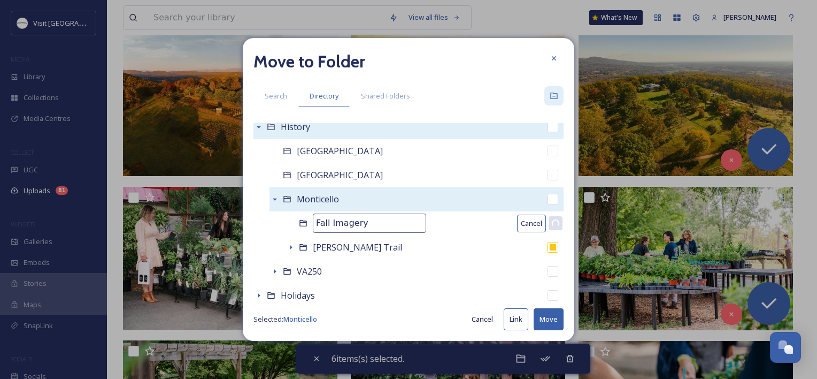
checkbox input "false"
checkbox input "true"
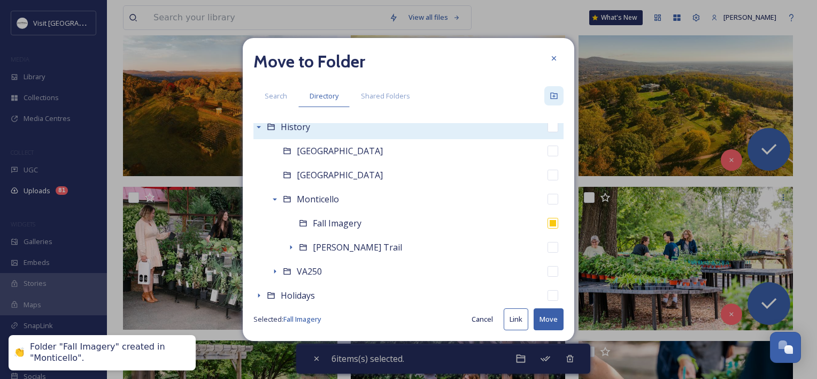
click at [550, 315] on button "Move" at bounding box center [549, 319] width 30 height 22
checkbox input "false"
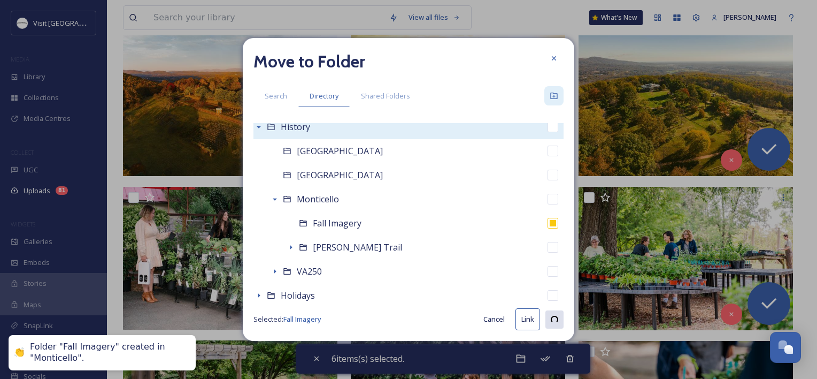
checkbox input "false"
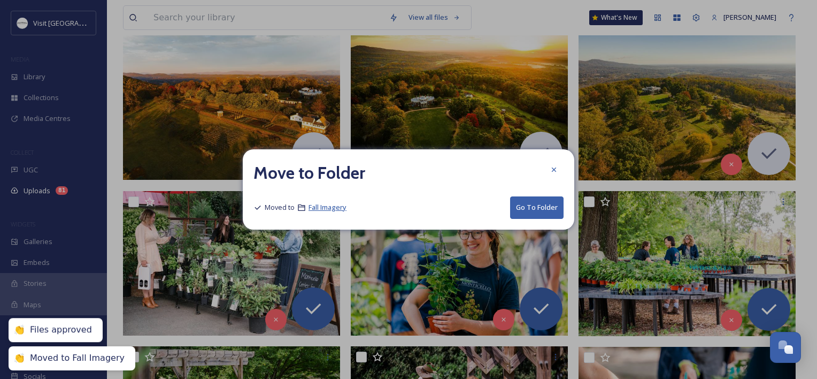
click at [337, 209] on span "Fall Imagery" at bounding box center [328, 207] width 38 height 10
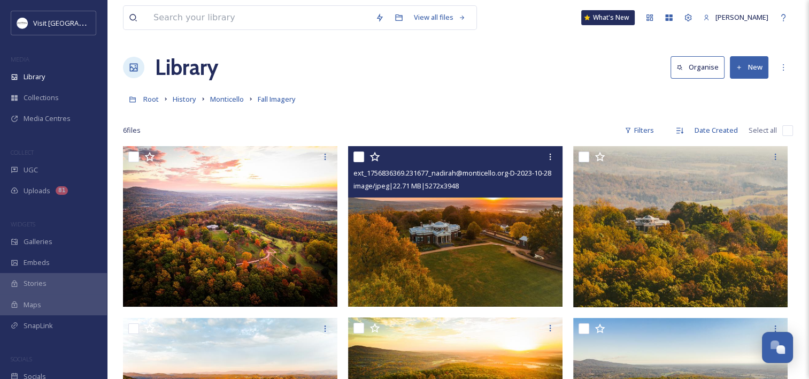
click at [434, 233] on img at bounding box center [455, 226] width 215 height 161
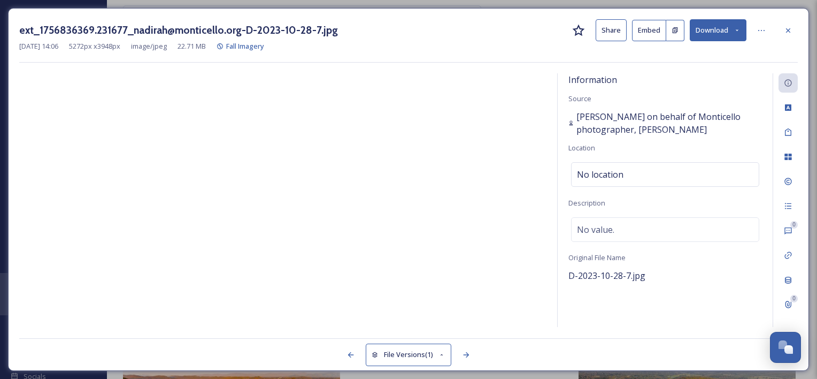
click at [607, 122] on span "Nadirah Muhammad on behalf of Monticello photographer, Ian Atkins" at bounding box center [670, 123] width 186 height 26
click at [500, 169] on img at bounding box center [283, 203] width 528 height 254
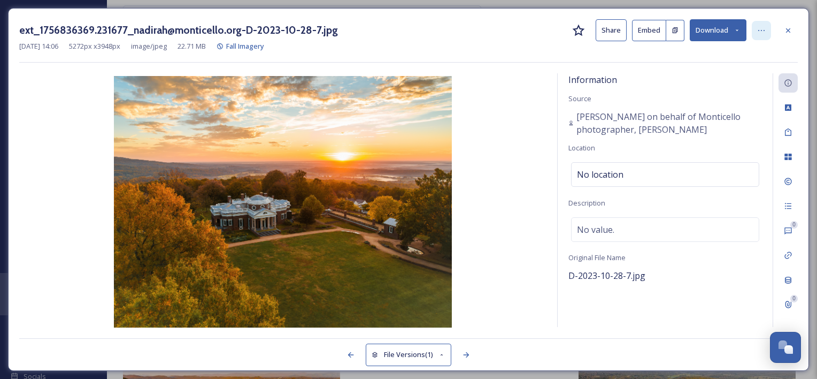
click at [760, 32] on icon at bounding box center [762, 30] width 9 height 9
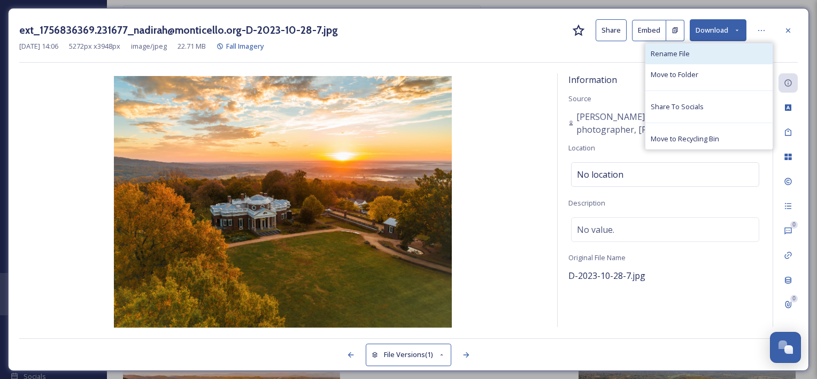
click at [679, 56] on span "Rename File" at bounding box center [670, 54] width 39 height 10
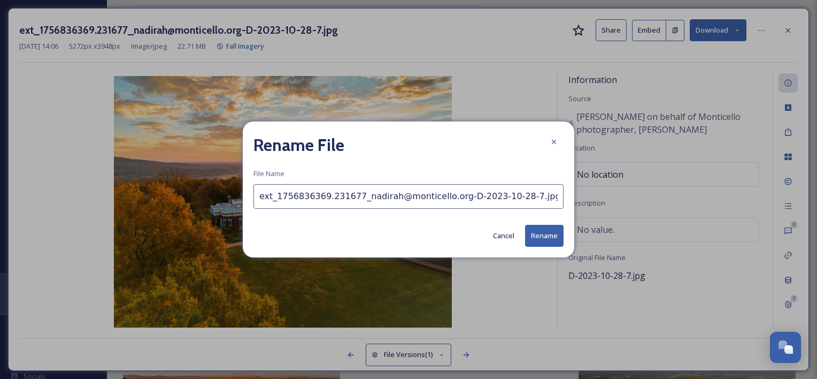
click at [448, 200] on input "ext_1756836369.231677_nadirah@monticello.org-D-2023-10-28-7.jpg" at bounding box center [409, 196] width 310 height 25
type input "Monticello [Credit: [PERSON_NAME]]"
click at [557, 239] on button "Rename" at bounding box center [544, 236] width 39 height 22
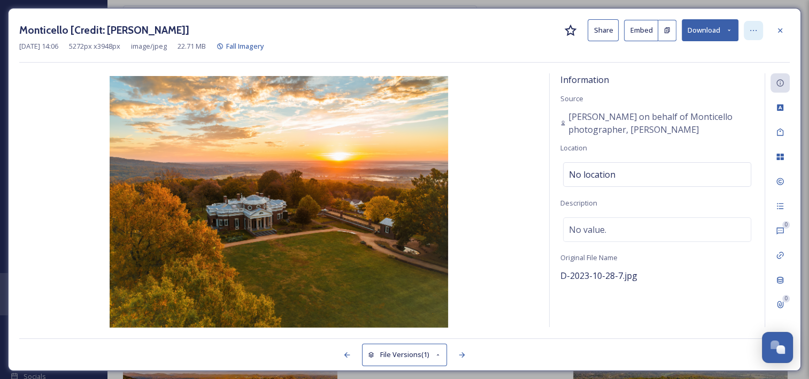
click at [754, 29] on icon at bounding box center [754, 30] width 9 height 9
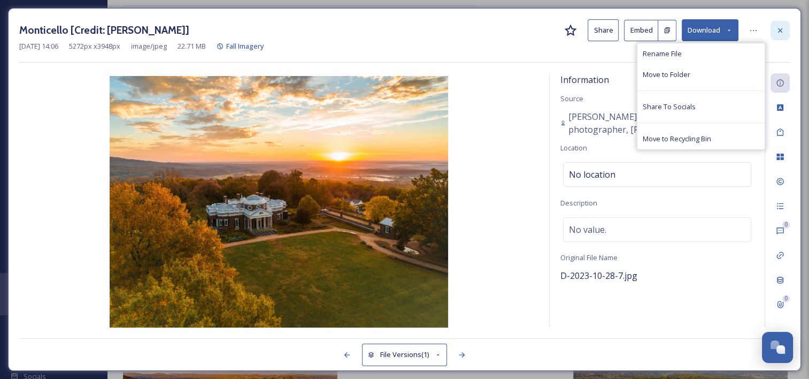
click at [777, 32] on icon at bounding box center [780, 30] width 9 height 9
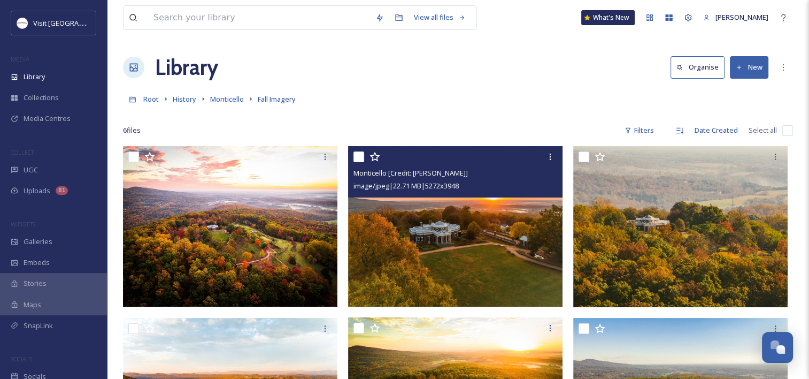
click at [472, 233] on img at bounding box center [455, 226] width 215 height 161
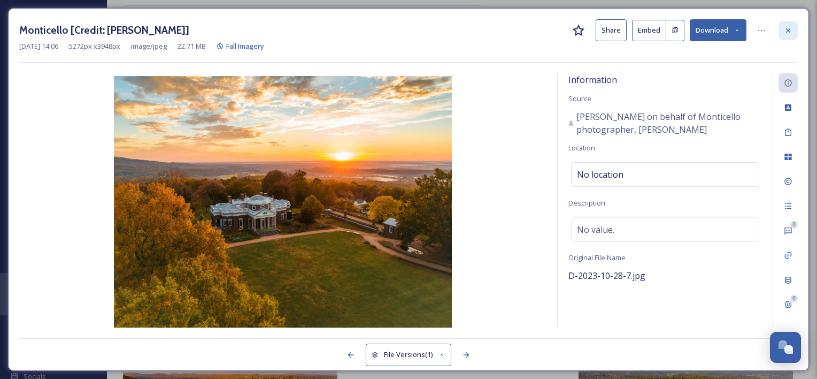
click at [789, 35] on div at bounding box center [788, 30] width 19 height 19
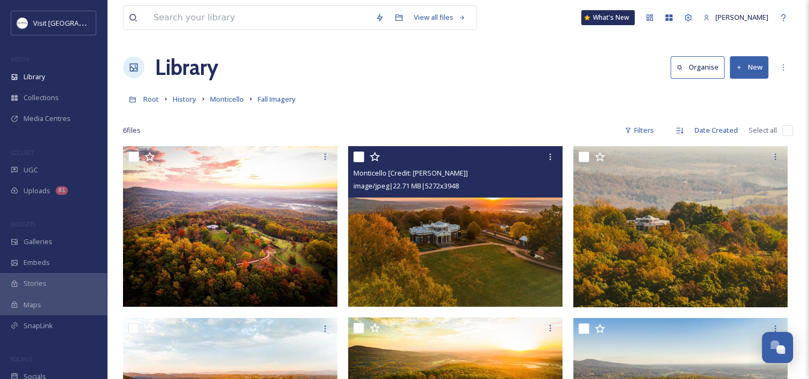
click at [355, 154] on input "checkbox" at bounding box center [359, 156] width 11 height 11
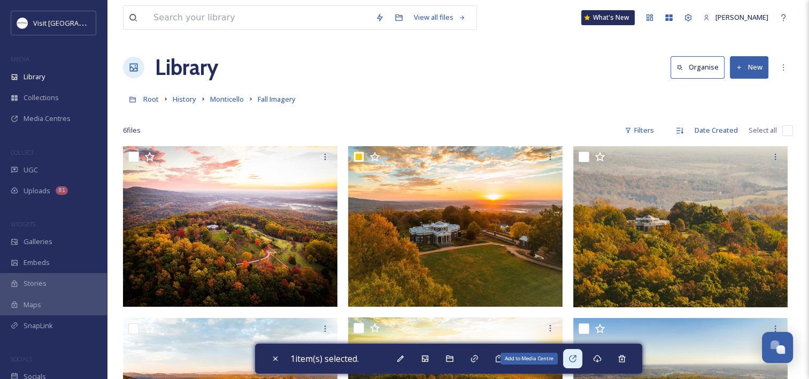
click at [577, 360] on icon at bounding box center [573, 358] width 9 height 9
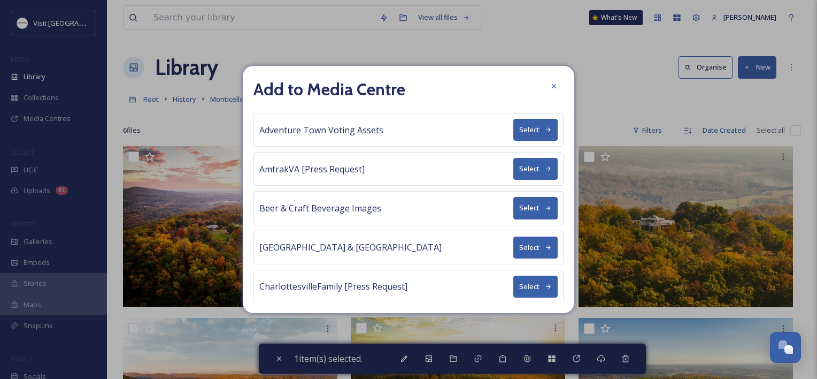
click at [532, 166] on button "Select" at bounding box center [536, 169] width 44 height 22
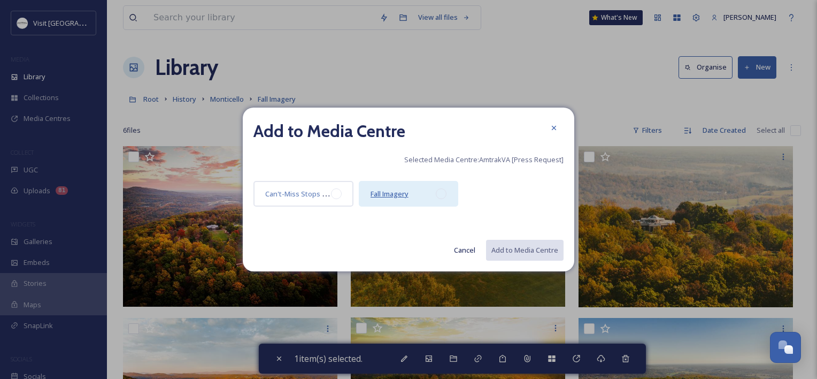
click at [379, 192] on span "Fall Imagery" at bounding box center [390, 194] width 38 height 10
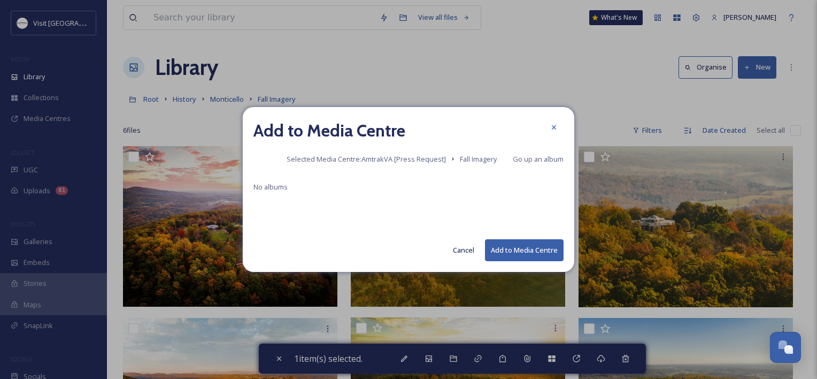
click at [517, 251] on button "Add to Media Centre" at bounding box center [524, 250] width 79 height 22
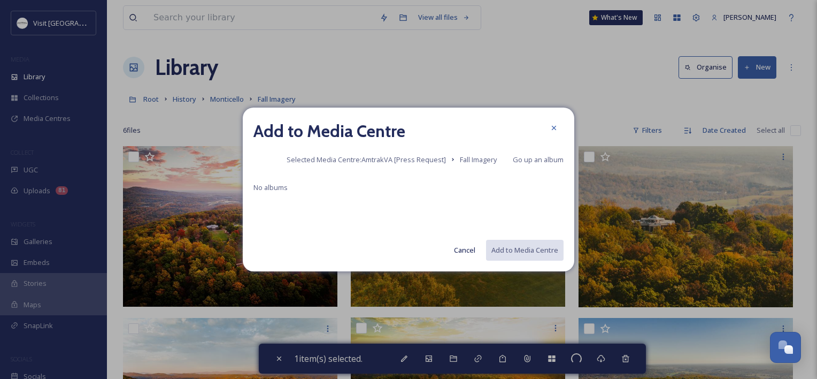
checkbox input "false"
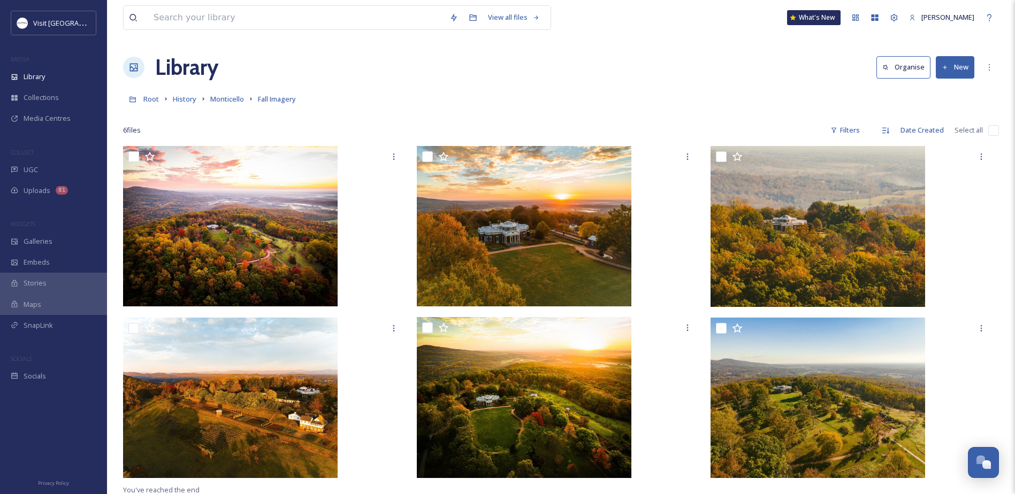
scroll to position [277, 0]
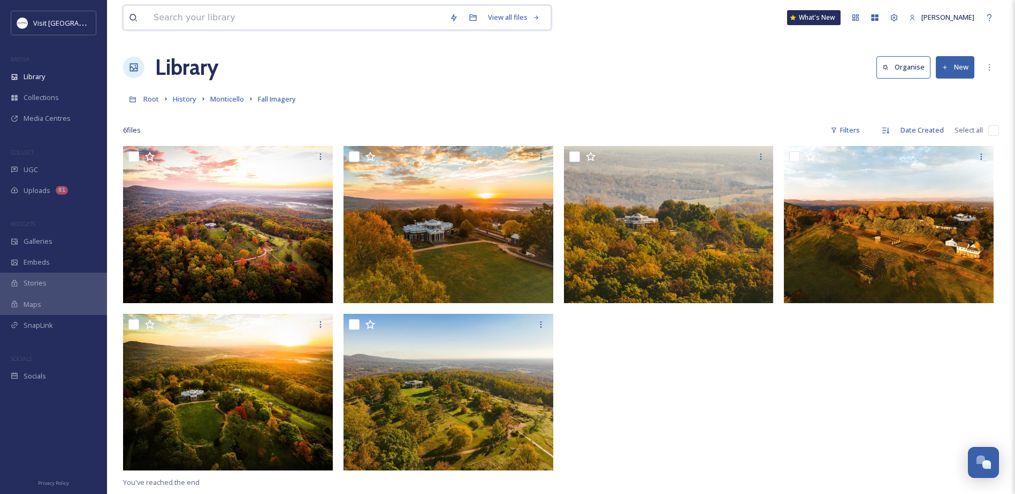
click at [185, 14] on input at bounding box center [296, 18] width 296 height 24
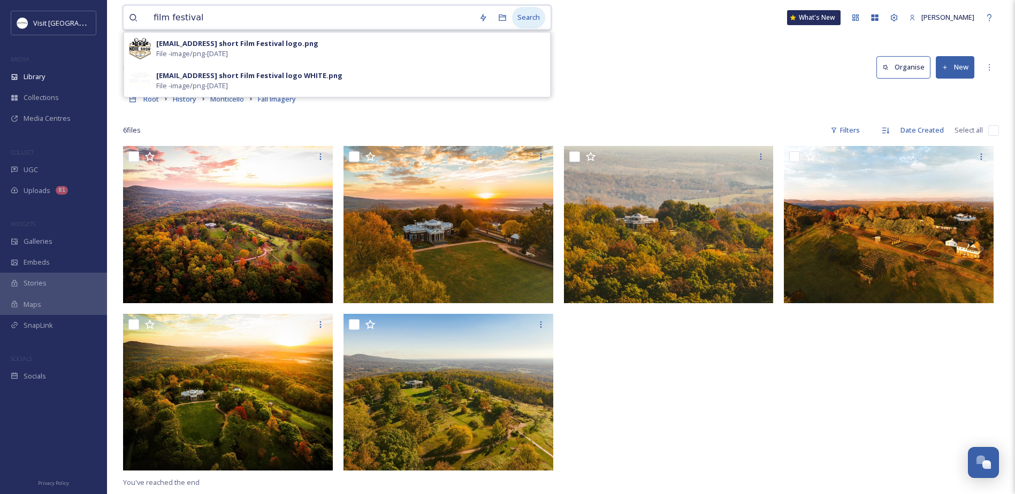
type input "film festival"
drag, startPoint x: 533, startPoint y: 17, endPoint x: 516, endPoint y: 28, distance: 20.5
click at [533, 17] on div "Search" at bounding box center [528, 17] width 33 height 21
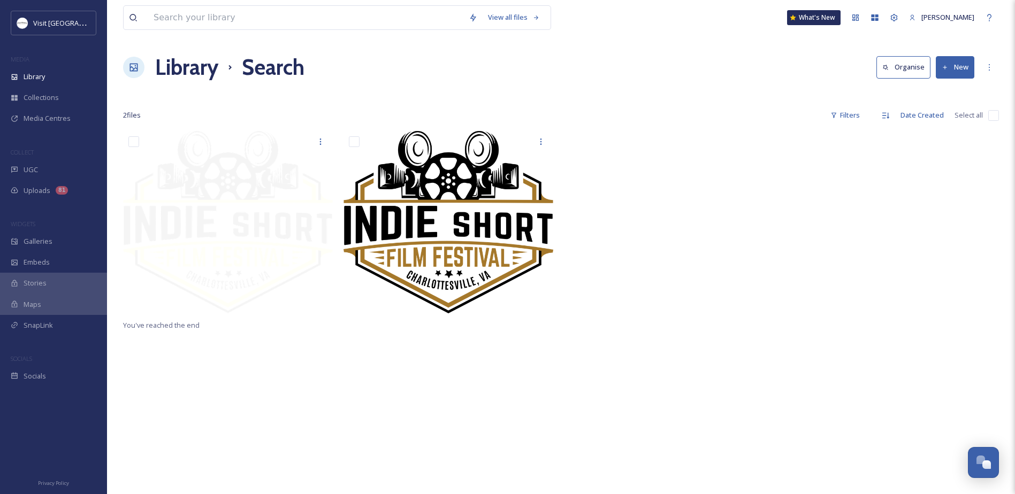
click at [195, 55] on h1 "Library" at bounding box center [186, 67] width 63 height 32
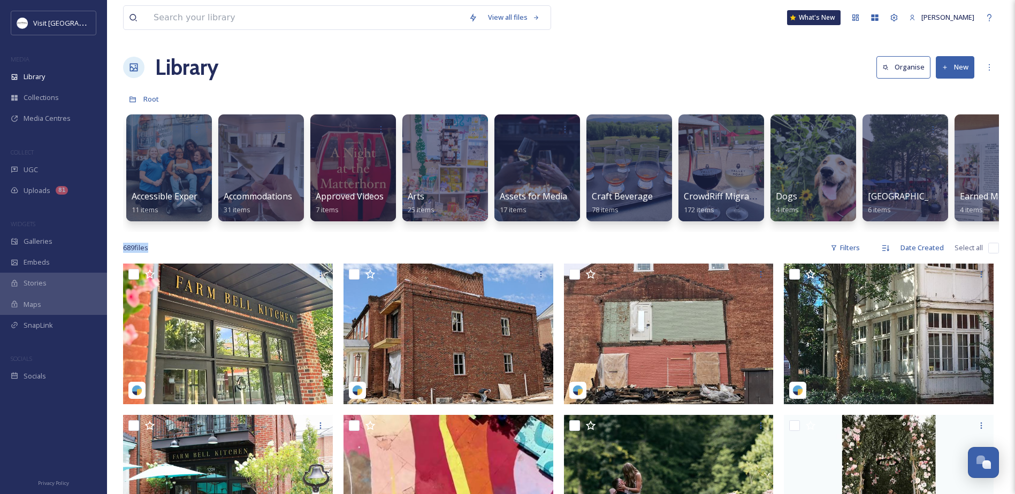
drag, startPoint x: 462, startPoint y: 232, endPoint x: 515, endPoint y: 245, distance: 54.5
drag, startPoint x: 515, startPoint y: 245, endPoint x: 461, endPoint y: 232, distance: 55.5
click at [461, 231] on div "Accessible Experiences 11 items Accommodations 31 items Approved Videos 7 items…" at bounding box center [561, 170] width 876 height 123
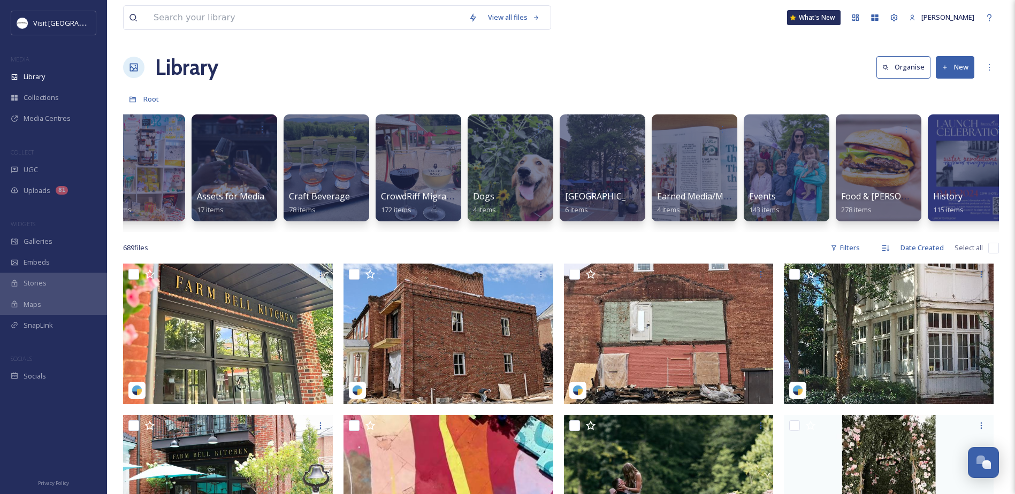
scroll to position [0, 355]
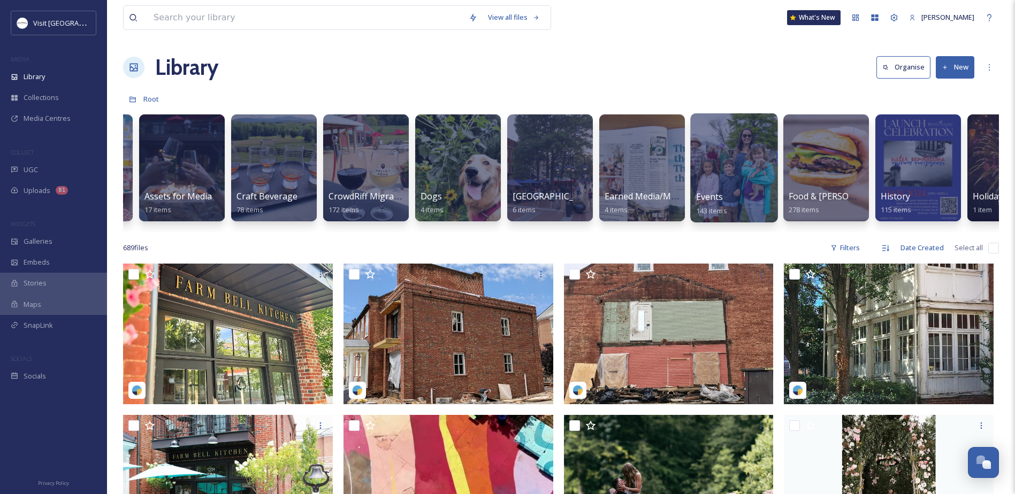
click at [712, 201] on span "Events" at bounding box center [709, 197] width 27 height 12
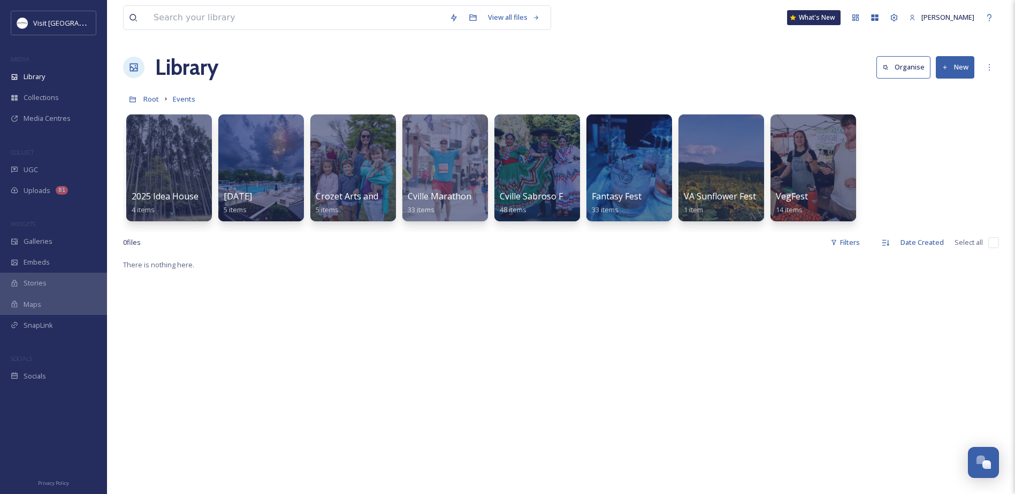
click at [809, 63] on button "New" at bounding box center [955, 67] width 39 height 22
click at [809, 134] on span "Folder" at bounding box center [943, 134] width 20 height 10
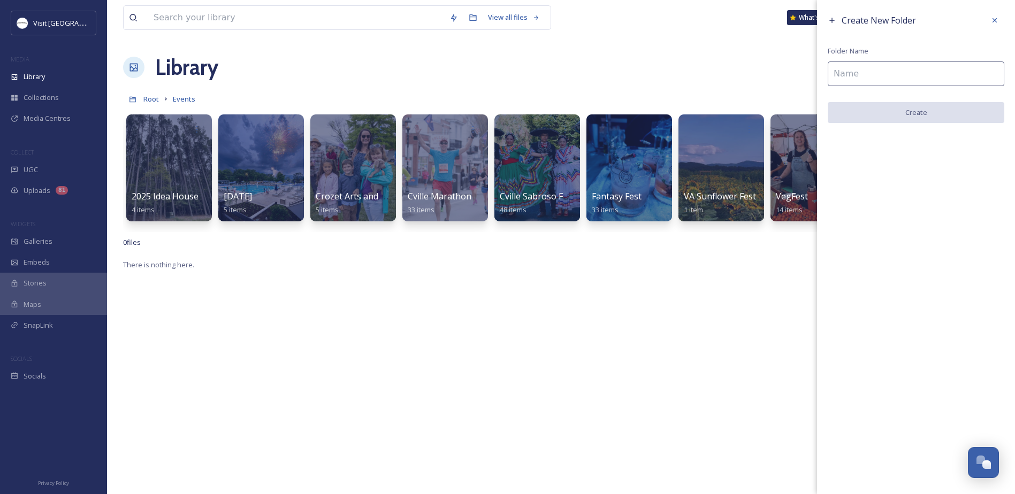
click at [809, 78] on input at bounding box center [916, 74] width 177 height 25
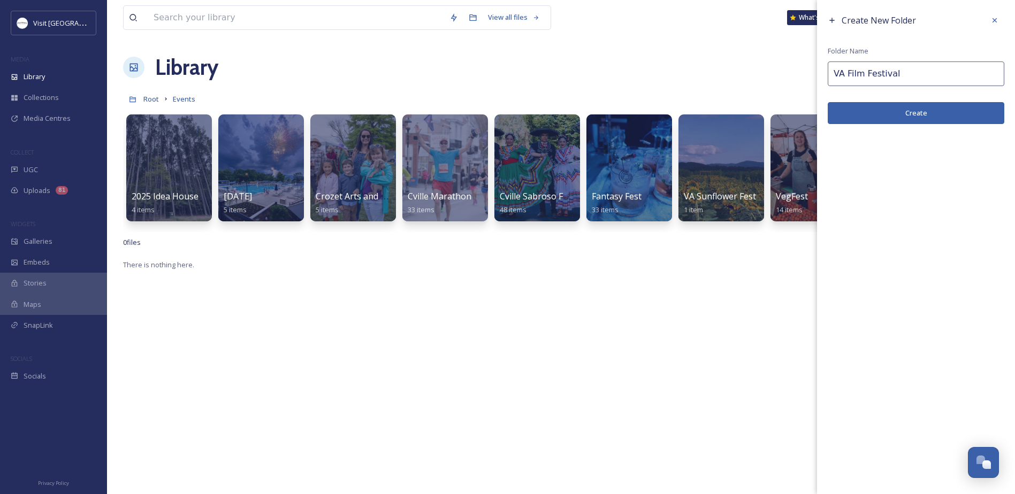
type input "VA Film Festival"
click at [809, 117] on button "Create" at bounding box center [916, 113] width 177 height 22
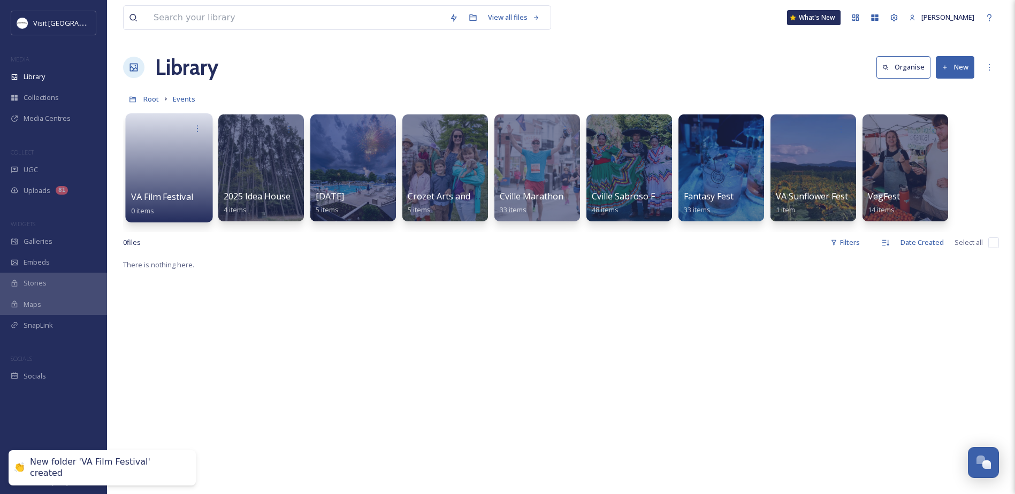
click at [178, 159] on link at bounding box center [169, 165] width 77 height 52
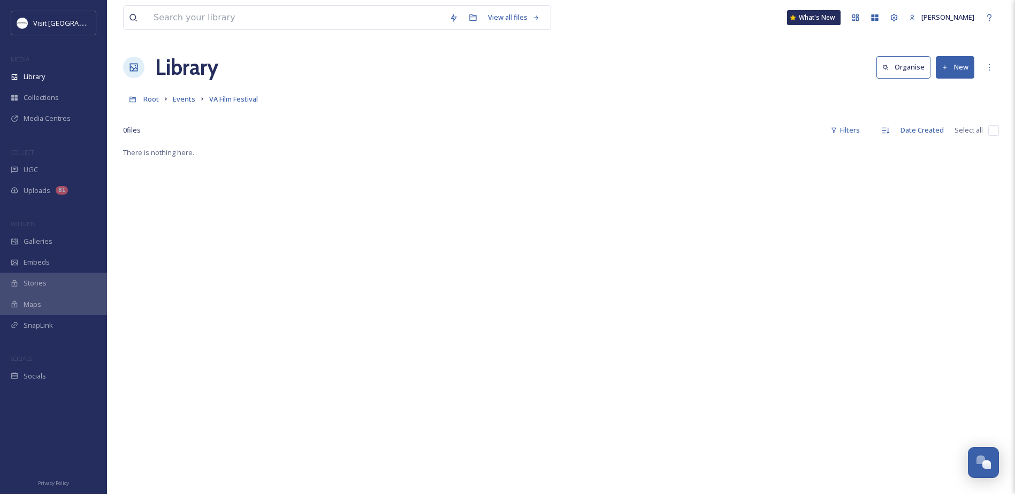
click at [809, 77] on button "New" at bounding box center [955, 67] width 39 height 22
click at [809, 86] on div "File Upload" at bounding box center [943, 92] width 60 height 21
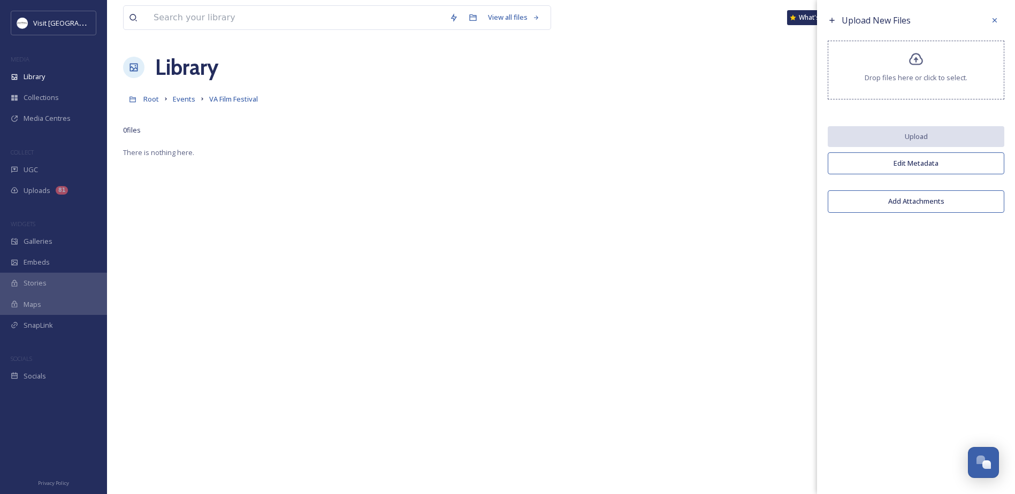
click at [809, 64] on div "Drop files here or click to select." at bounding box center [916, 70] width 177 height 59
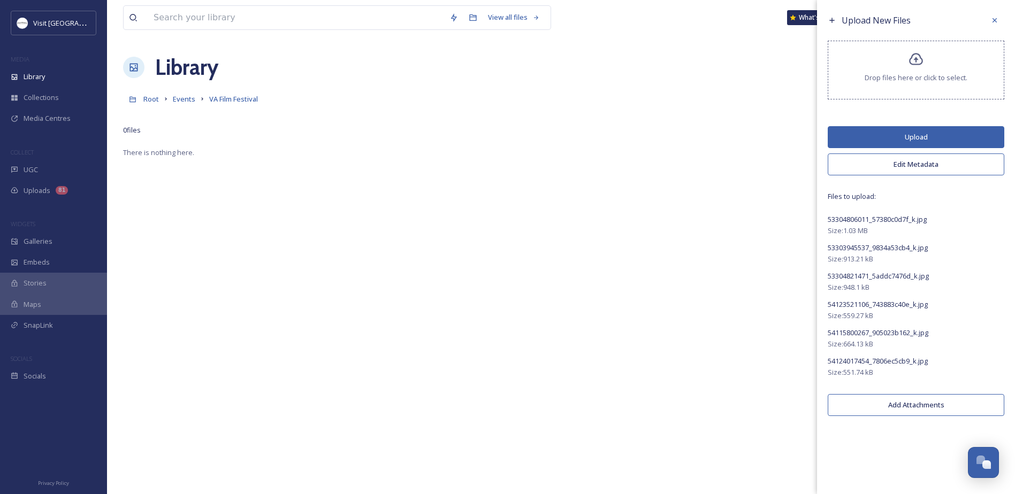
click at [809, 138] on button "Upload" at bounding box center [916, 137] width 177 height 22
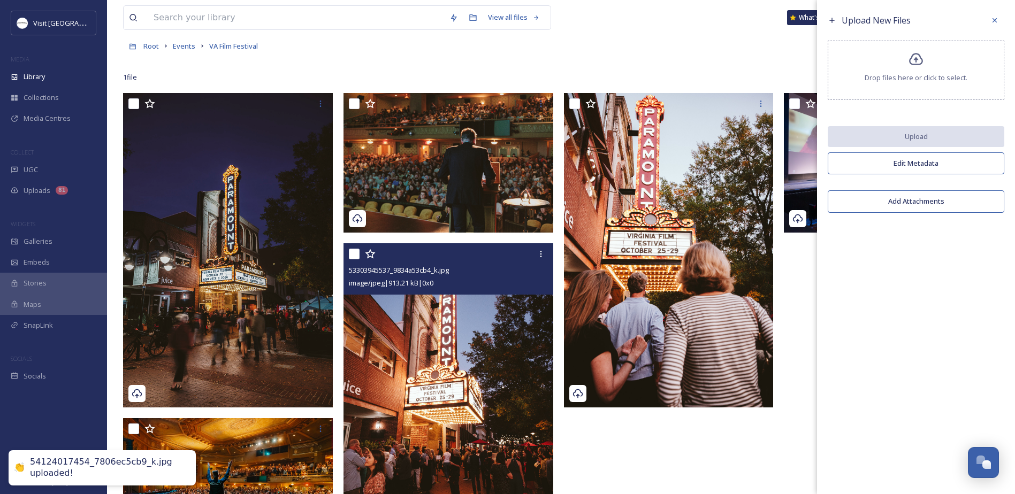
scroll to position [146, 0]
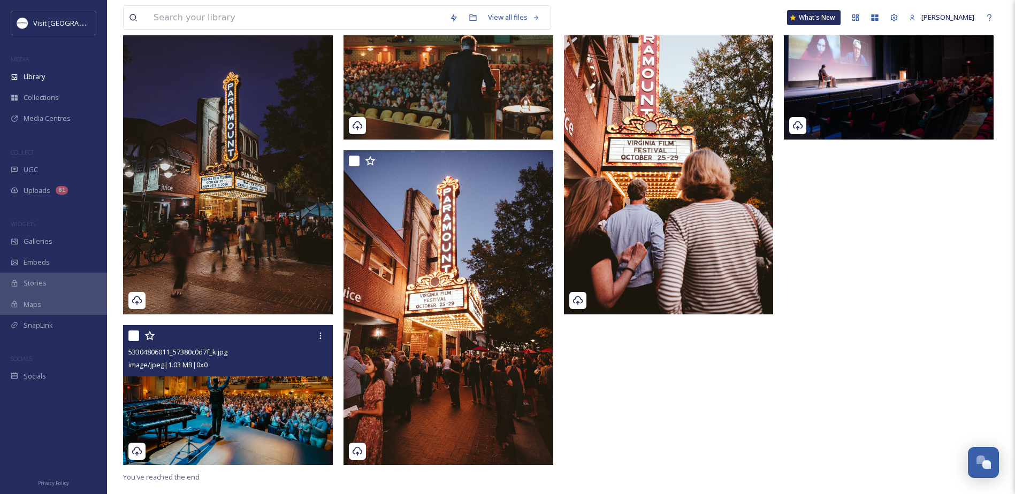
click at [221, 378] on img at bounding box center [228, 395] width 210 height 140
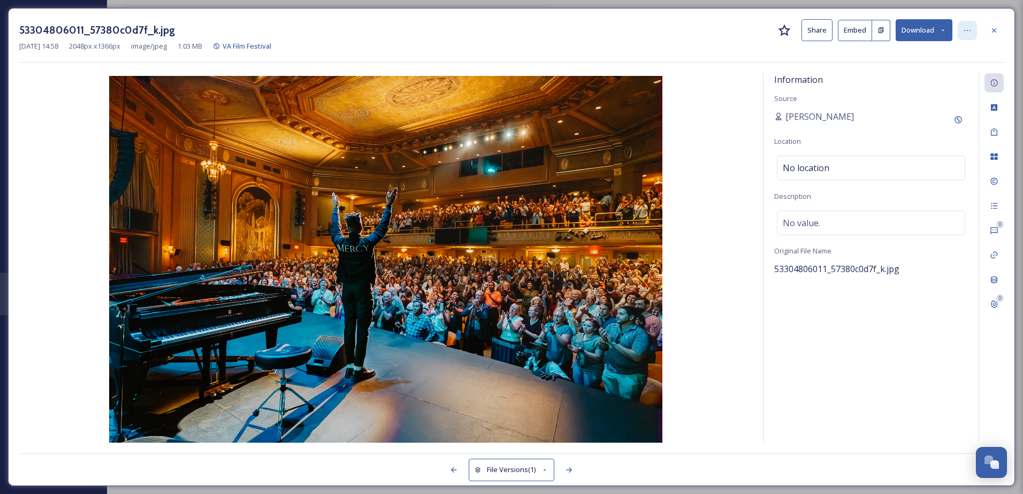
click at [809, 25] on div at bounding box center [967, 30] width 19 height 19
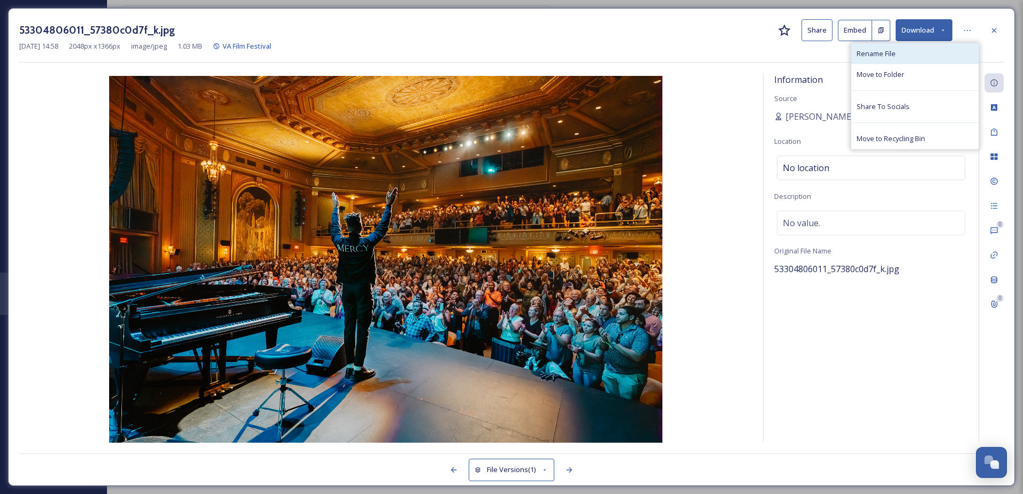
click at [809, 57] on div "Rename File" at bounding box center [914, 53] width 127 height 21
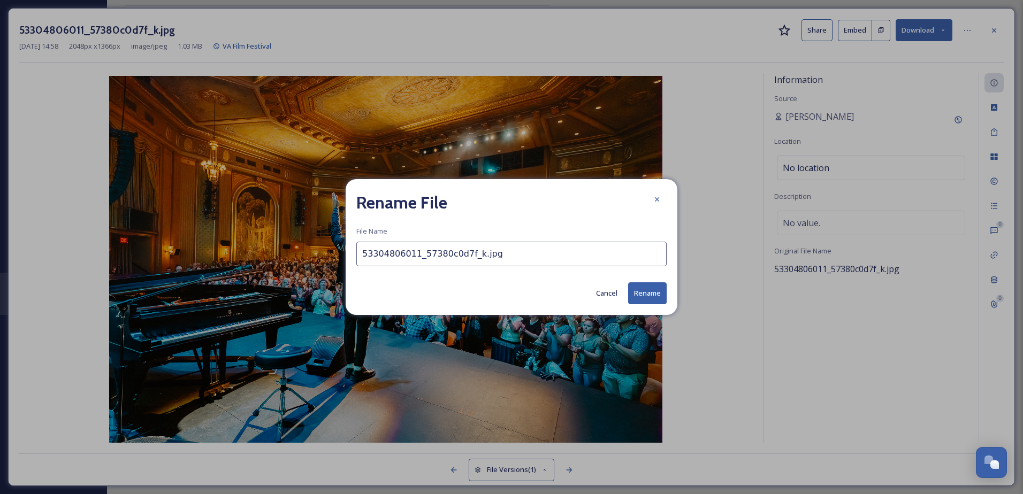
click at [386, 254] on input "53304806011_57380c0d7f_k.jpg" at bounding box center [511, 254] width 310 height 25
type input "Virginia Film Festival [Credit: Virginia Film Festival]"
click at [637, 293] on button "Rename" at bounding box center [647, 293] width 39 height 22
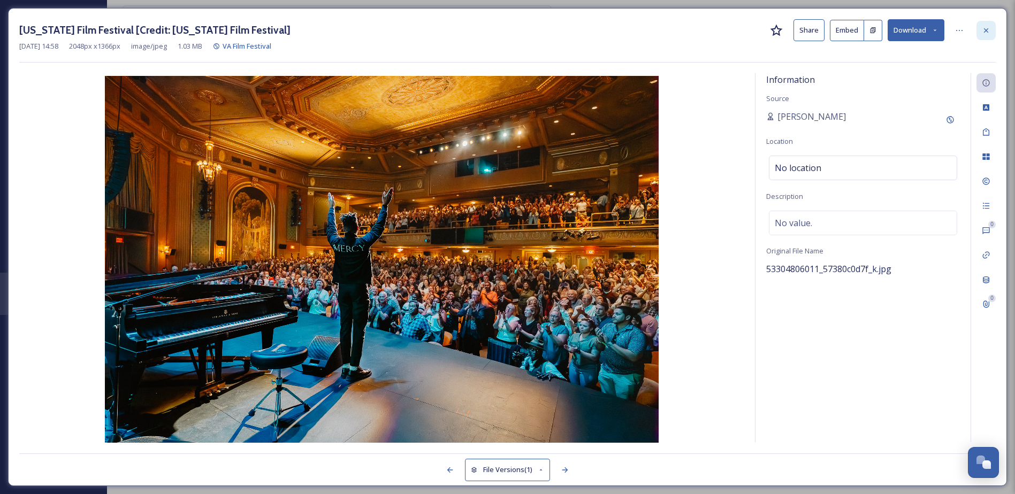
click at [809, 28] on icon at bounding box center [986, 30] width 4 height 4
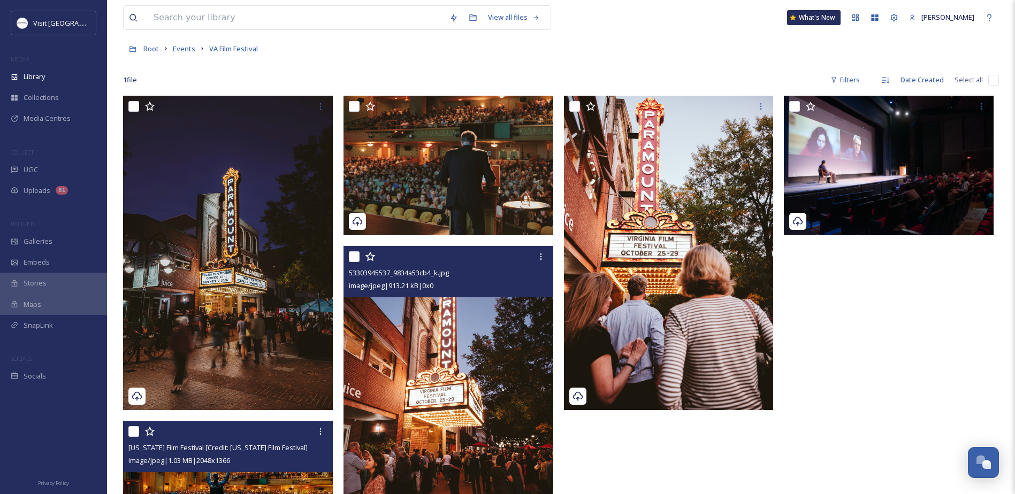
scroll to position [39, 0]
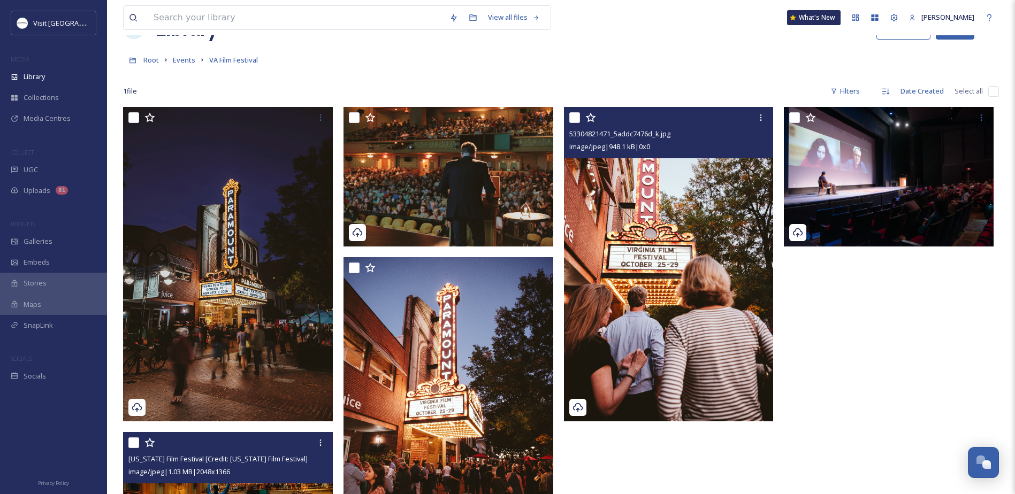
click at [599, 295] on img at bounding box center [669, 264] width 210 height 315
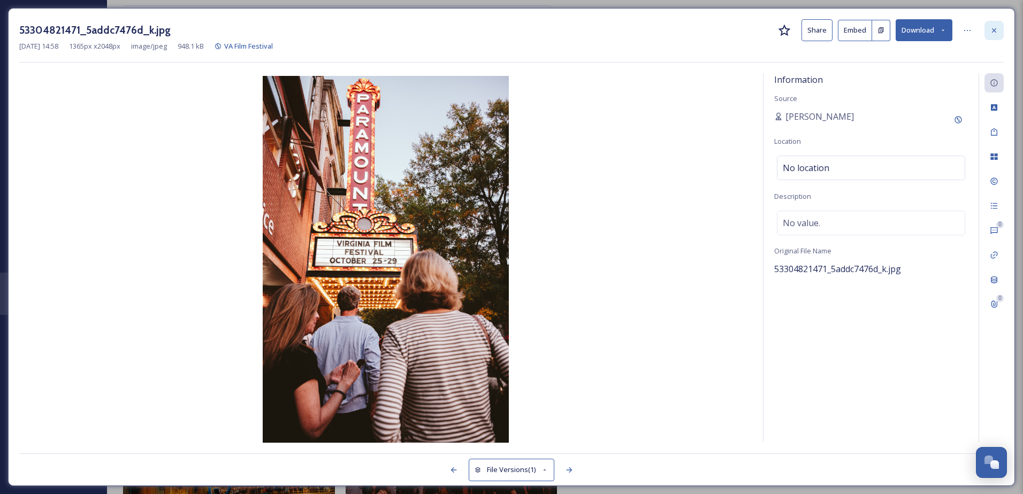
click at [809, 27] on div at bounding box center [993, 30] width 19 height 19
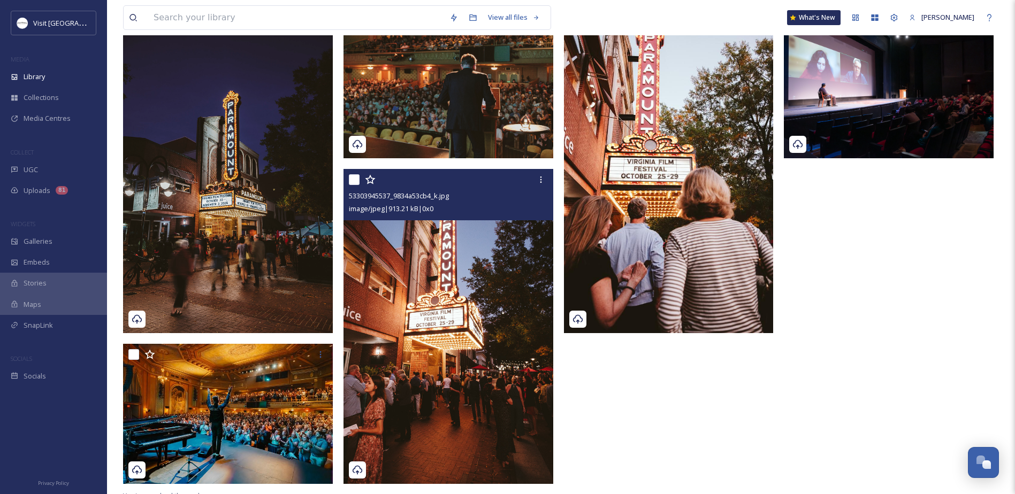
scroll to position [146, 0]
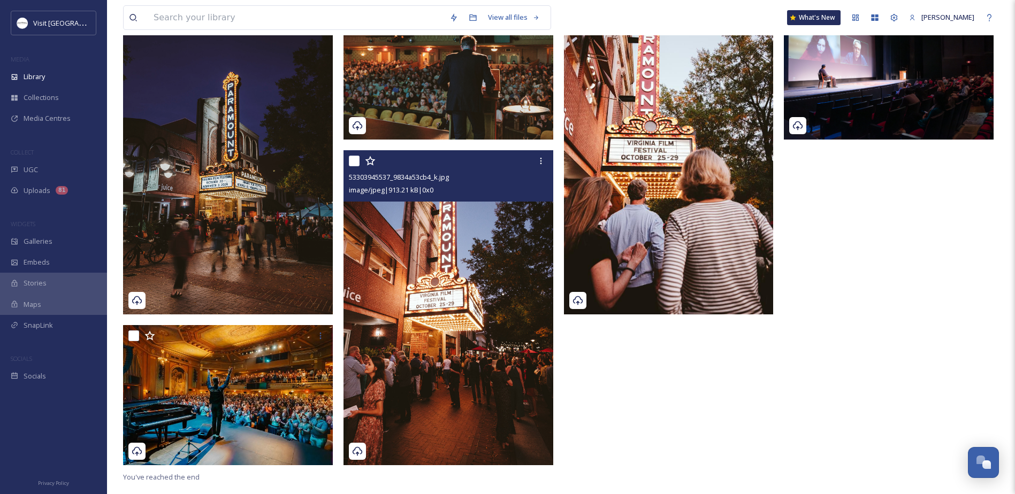
click at [417, 334] on img at bounding box center [448, 307] width 210 height 315
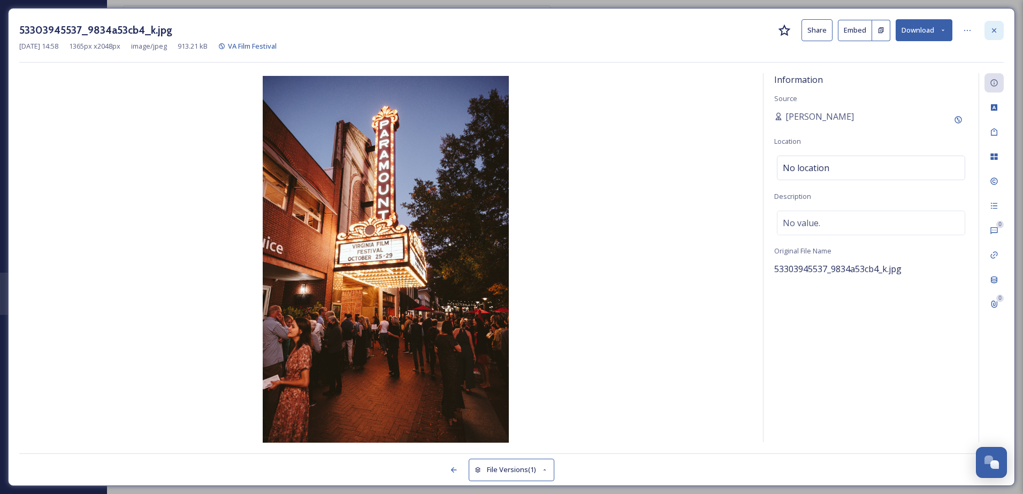
click at [809, 28] on icon at bounding box center [994, 30] width 9 height 9
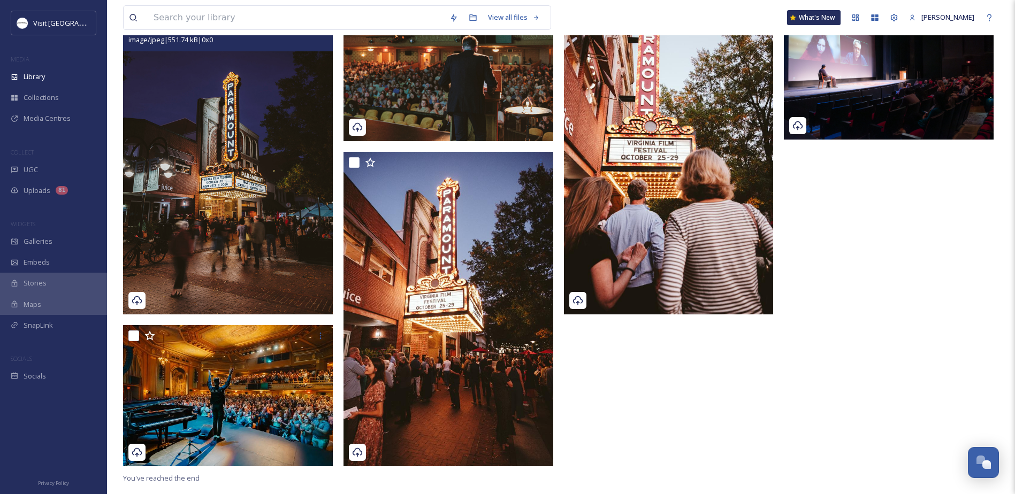
click at [251, 211] on img at bounding box center [228, 157] width 210 height 315
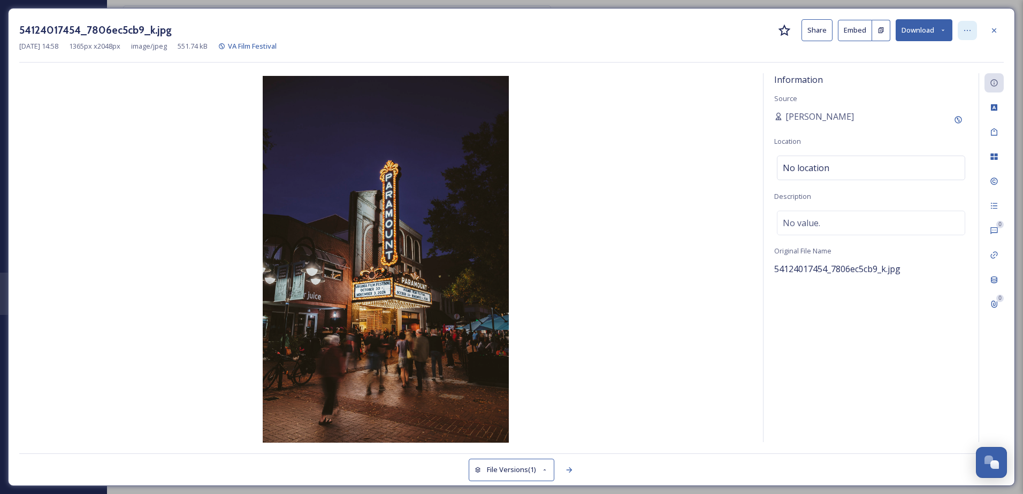
click at [809, 30] on icon at bounding box center [967, 30] width 9 height 9
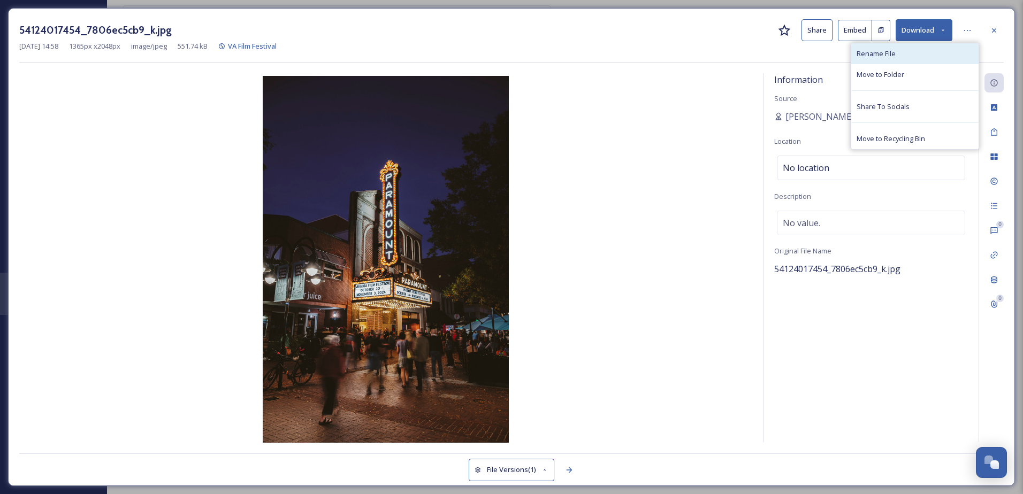
click at [809, 59] on div "Rename File" at bounding box center [914, 53] width 127 height 21
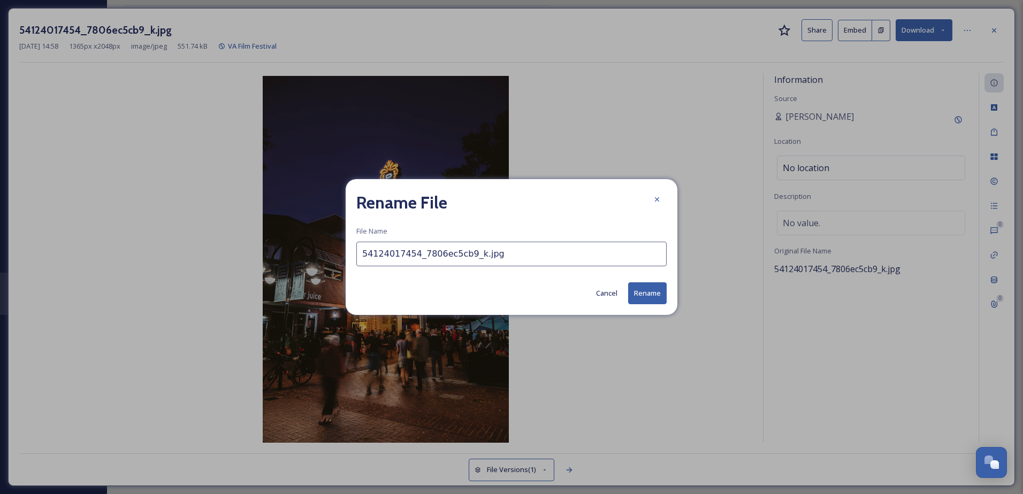
click at [491, 259] on input "54124017454_7806ec5cb9_k.jpg" at bounding box center [511, 254] width 310 height 25
paste input "https://ig.me/m/miss_elaine_neous"
click at [491, 259] on input "https://ig.me/m/miss_elaine_neous" at bounding box center [511, 254] width 310 height 25
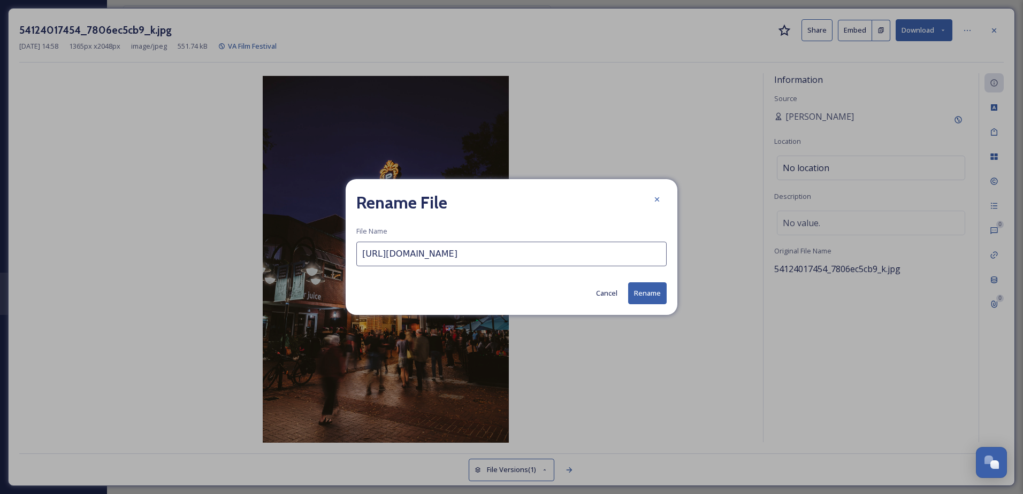
click at [491, 259] on input "https://ig.me/m/miss_elaine_neous" at bounding box center [511, 254] width 310 height 25
type input "Virginia Film Festival [Credit: Virginia Film Festival]"
click at [659, 294] on button "Rename" at bounding box center [647, 293] width 39 height 22
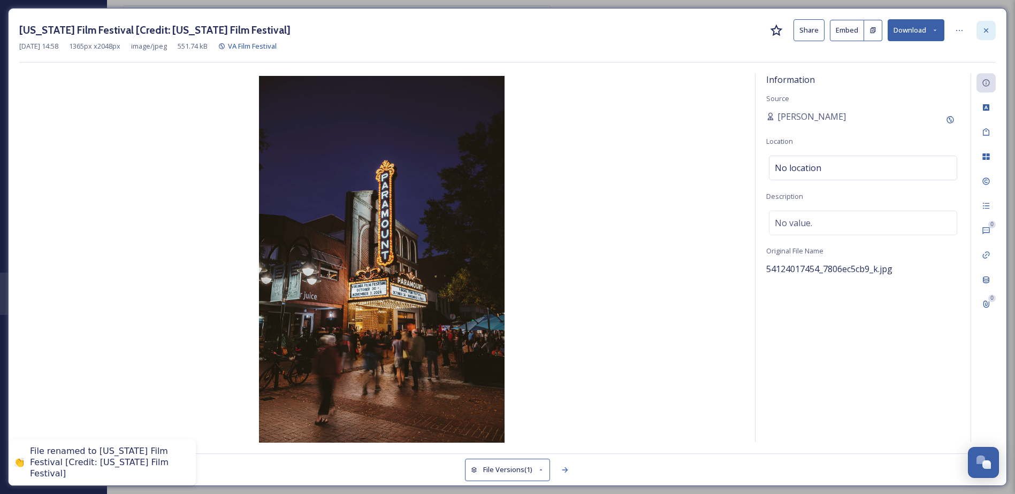
click at [809, 28] on div at bounding box center [985, 30] width 19 height 19
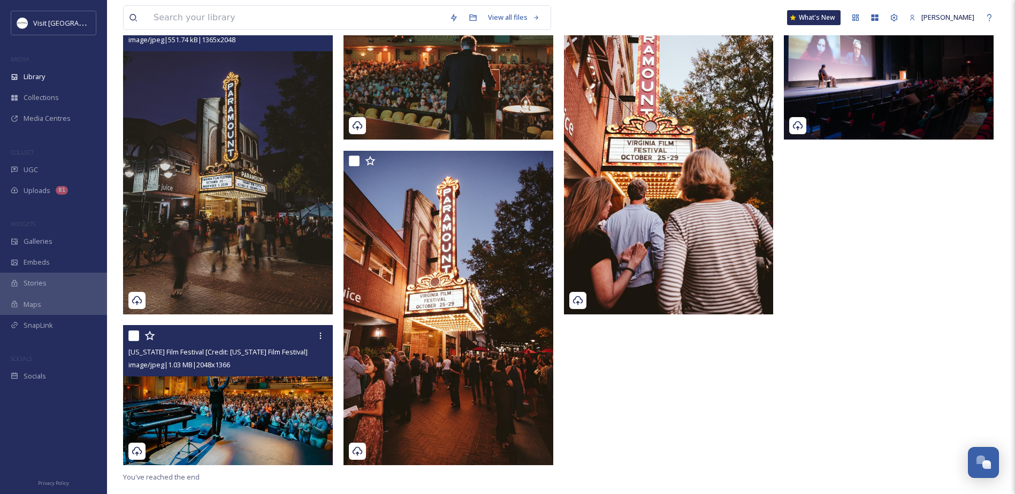
click at [136, 333] on input "checkbox" at bounding box center [133, 336] width 11 height 11
checkbox input "true"
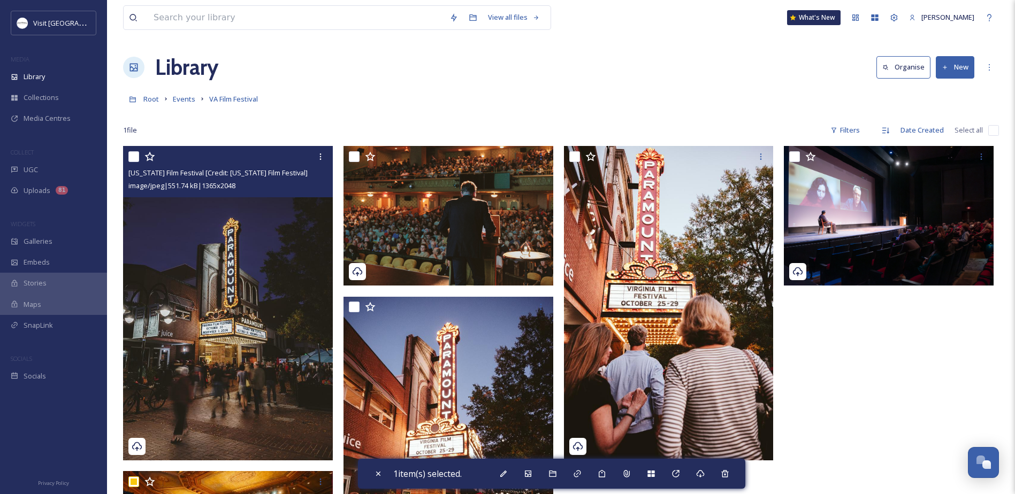
click at [132, 156] on input "checkbox" at bounding box center [133, 156] width 11 height 11
checkbox input "true"
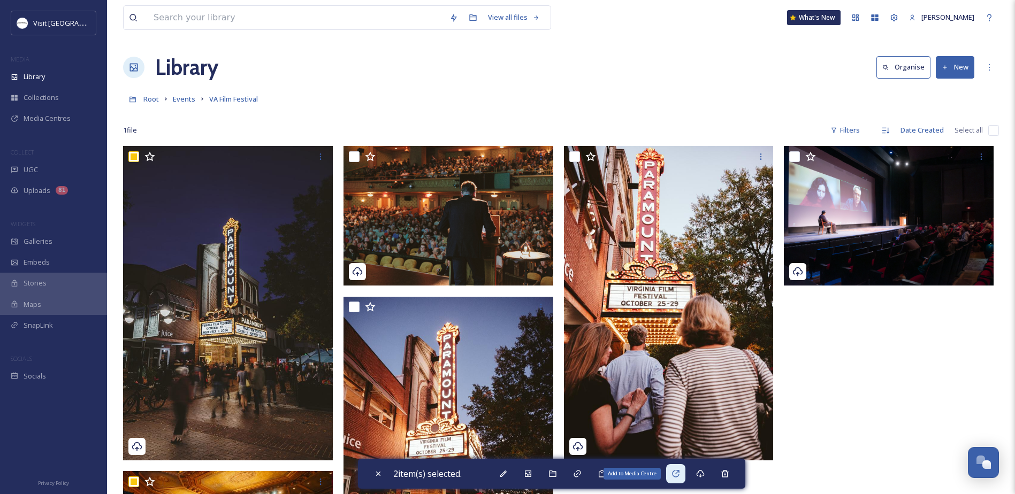
click at [679, 378] on icon at bounding box center [675, 474] width 9 height 9
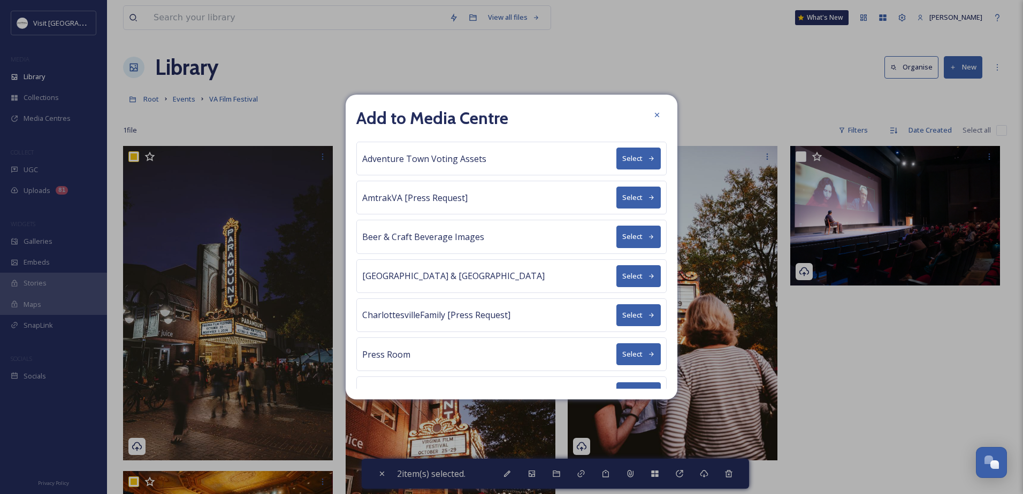
click at [627, 194] on button "Select" at bounding box center [638, 198] width 44 height 22
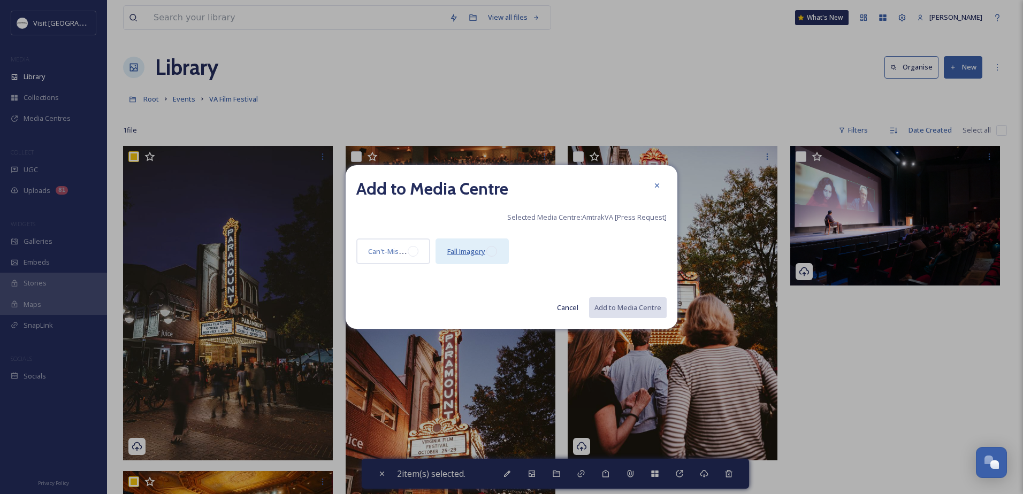
click at [480, 251] on span "Fall Imagery" at bounding box center [466, 252] width 38 height 10
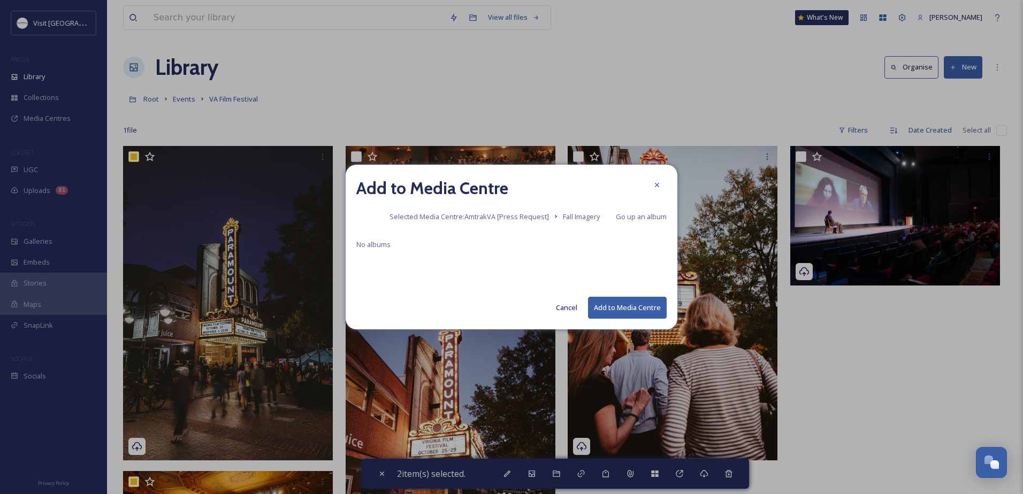
click at [639, 302] on button "Add to Media Centre" at bounding box center [627, 308] width 79 height 22
checkbox input "false"
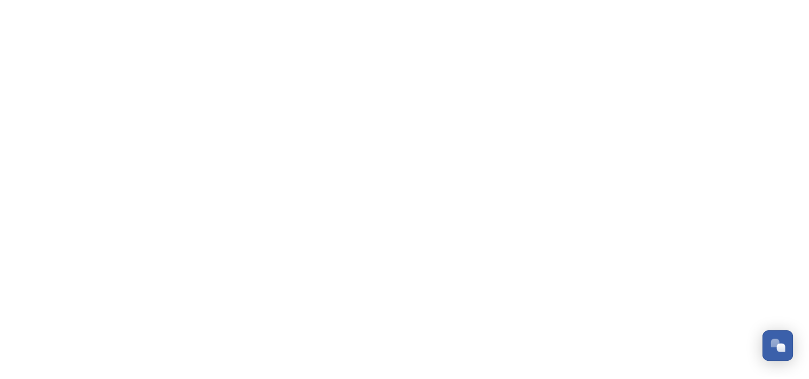
scroll to position [315, 0]
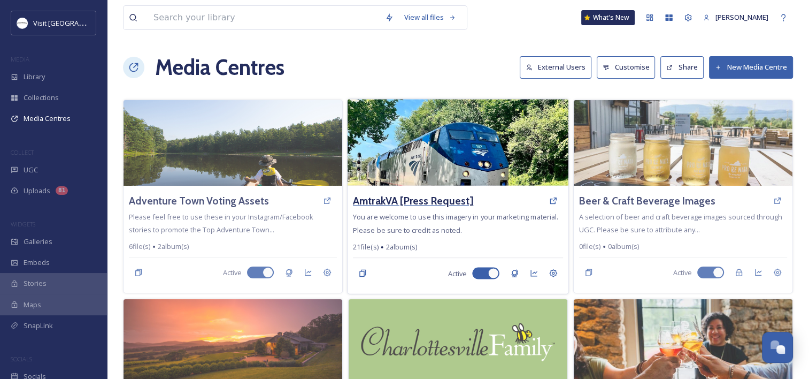
click at [439, 198] on h3 "AmtrakVA [Press Request]" at bounding box center [413, 201] width 120 height 16
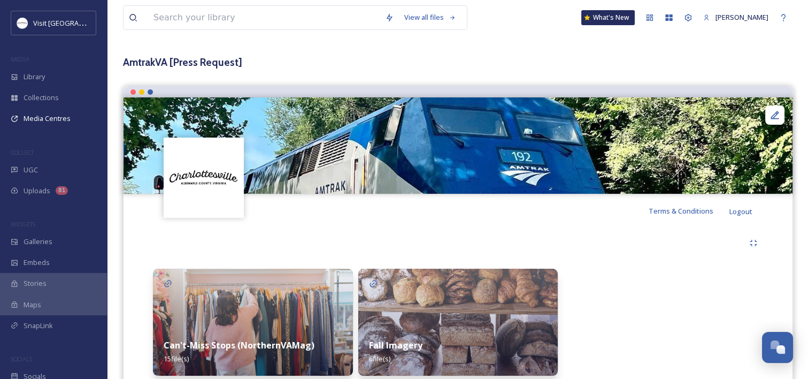
scroll to position [85, 0]
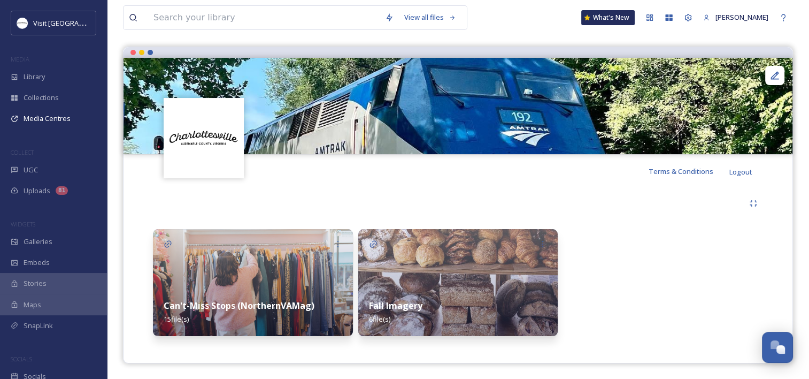
click at [398, 299] on div "Fall Imagery 6 file(s)" at bounding box center [458, 312] width 200 height 48
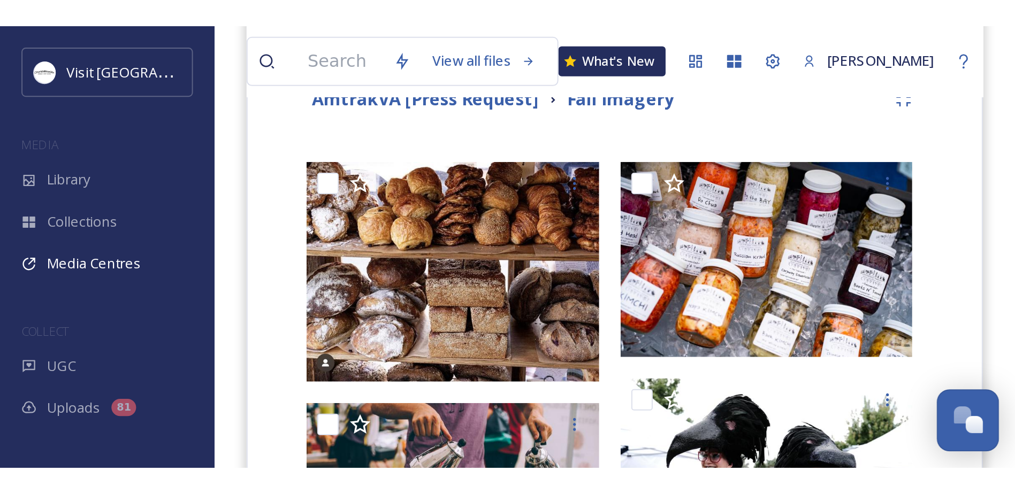
scroll to position [277, 0]
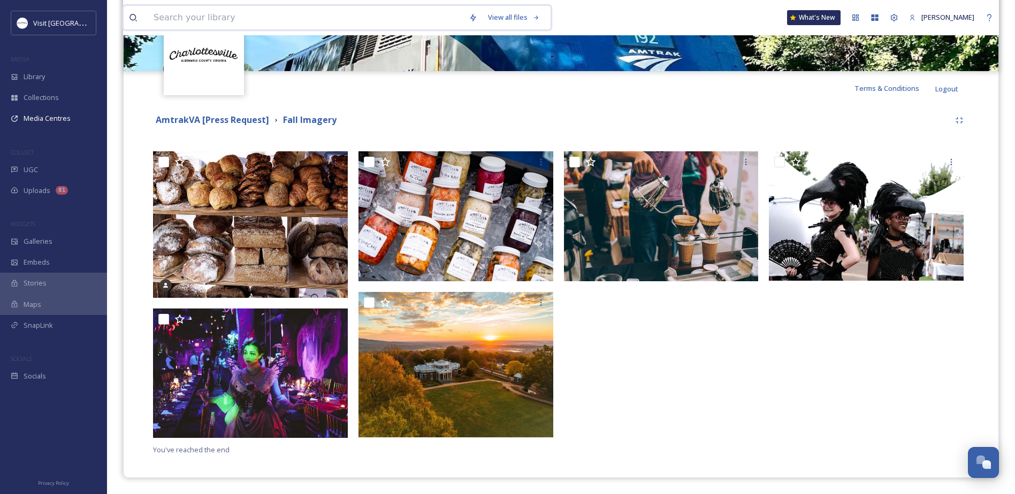
click at [190, 12] on input at bounding box center [305, 18] width 315 height 24
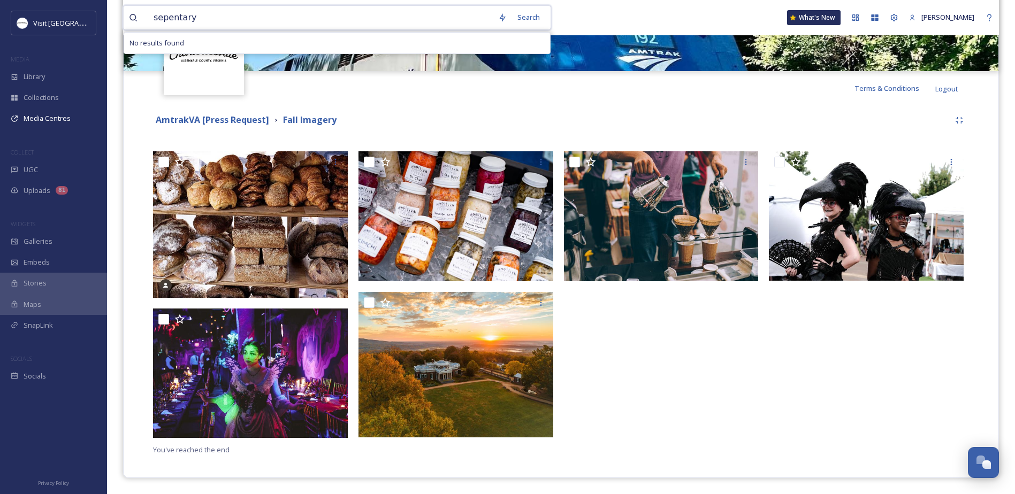
type input "sepentary"
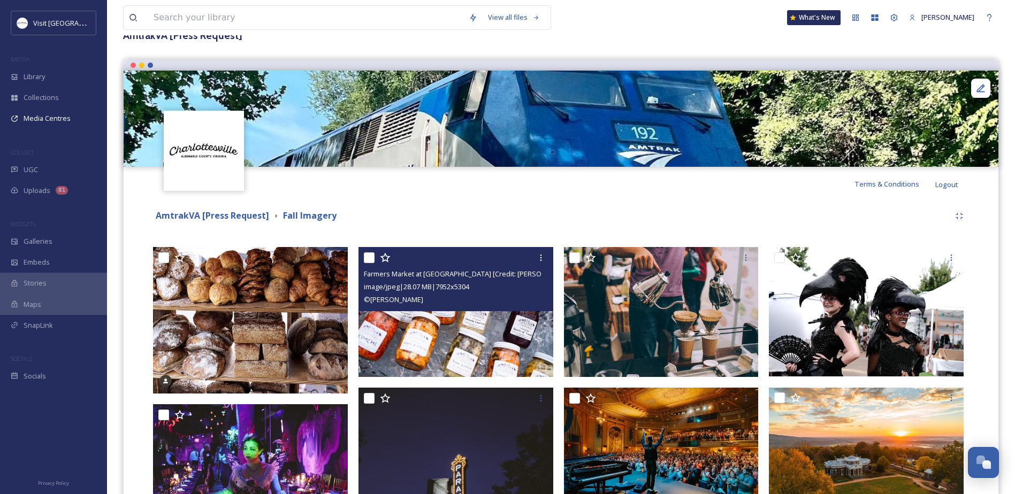
scroll to position [214, 0]
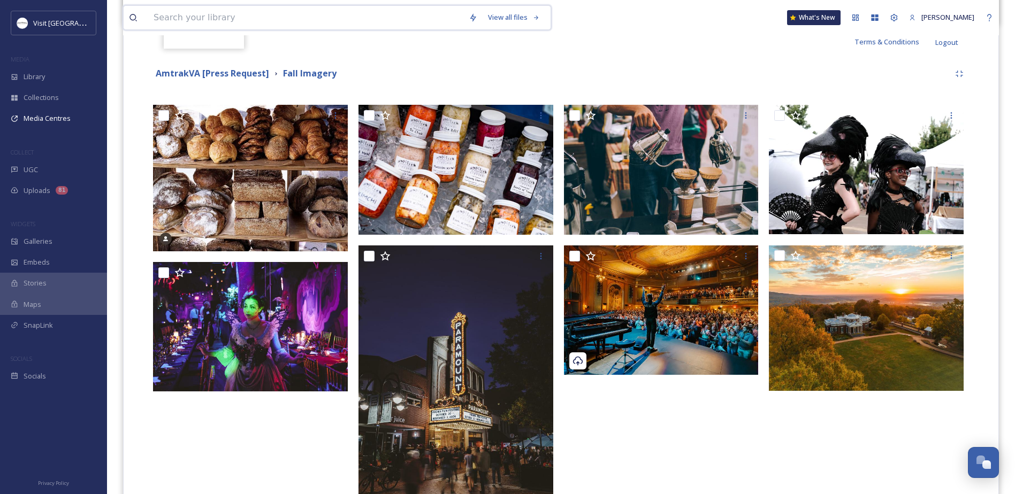
click at [223, 18] on input at bounding box center [305, 18] width 315 height 24
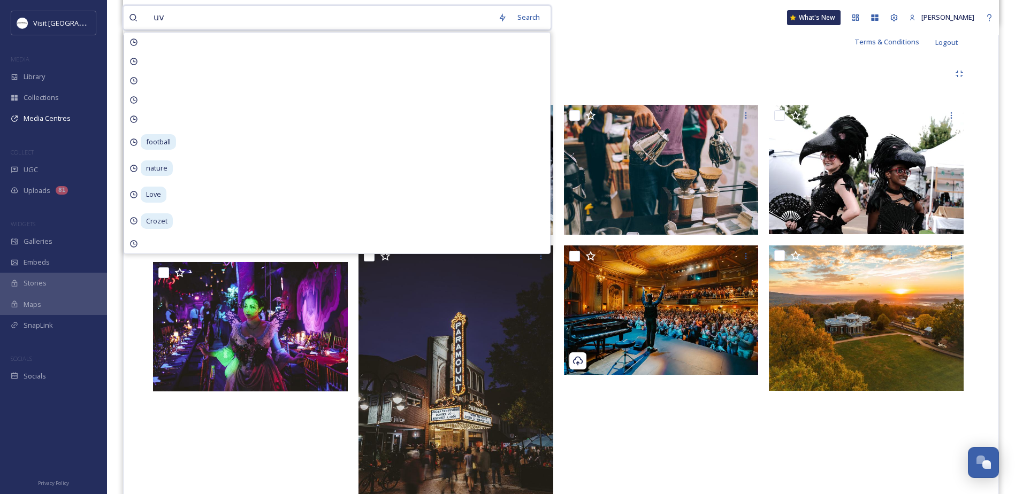
type input "uva"
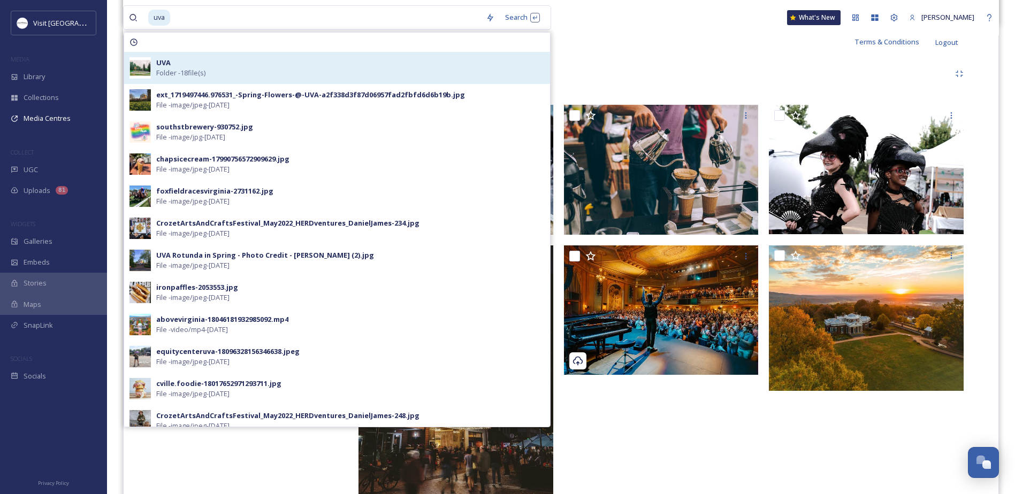
click at [251, 62] on div "UVA Folder - 18 file(s)" at bounding box center [350, 68] width 388 height 20
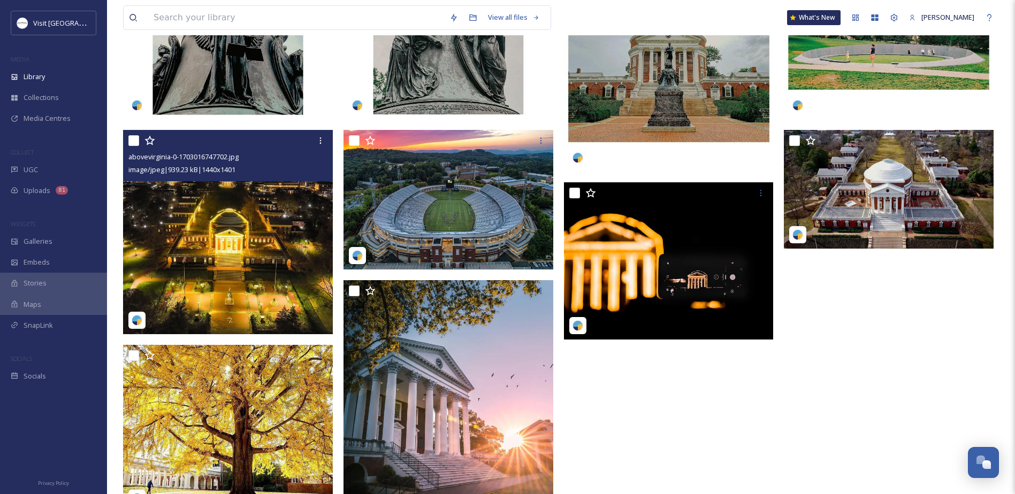
scroll to position [691, 0]
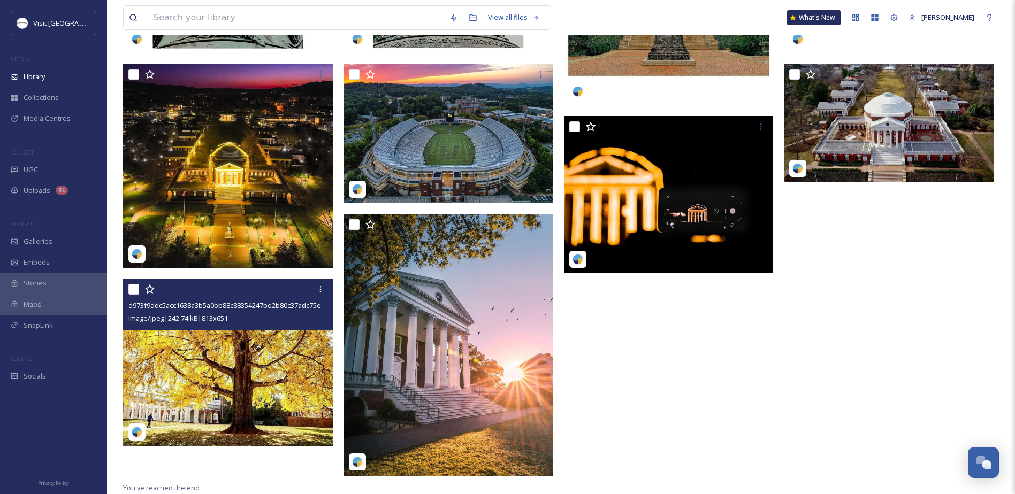
click at [207, 351] on img at bounding box center [228, 362] width 210 height 168
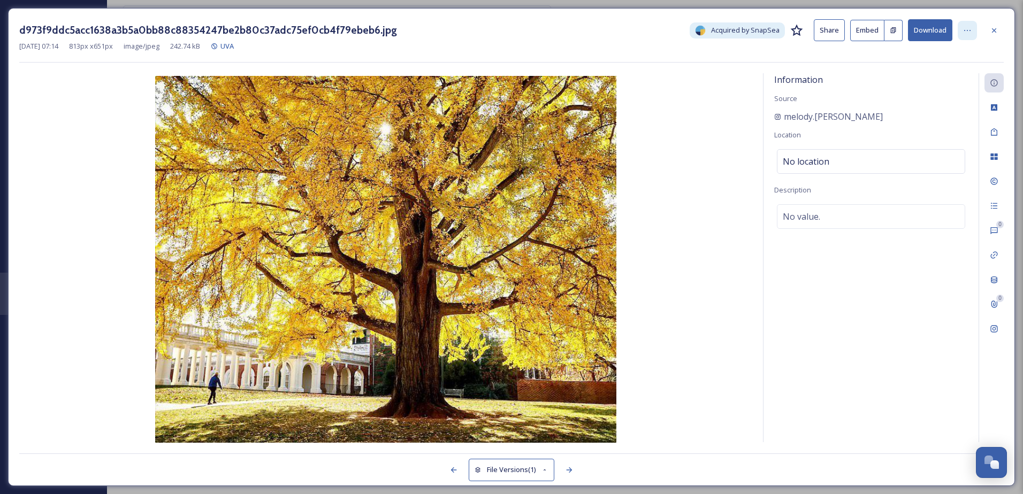
click at [967, 33] on icon at bounding box center [967, 30] width 9 height 9
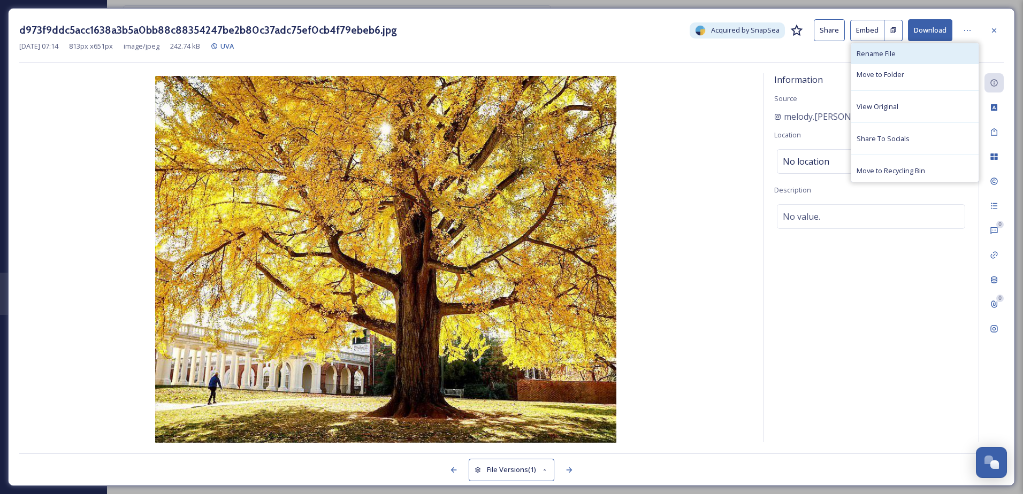
click at [920, 60] on div "Rename File" at bounding box center [914, 53] width 127 height 21
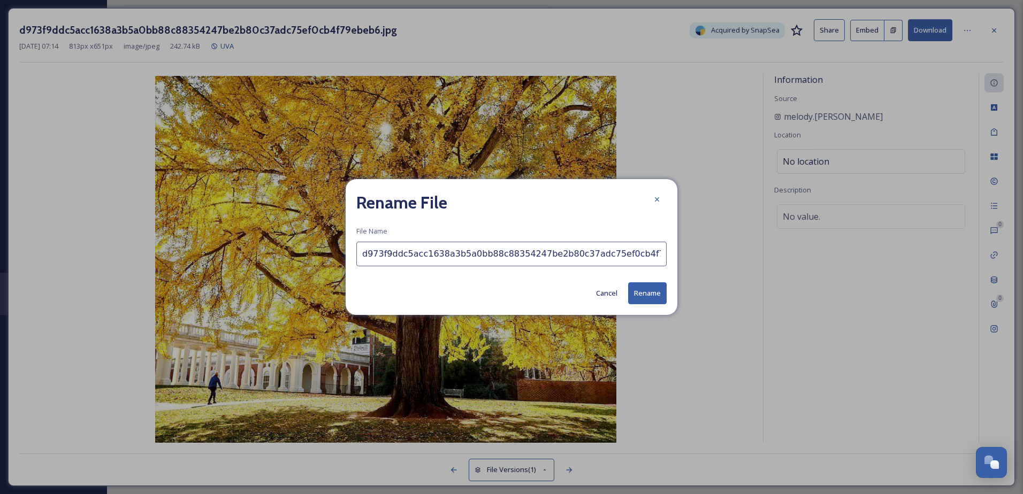
click at [508, 254] on input "d973f9ddc5acc1638a3b5a0bb88c88354247be2b80c37adc75ef0cb4f79ebeb6.jpg" at bounding box center [511, 254] width 310 height 25
type input "UVA Grounds [Credit: @Melody.[PERSON_NAME]]"
click at [650, 291] on button "Rename" at bounding box center [647, 293] width 39 height 22
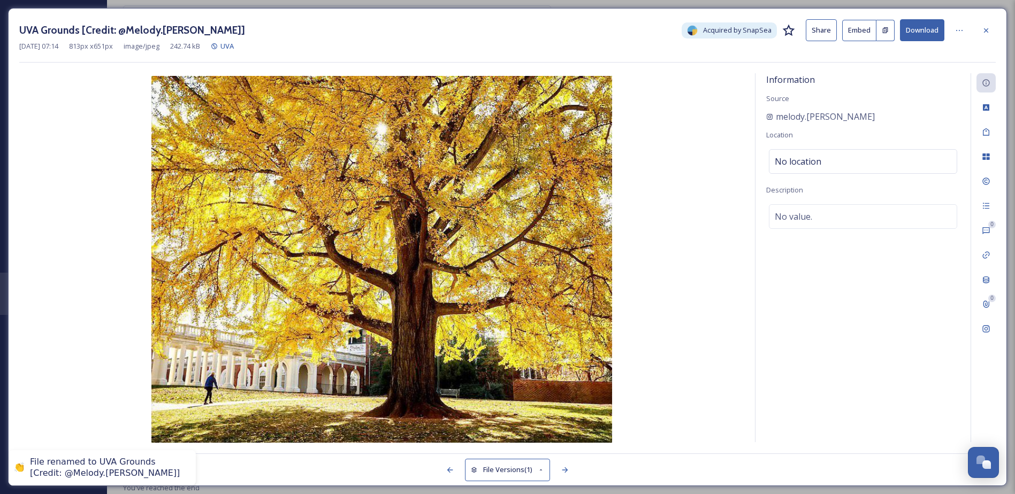
click at [997, 29] on div "UVA Grounds [Credit: @Melody.[PERSON_NAME]] Acquired by SnapSea Share Embed Dow…" at bounding box center [507, 247] width 999 height 478
click at [986, 27] on icon at bounding box center [986, 30] width 9 height 9
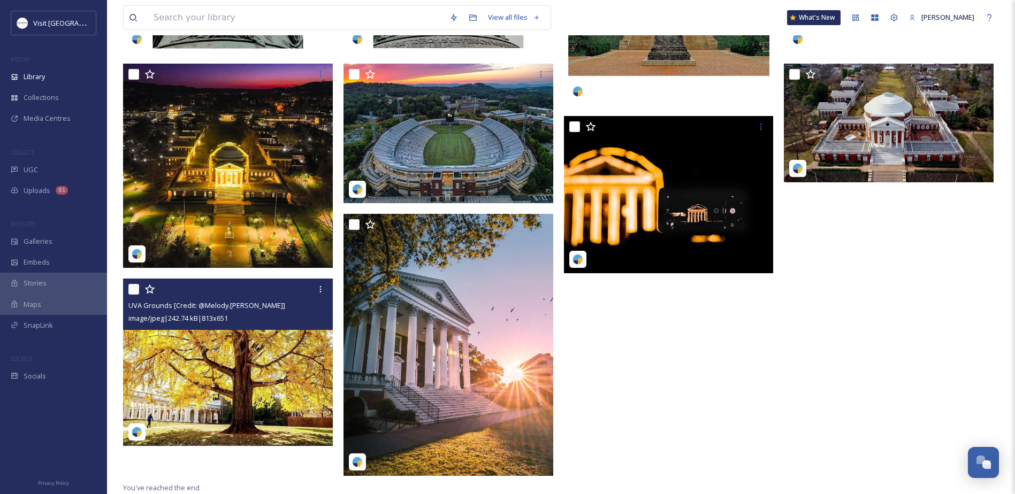
click at [131, 290] on input "checkbox" at bounding box center [133, 289] width 11 height 11
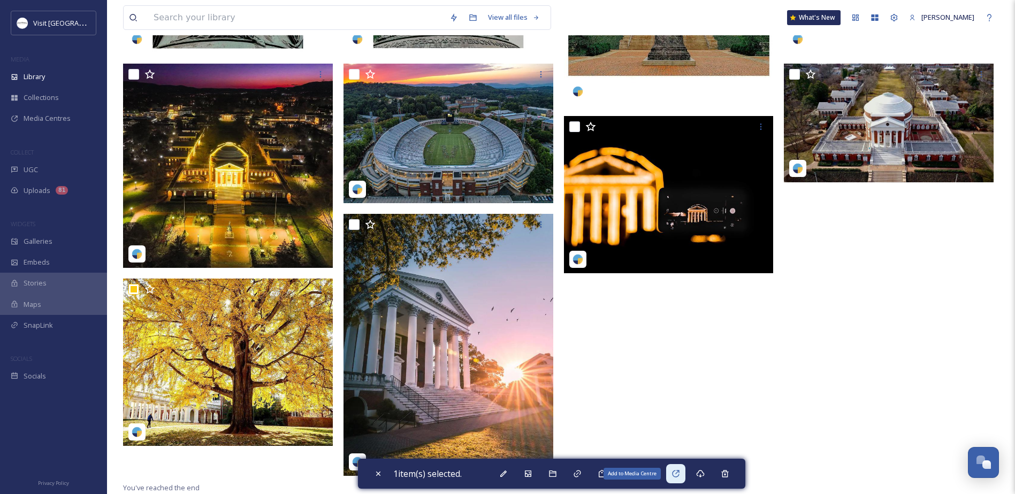
click at [680, 475] on icon at bounding box center [675, 474] width 9 height 9
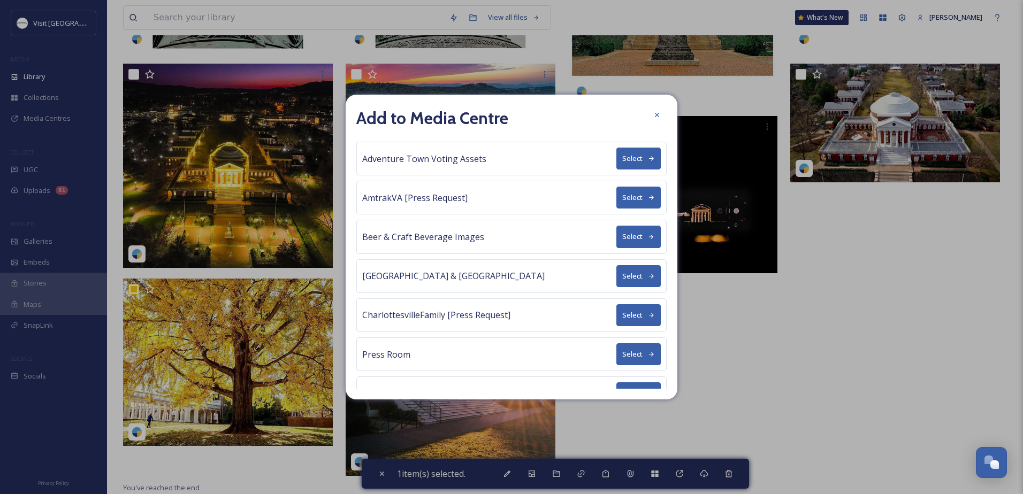
click at [441, 195] on span "AmtrakVA [Press Request]" at bounding box center [414, 198] width 105 height 13
click at [628, 200] on button "Select" at bounding box center [638, 198] width 44 height 22
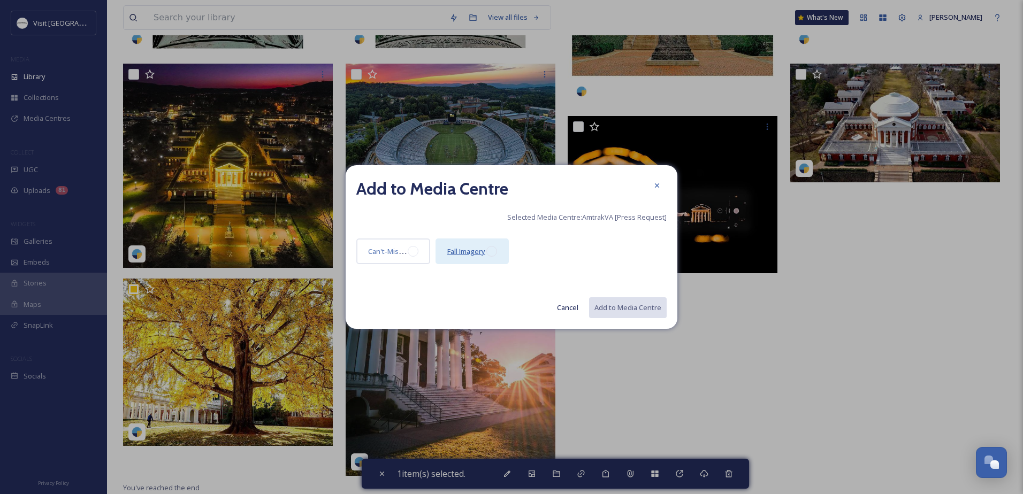
click at [475, 252] on span "Fall Imagery" at bounding box center [466, 252] width 38 height 10
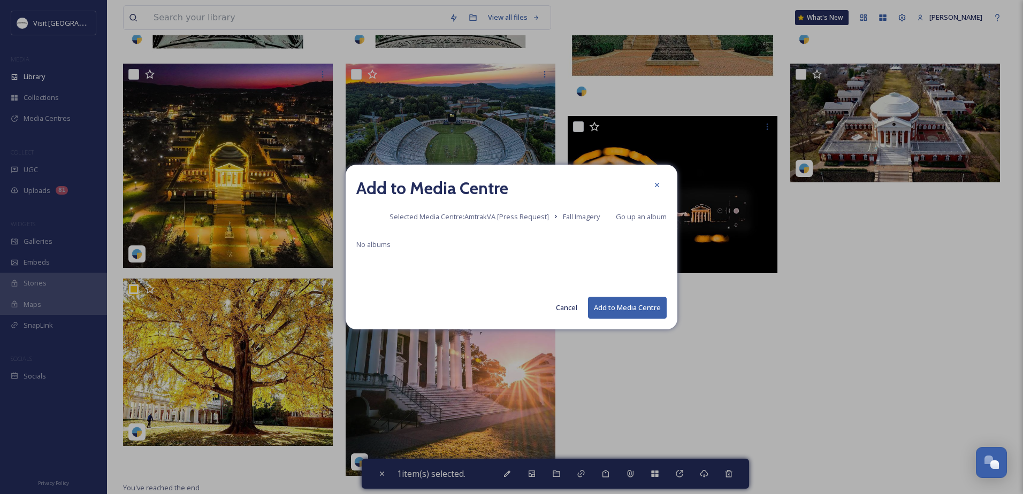
click at [628, 302] on button "Add to Media Centre" at bounding box center [627, 308] width 79 height 22
checkbox input "false"
